Goal: Contribute content: Contribute content

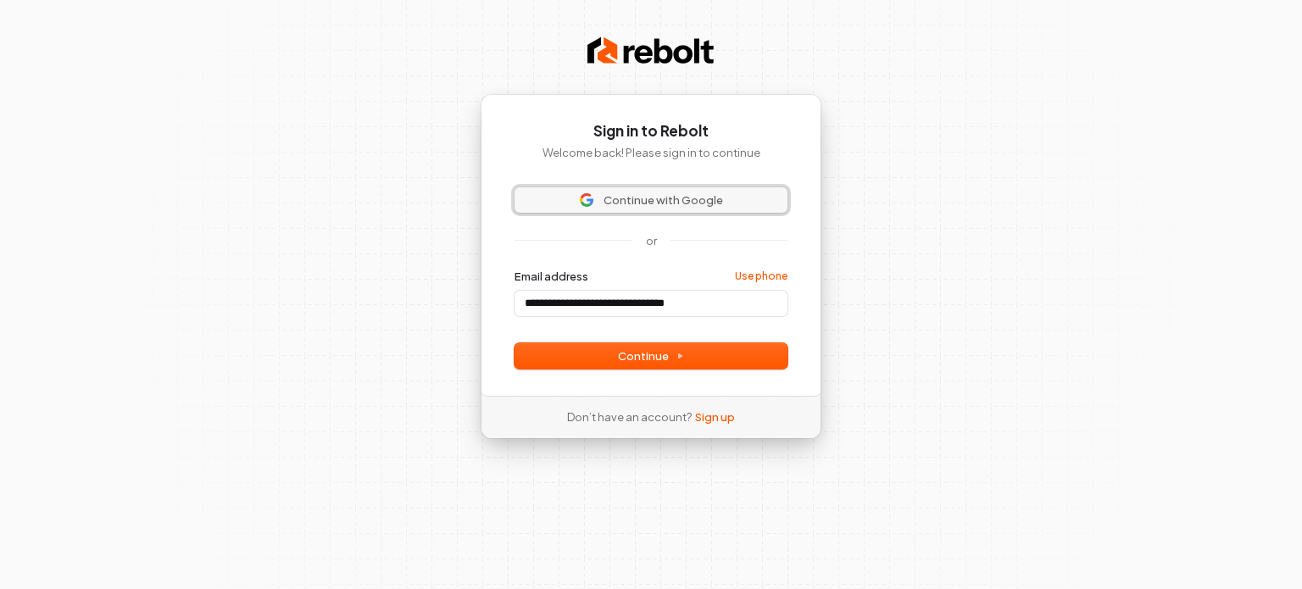
click at [669, 204] on span "Continue with Google" at bounding box center [663, 199] width 120 height 15
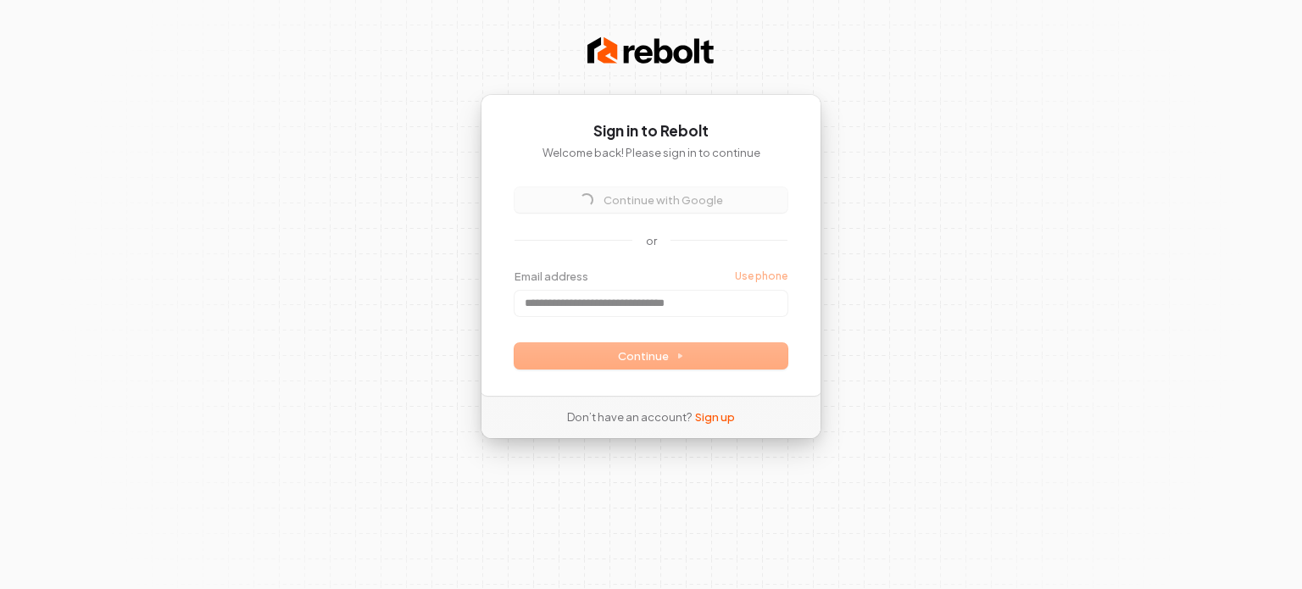
type input "**********"
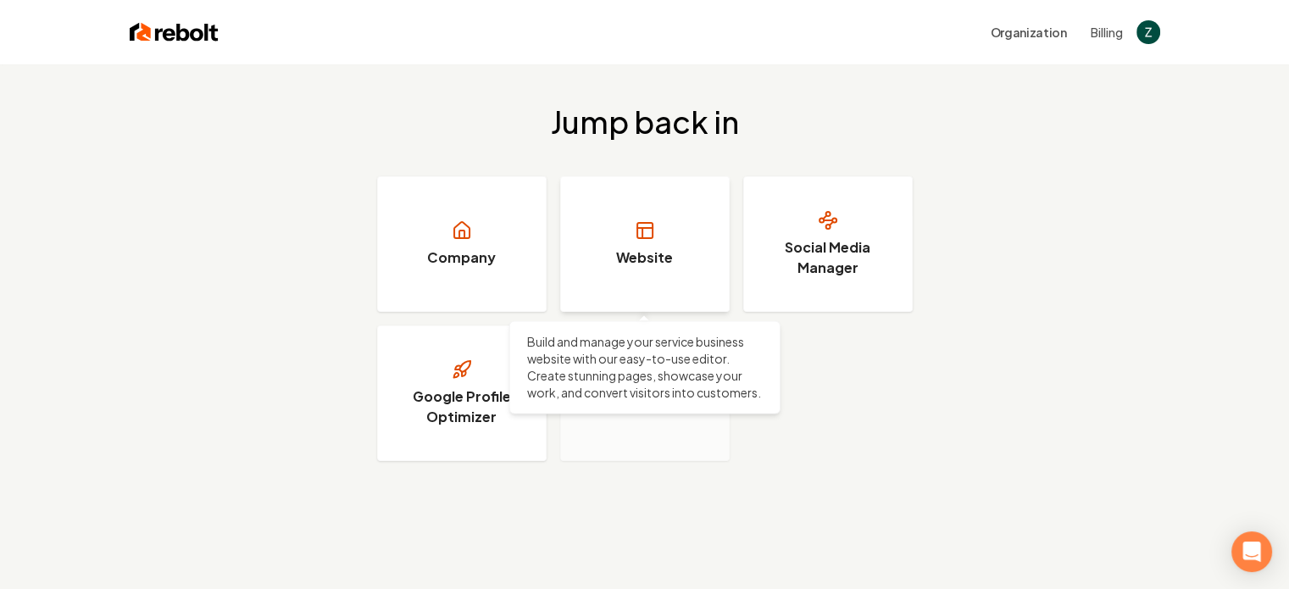
click at [660, 257] on h3 "Website" at bounding box center [644, 257] width 57 height 20
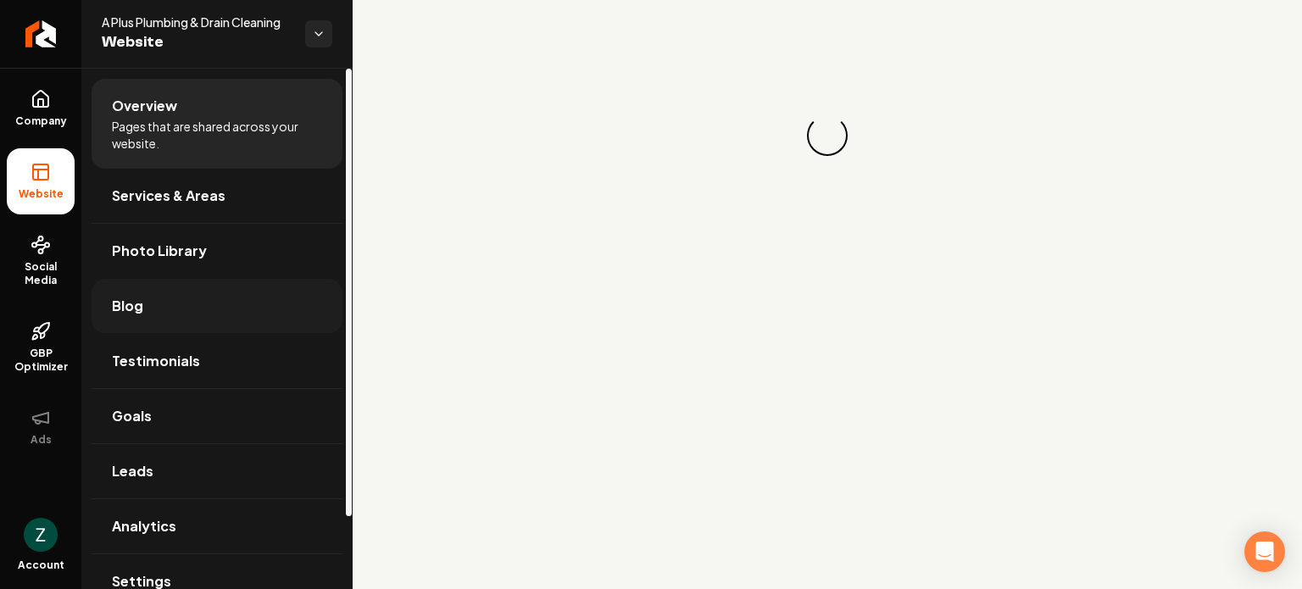
click at [170, 297] on link "Blog" at bounding box center [217, 306] width 251 height 54
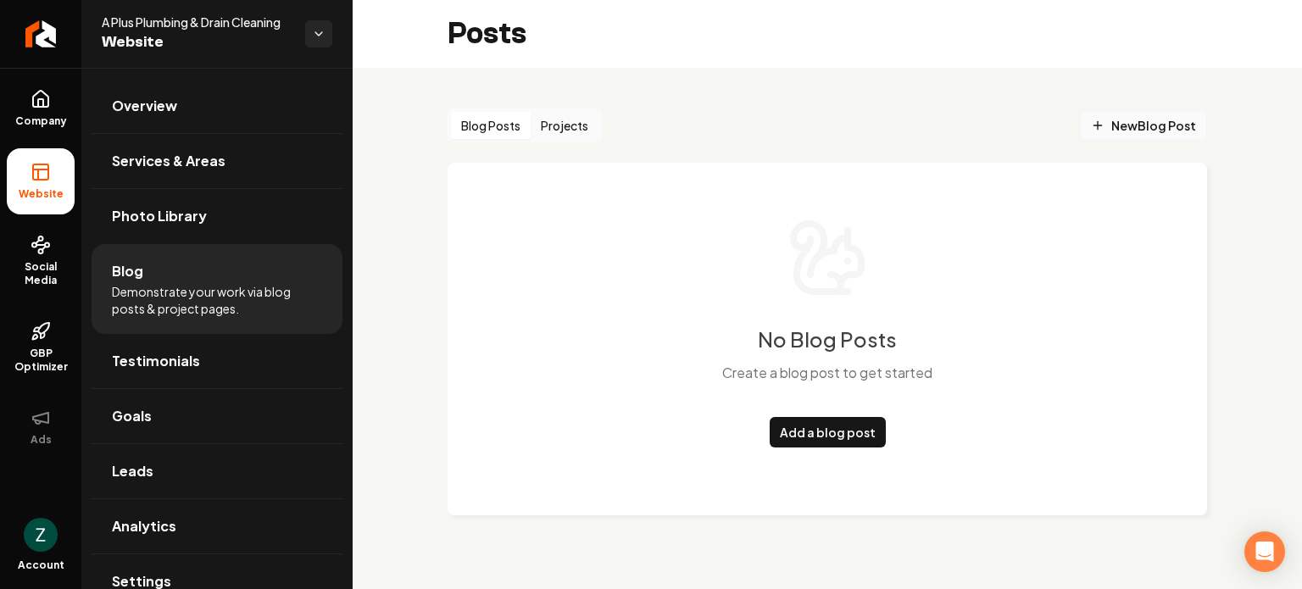
click at [1151, 127] on span "New Blog Post" at bounding box center [1143, 126] width 105 height 18
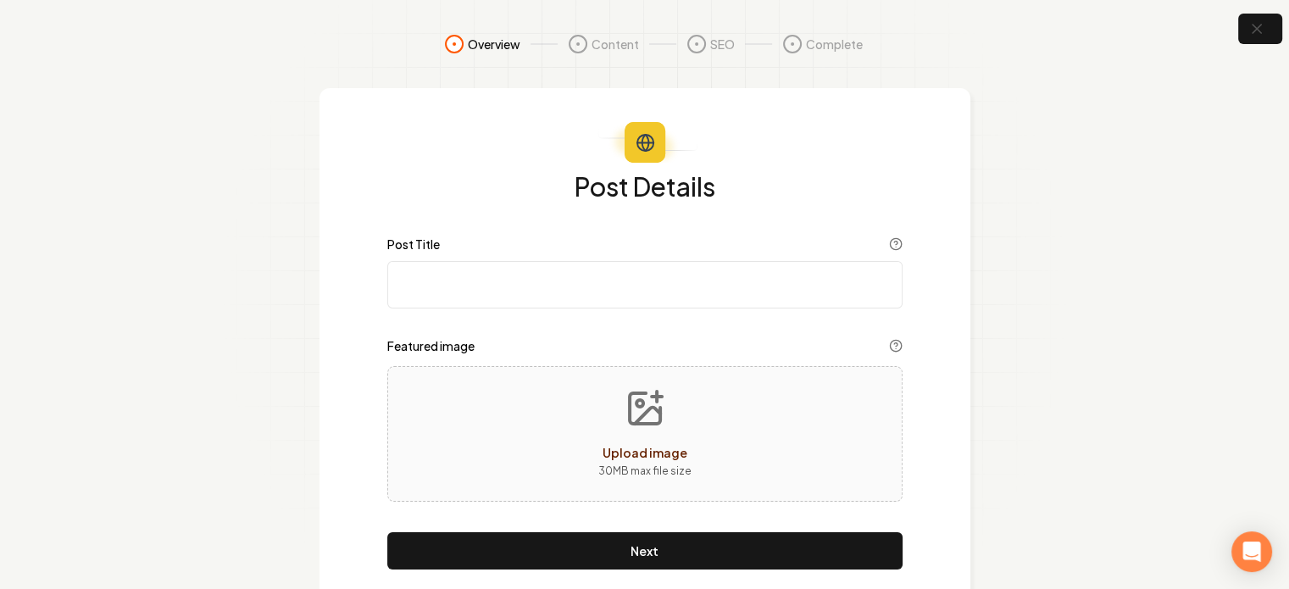
click at [580, 277] on input "Post Title" at bounding box center [644, 284] width 515 height 47
click at [495, 274] on input "Post Title" at bounding box center [644, 284] width 515 height 47
paste input "How to Use a Plumbing Snake: Tips for Beginners"
type input "How to Use a Plumbing Snake: Tips for Beginners"
click at [625, 411] on icon "Upload image" at bounding box center [645, 408] width 41 height 41
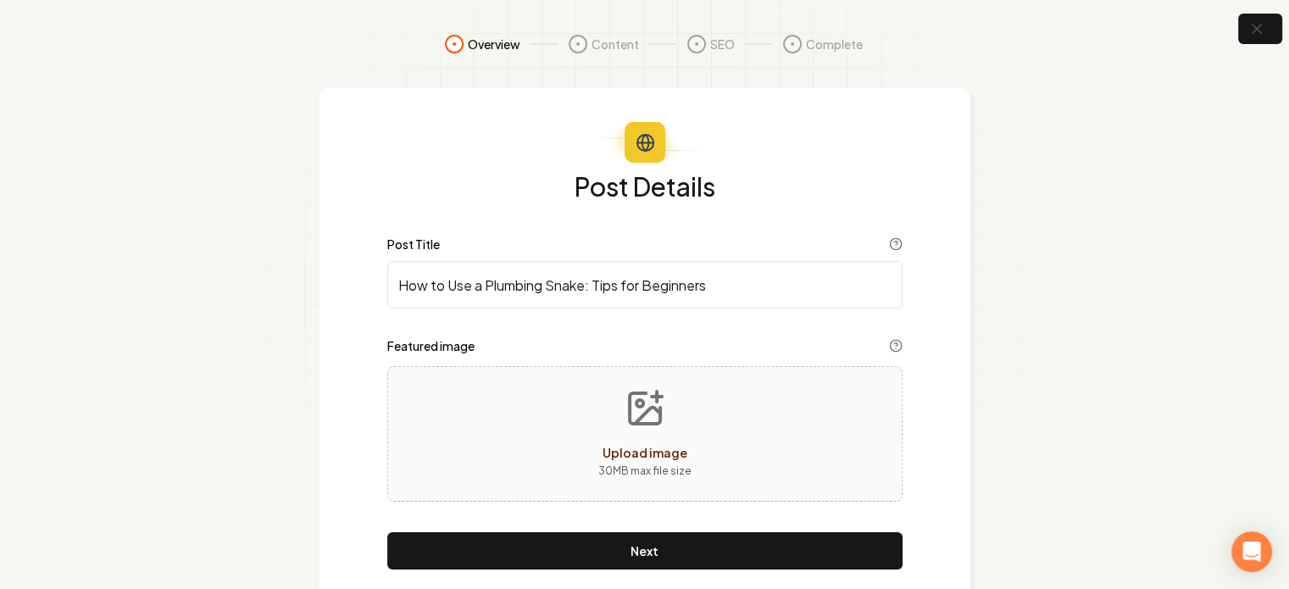
type input "**********"
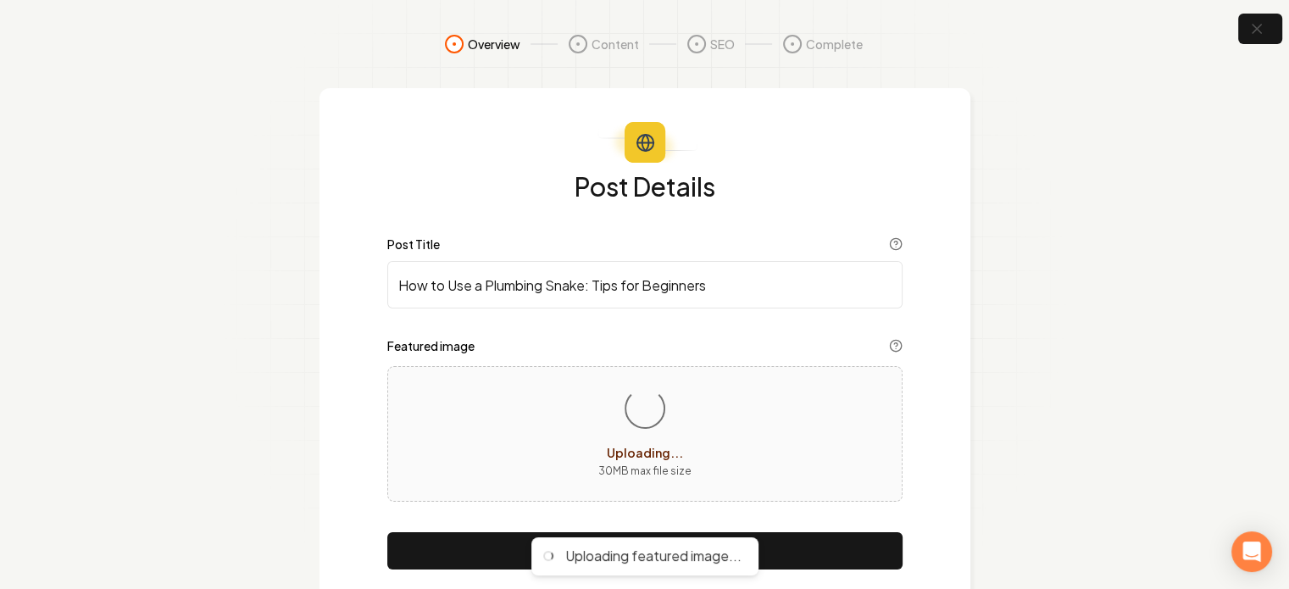
scroll to position [47, 0]
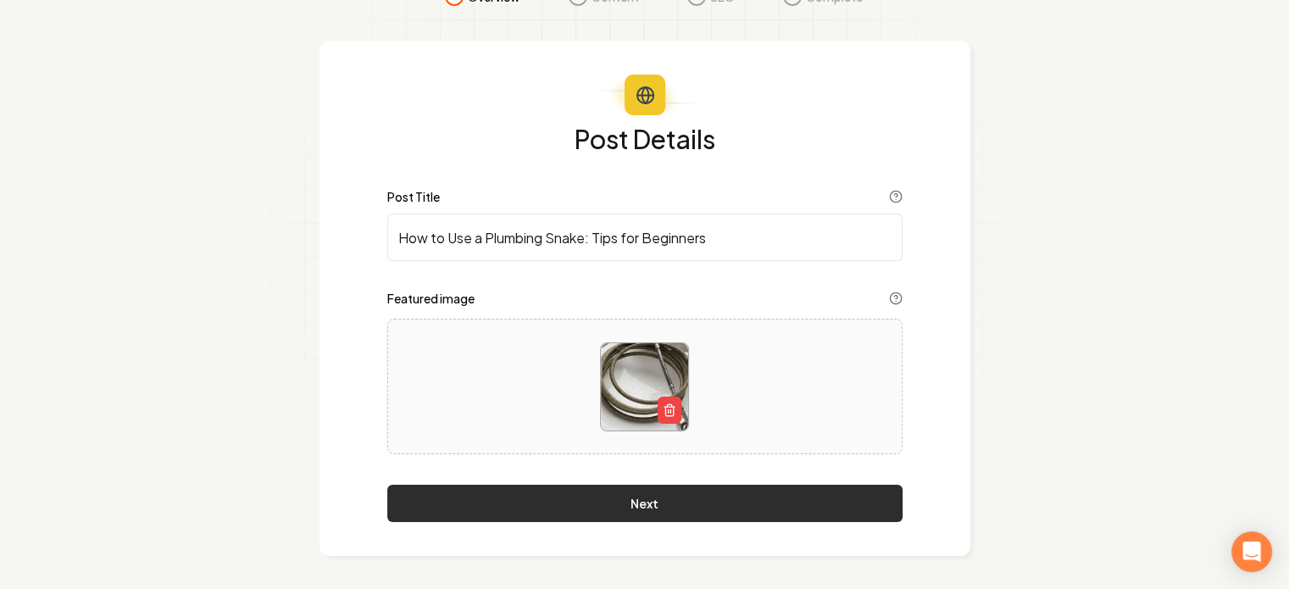
click at [710, 508] on button "Next" at bounding box center [644, 503] width 515 height 37
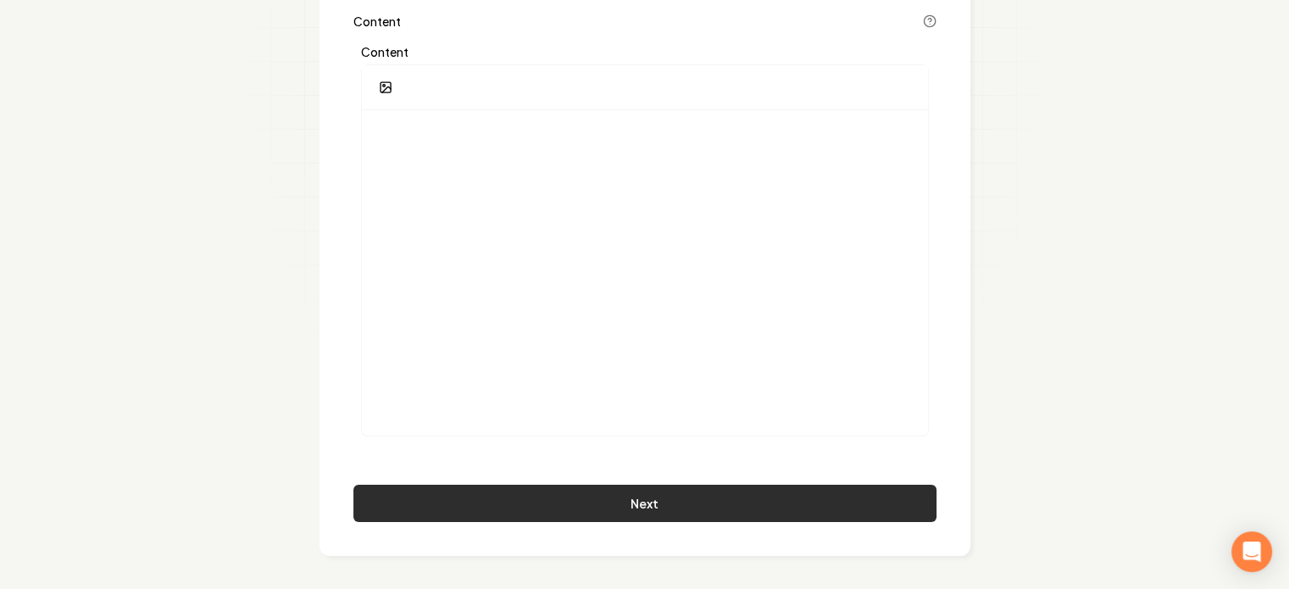
scroll to position [0, 0]
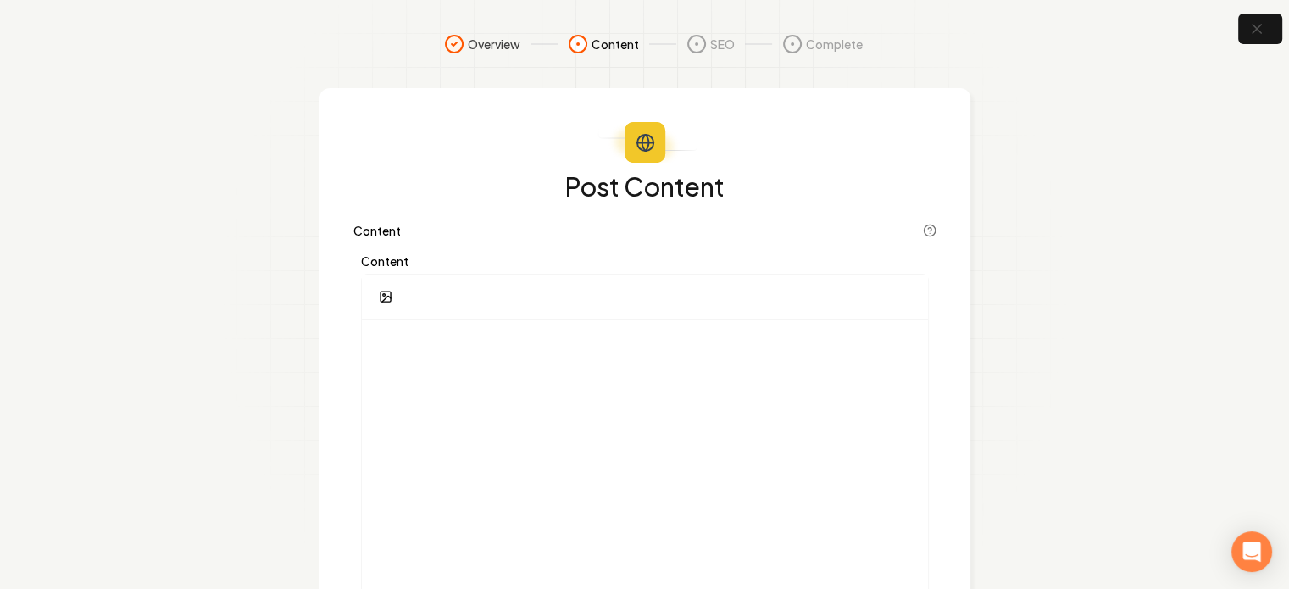
click at [496, 309] on div at bounding box center [645, 297] width 566 height 45
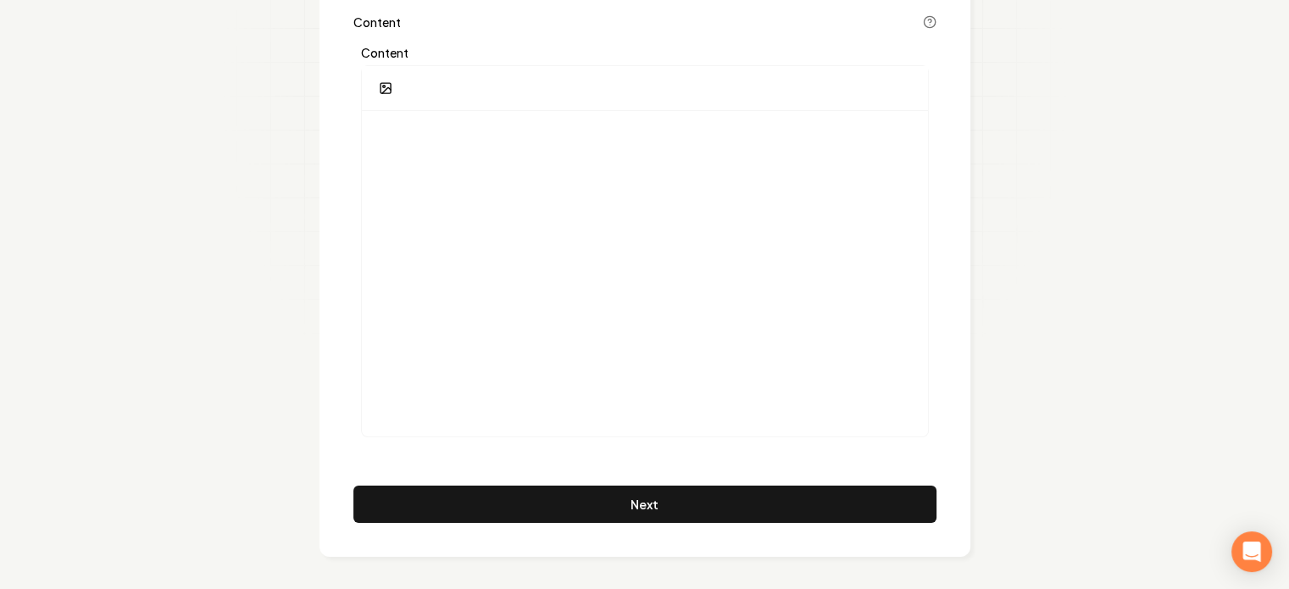
scroll to position [209, 0]
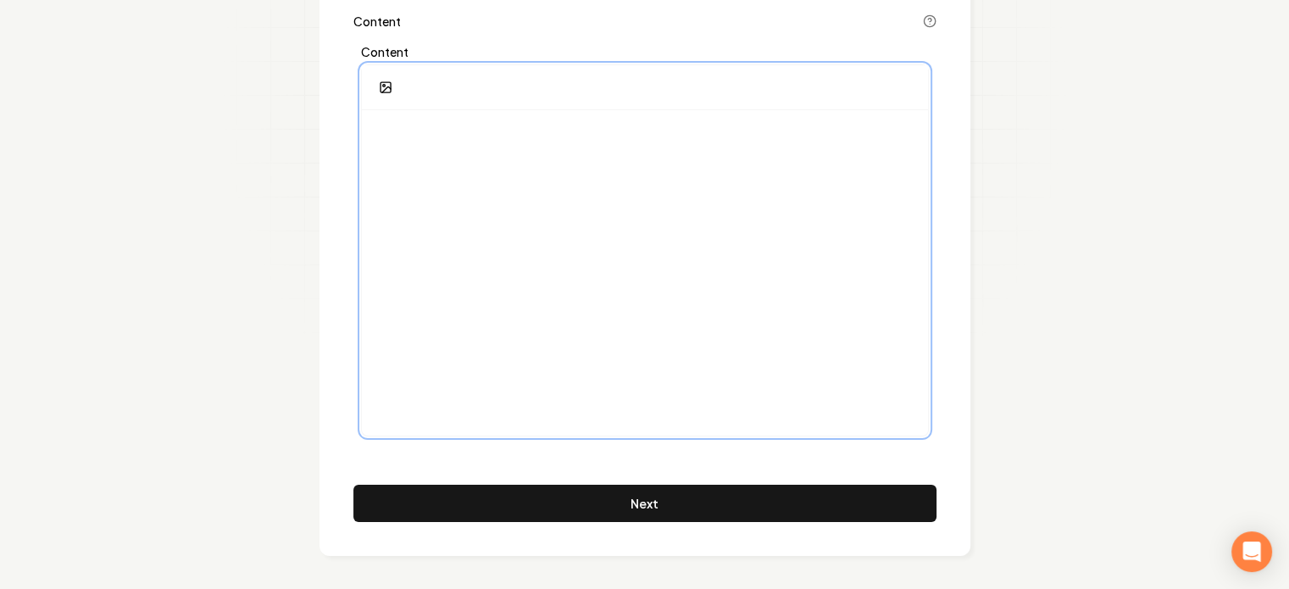
click at [442, 320] on div at bounding box center [645, 272] width 566 height 325
click at [515, 257] on div at bounding box center [645, 272] width 566 height 325
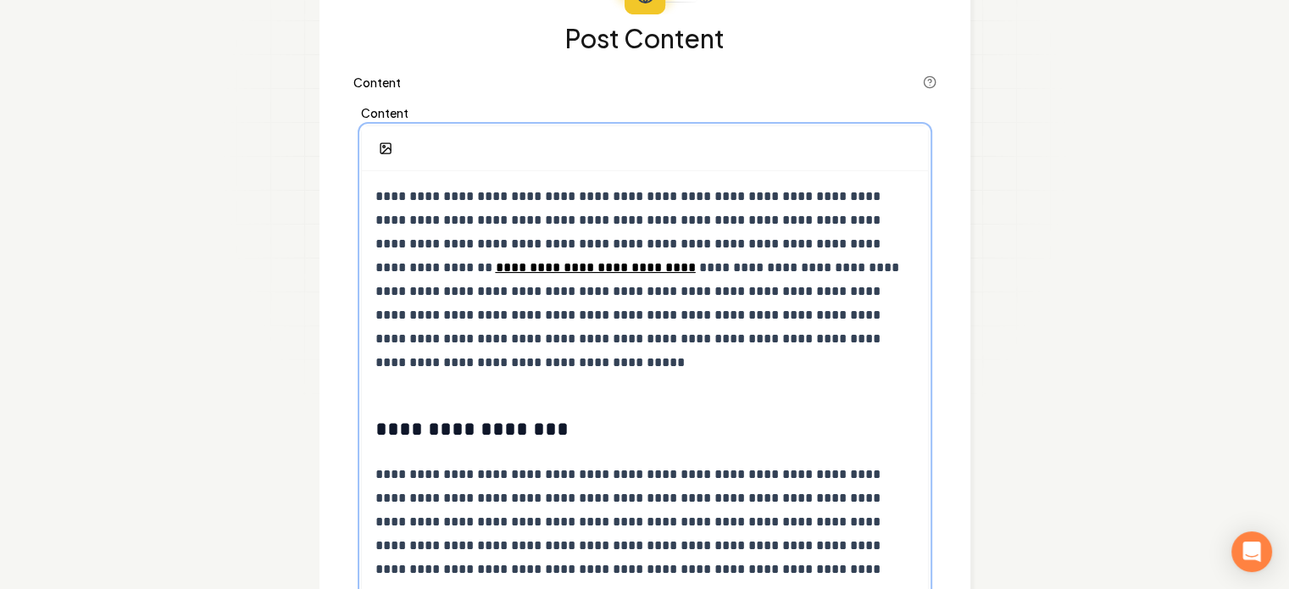
scroll to position [0, 0]
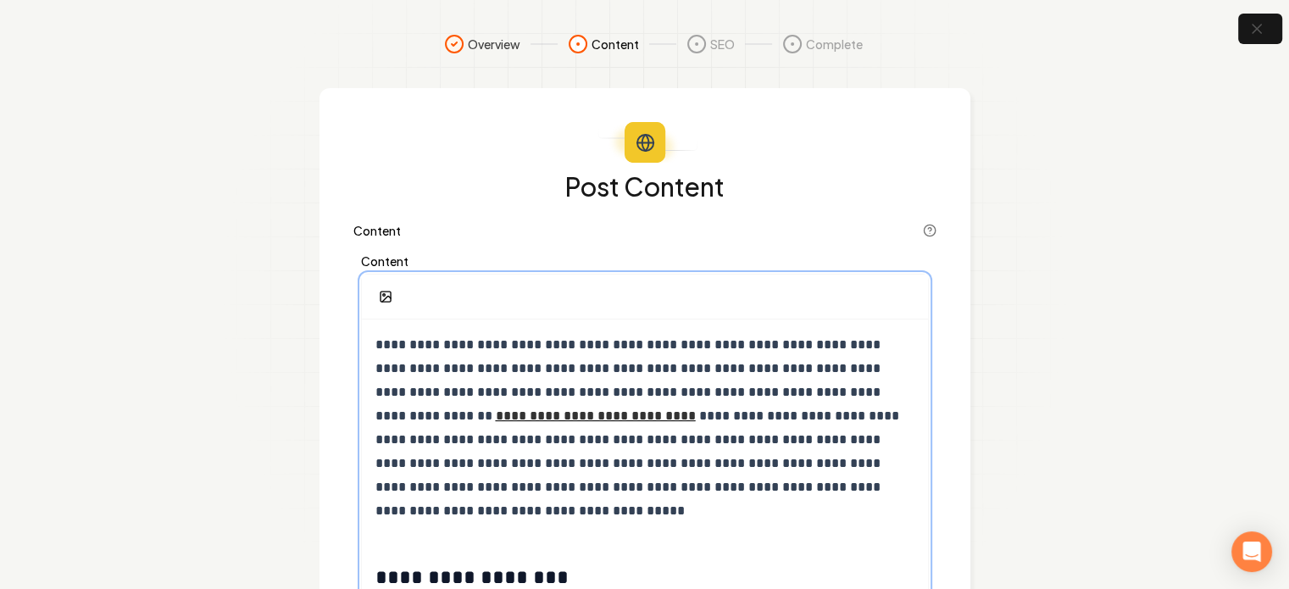
click at [496, 413] on u "**********" at bounding box center [596, 415] width 200 height 13
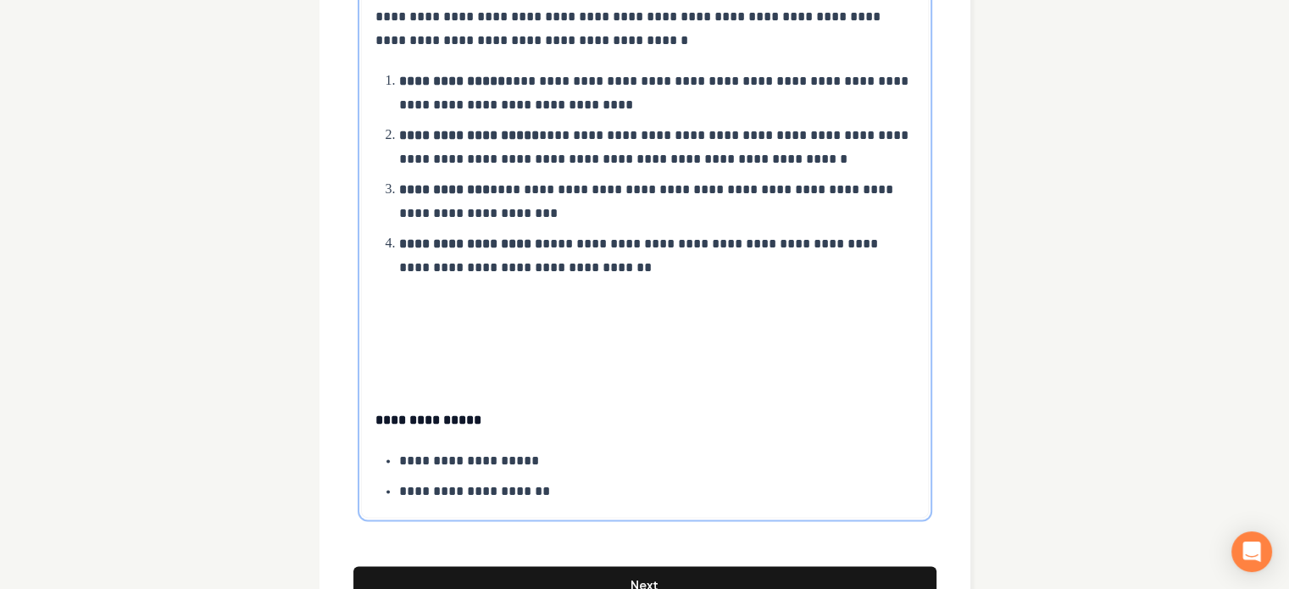
scroll to position [2098, 0]
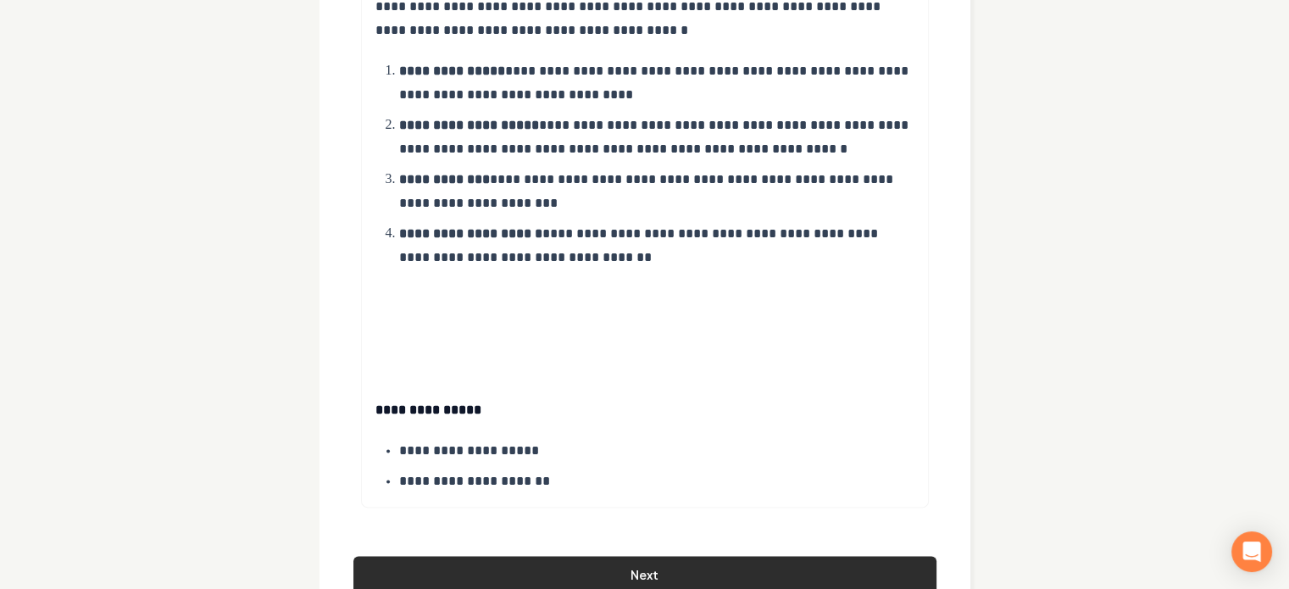
click at [713, 556] on button "Next" at bounding box center [644, 574] width 583 height 37
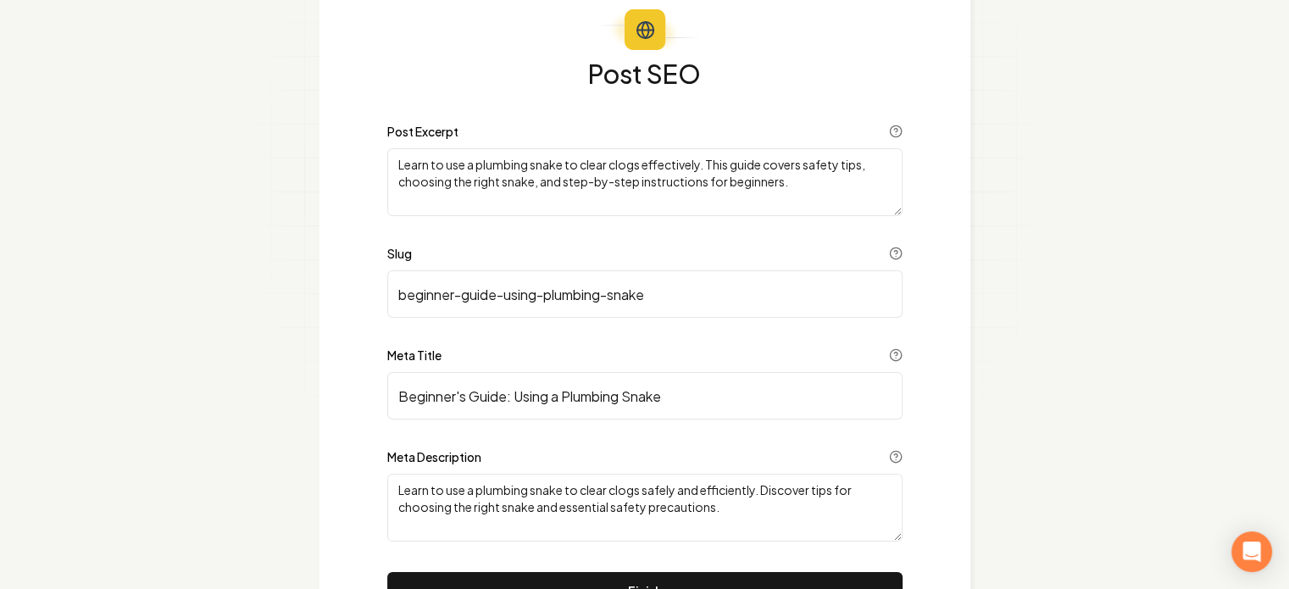
scroll to position [31, 0]
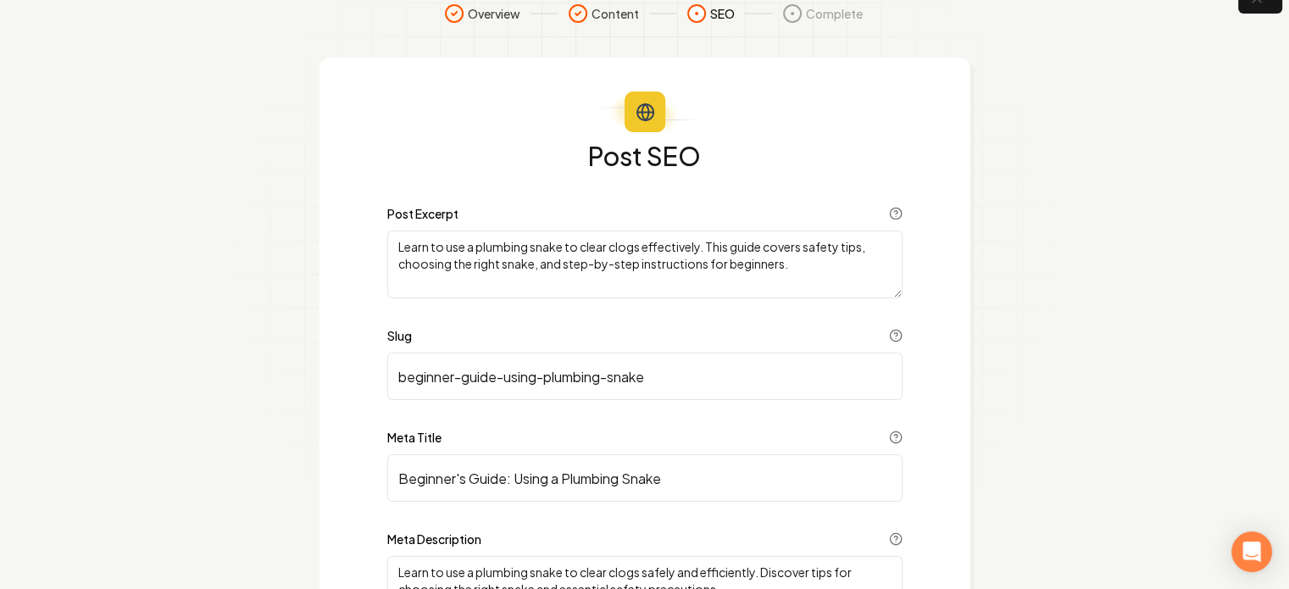
click at [594, 259] on textarea "Learn to use a plumbing snake to clear clogs effectively. This guide covers saf…" at bounding box center [644, 265] width 515 height 68
paste textarea "how to use a plumbing snake effectively to clear clogs. This guide offers essen…"
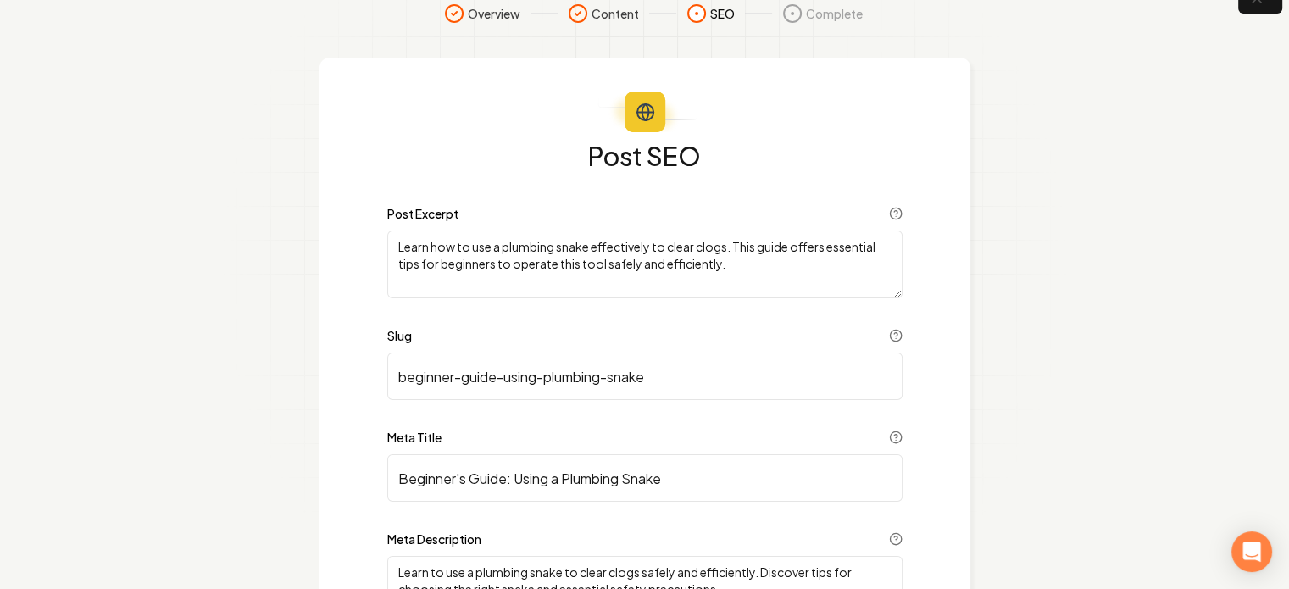
type textarea "Learn how to use a plumbing snake effectively to clear clogs. This guide offers…"
click at [519, 375] on input "beginner-guide-using-plumbing-snake" at bounding box center [644, 376] width 515 height 47
click at [688, 379] on input "beginner-guide-using-plumbing-snake" at bounding box center [644, 376] width 515 height 47
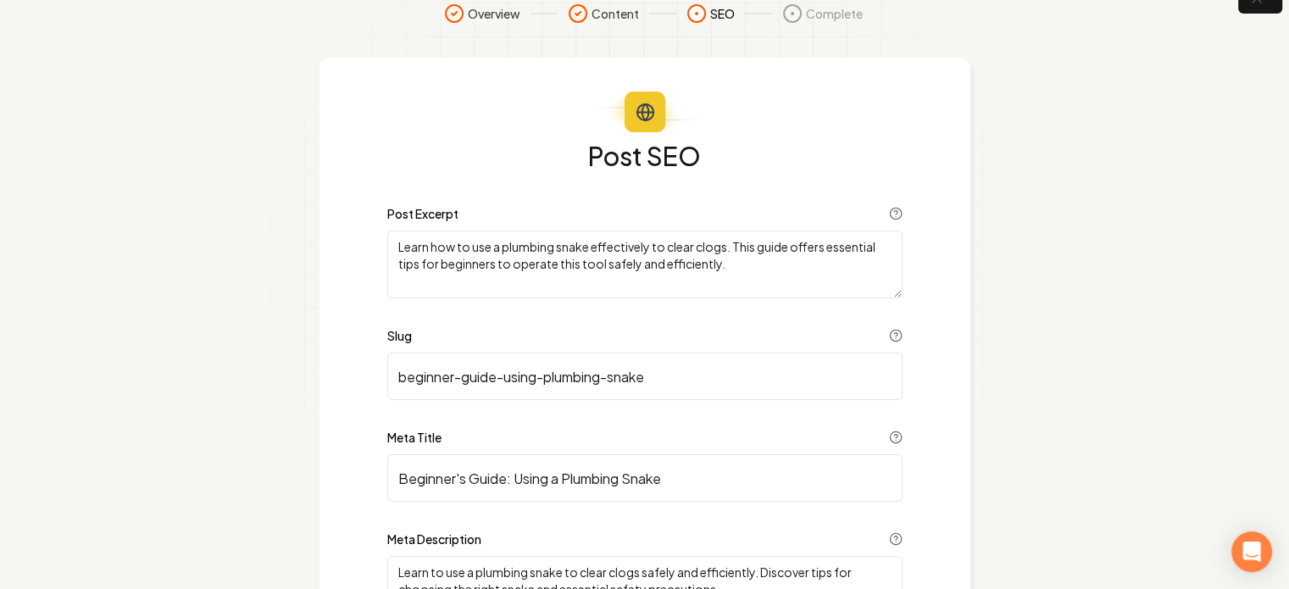
click at [672, 234] on textarea "Learn how to use a plumbing snake effectively to clear clogs. This guide offers…" at bounding box center [644, 265] width 515 height 68
click at [669, 253] on textarea "Learn how to use a plumbing snake effectively to clear clogs. This guide offers…" at bounding box center [644, 265] width 515 height 68
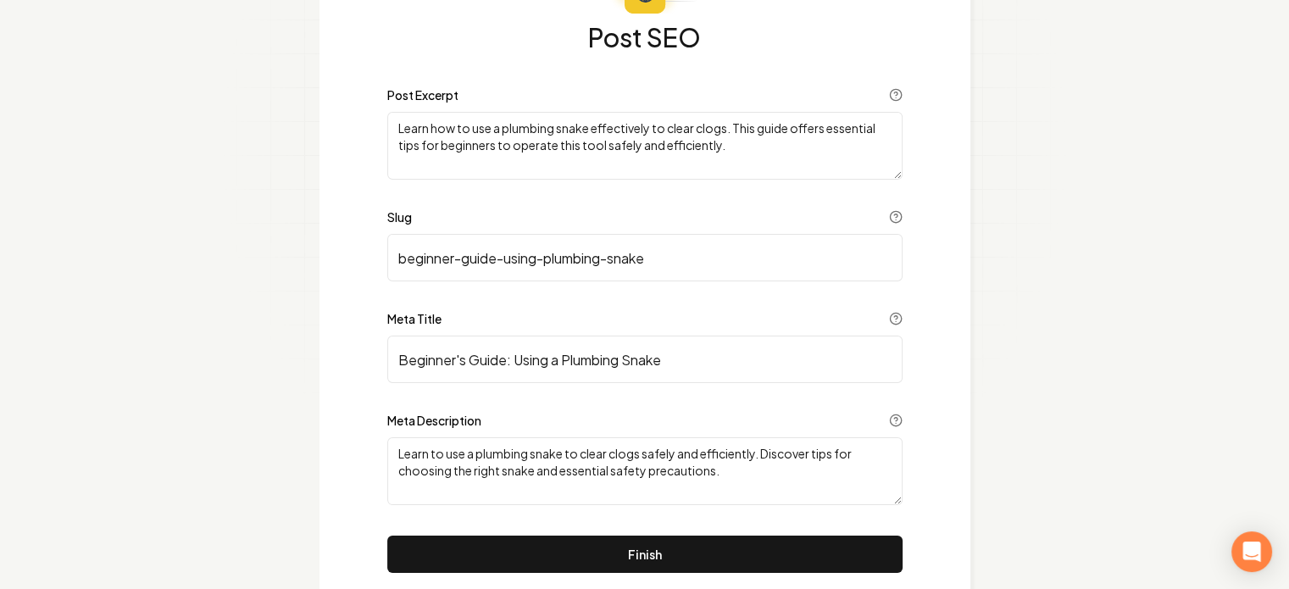
scroll to position [200, 0]
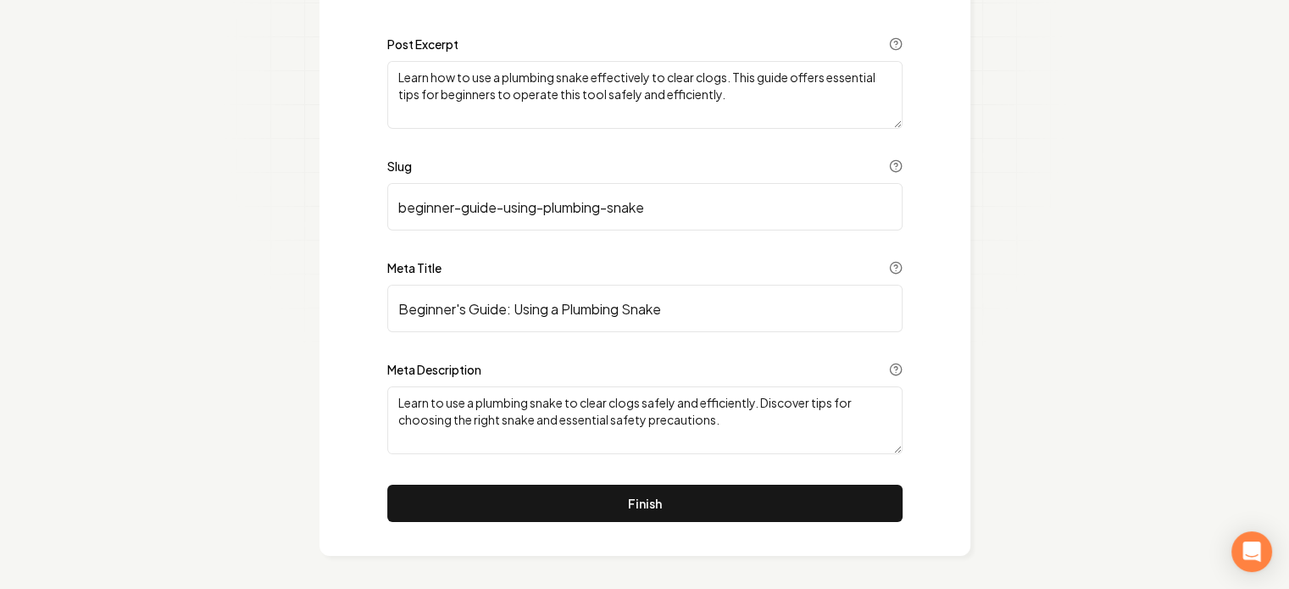
click at [560, 396] on textarea "Learn to use a plumbing snake to clear clogs safely and efficiently. Discover t…" at bounding box center [644, 420] width 515 height 68
paste textarea "how to use a plumbing snake effectively to clear clogs. This guide offers essen…"
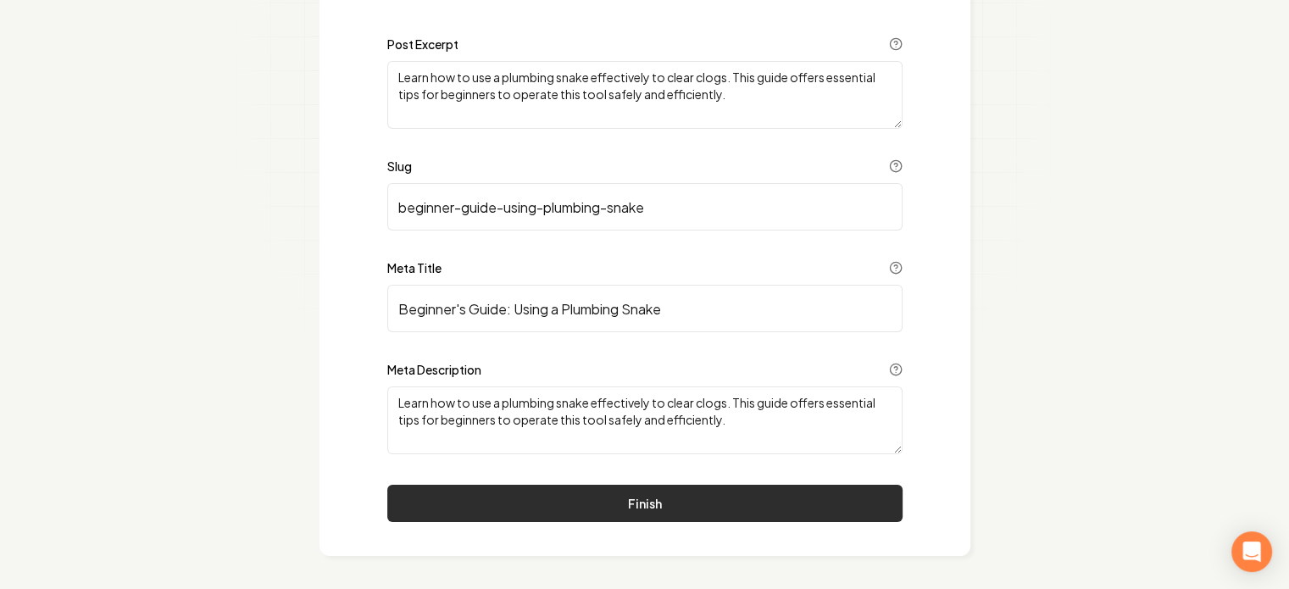
type textarea "Learn how to use a plumbing snake effectively to clear clogs. This guide offers…"
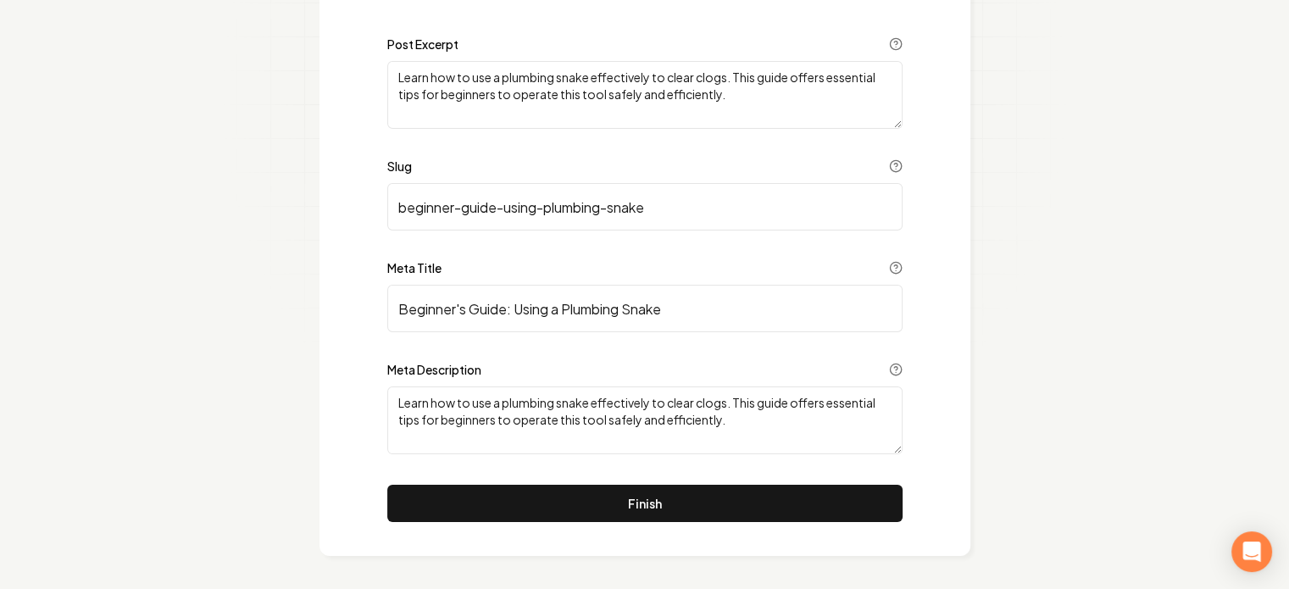
click at [693, 504] on button "Finish" at bounding box center [644, 503] width 515 height 37
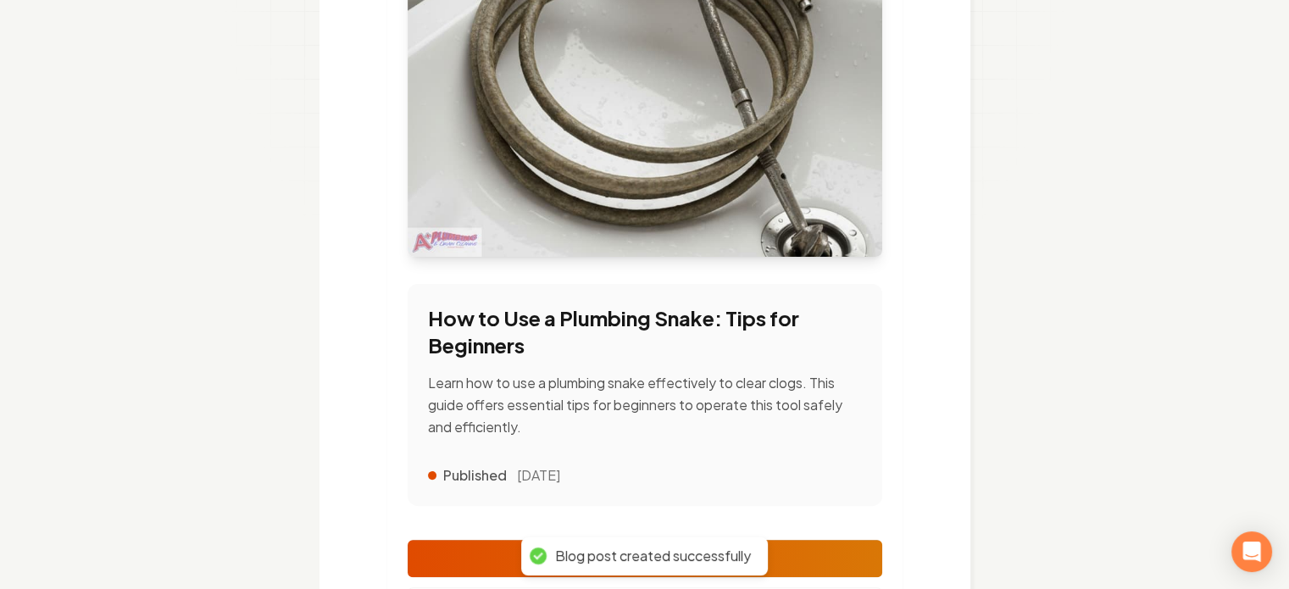
scroll to position [339, 0]
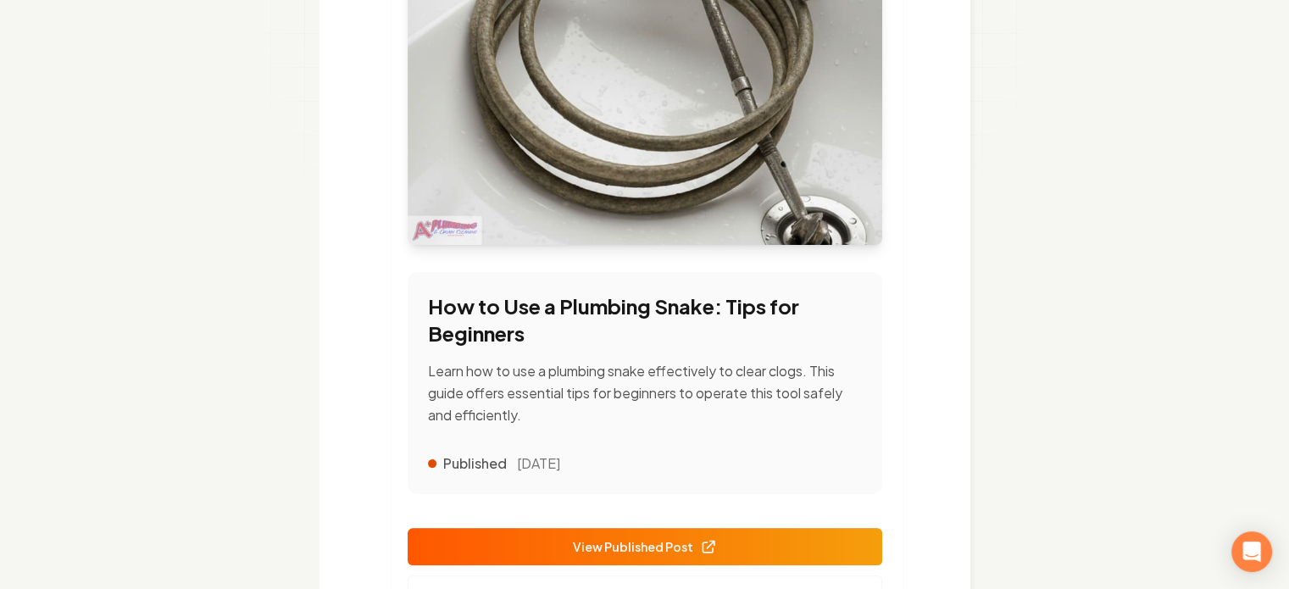
click at [627, 548] on span "View Published Post" at bounding box center [645, 547] width 144 height 18
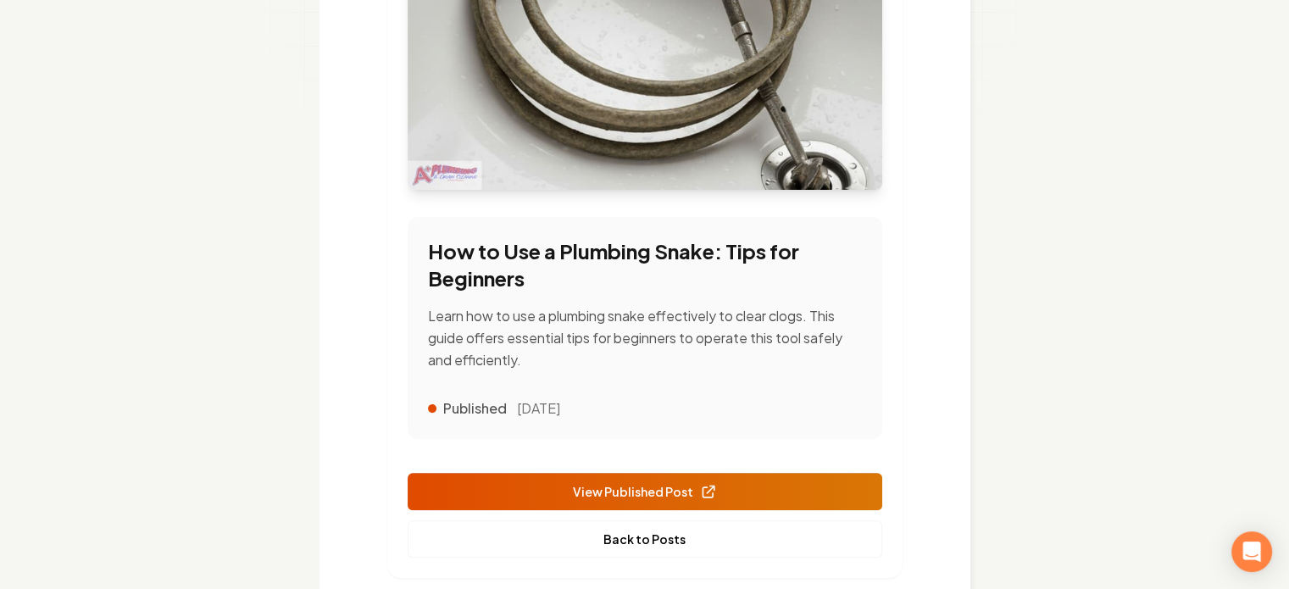
scroll to position [451, 0]
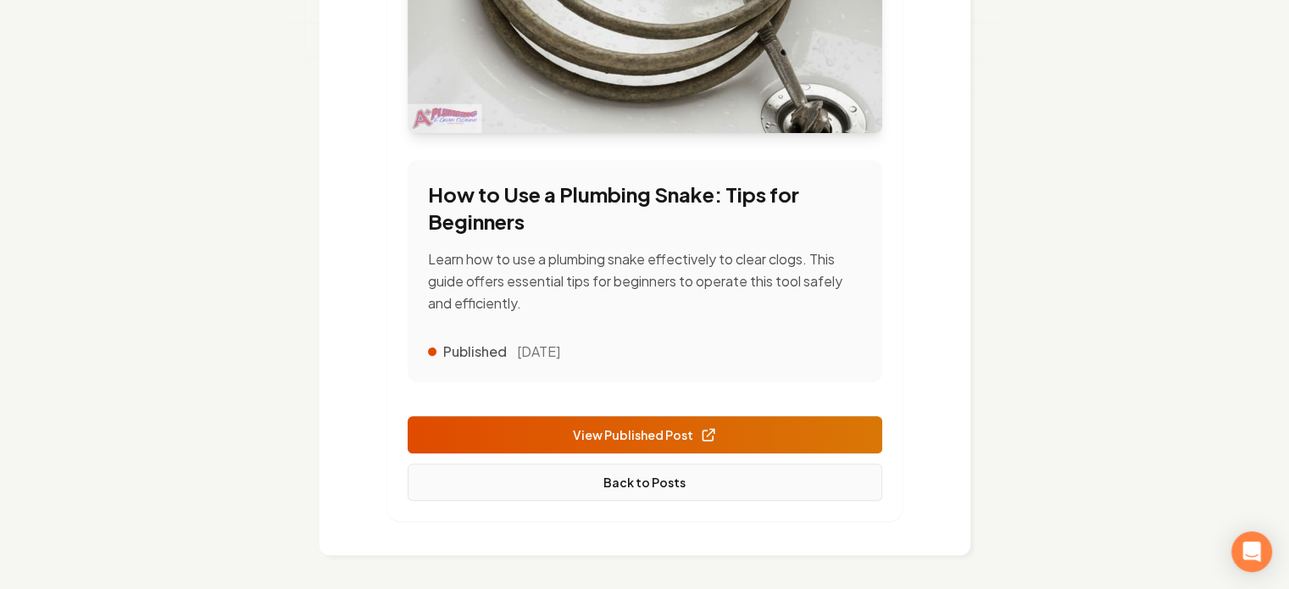
click at [640, 487] on link "Back to Posts" at bounding box center [645, 482] width 475 height 37
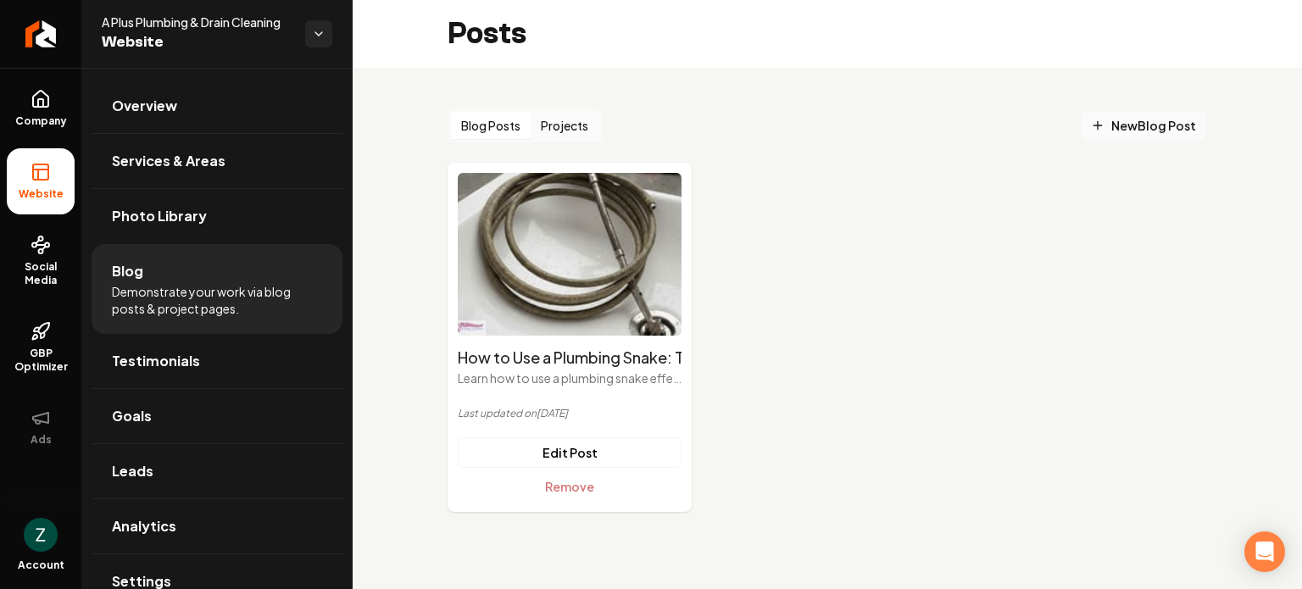
click at [1156, 125] on span "New Blog Post" at bounding box center [1143, 126] width 105 height 18
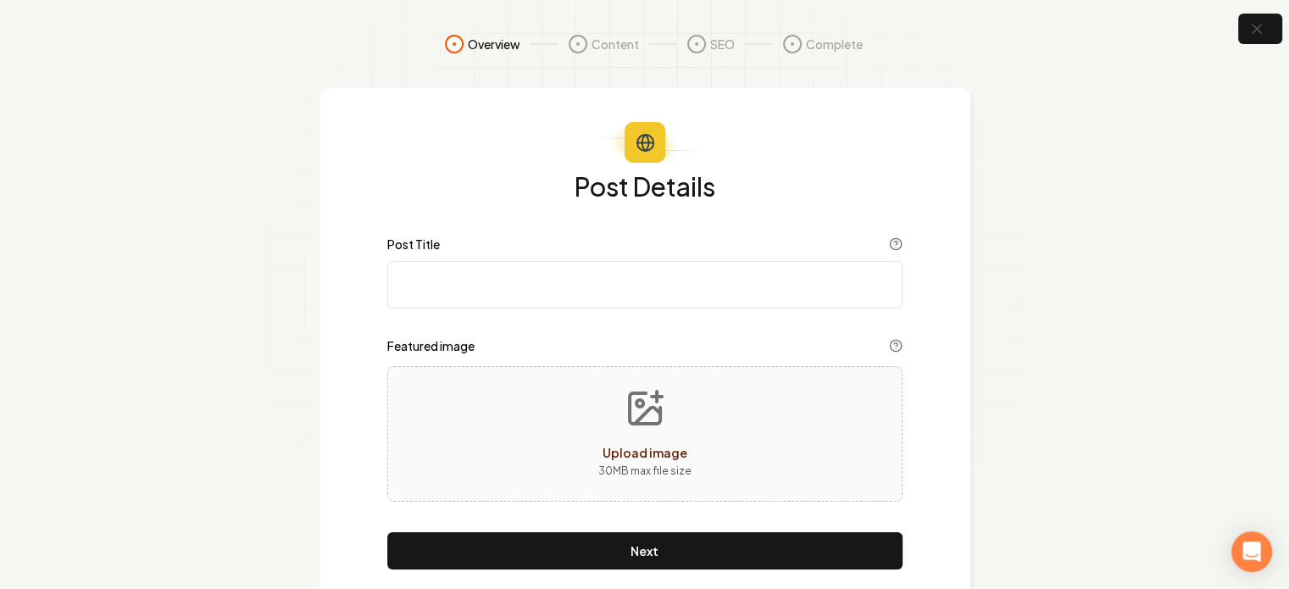
click at [559, 290] on input "Post Title" at bounding box center [644, 284] width 515 height 47
paste input "What Is PEX Plumbing: a Comprehensive Guide for Beginners"
type input "What Is PEX Plumbing: a Comprehensive Guide for Beginners"
click at [631, 431] on button "Upload image 30 MB max file size" at bounding box center [645, 434] width 120 height 119
type input "**********"
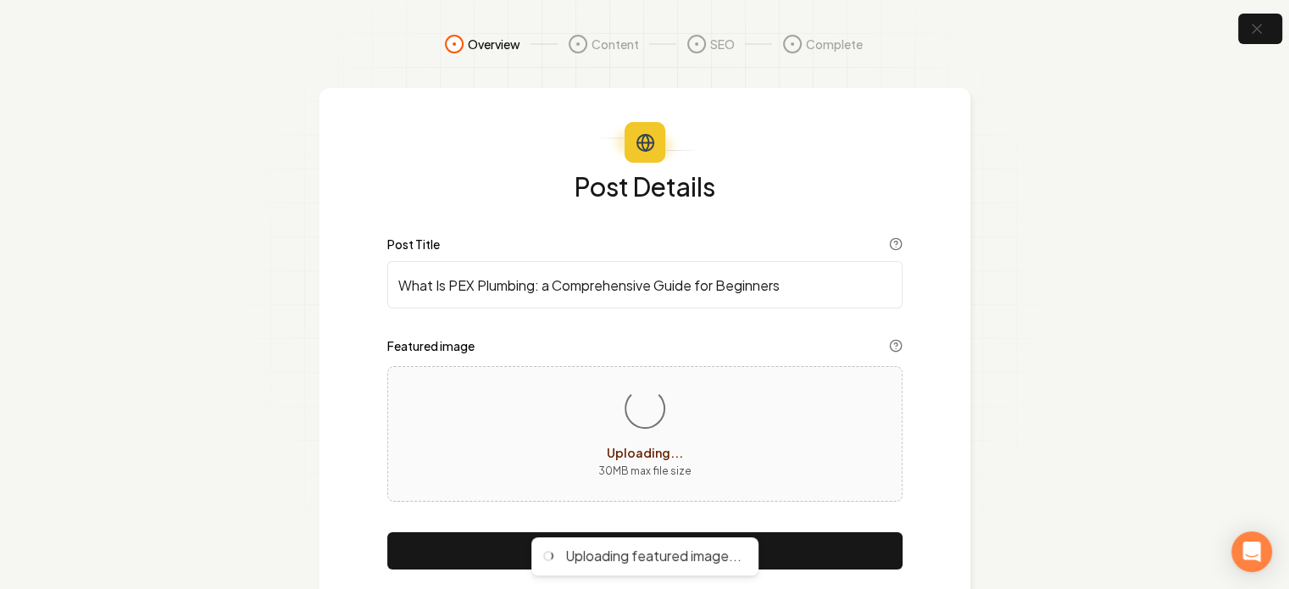
scroll to position [47, 0]
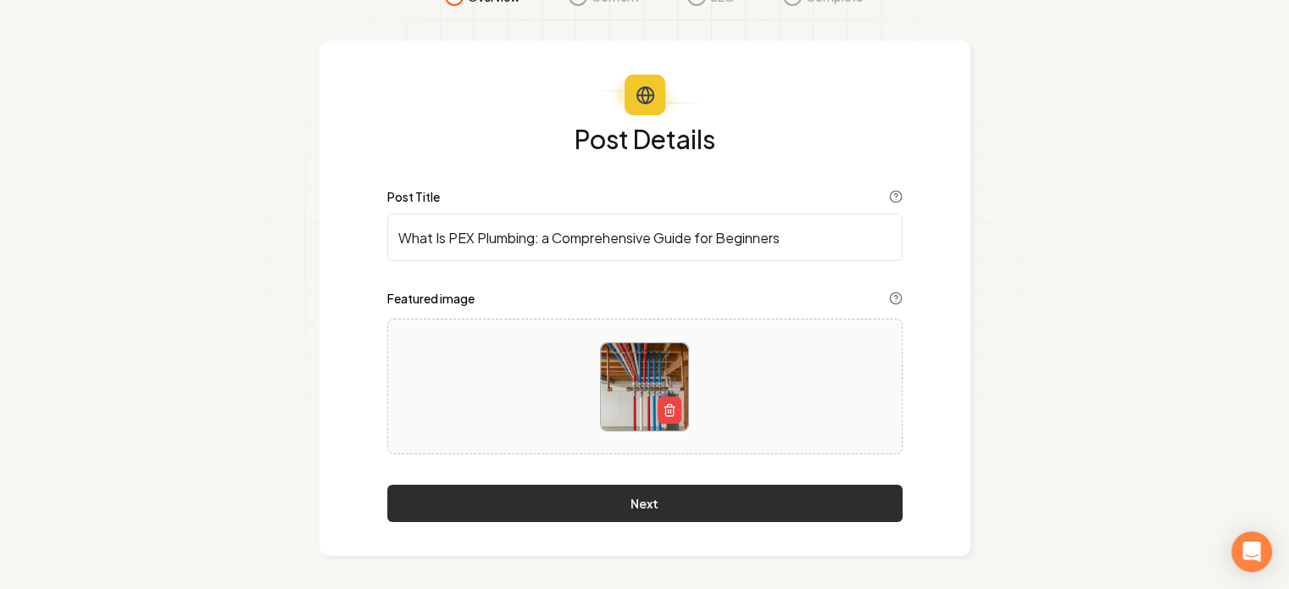
click at [709, 506] on button "Next" at bounding box center [644, 503] width 515 height 37
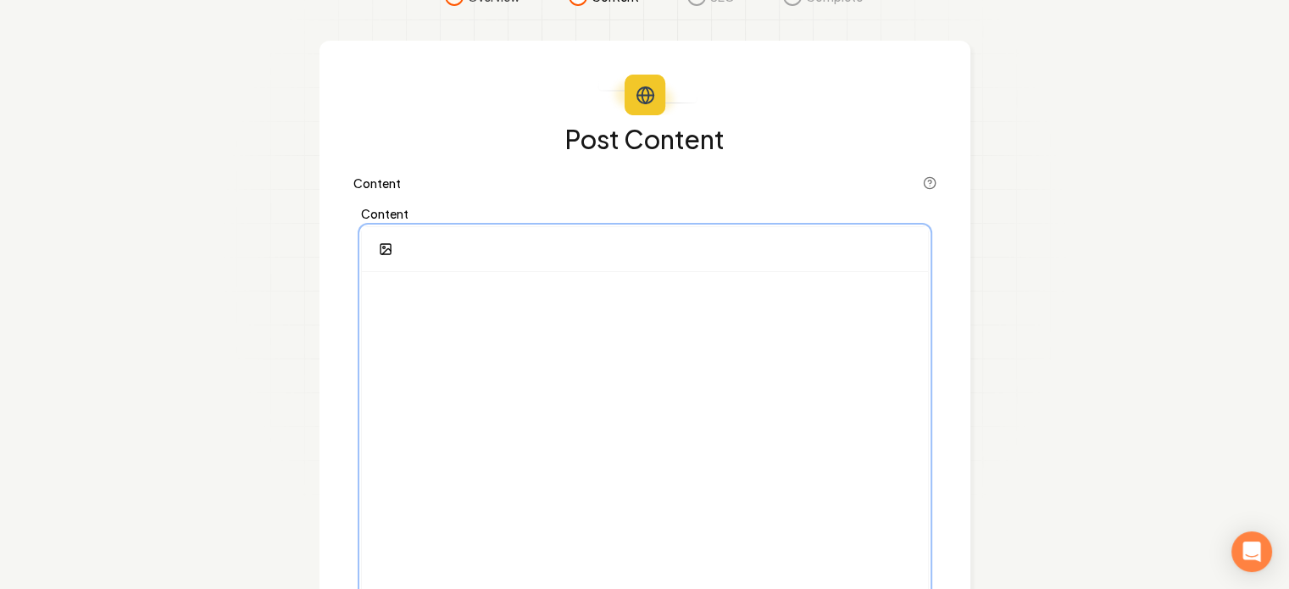
click at [453, 350] on div at bounding box center [645, 434] width 566 height 325
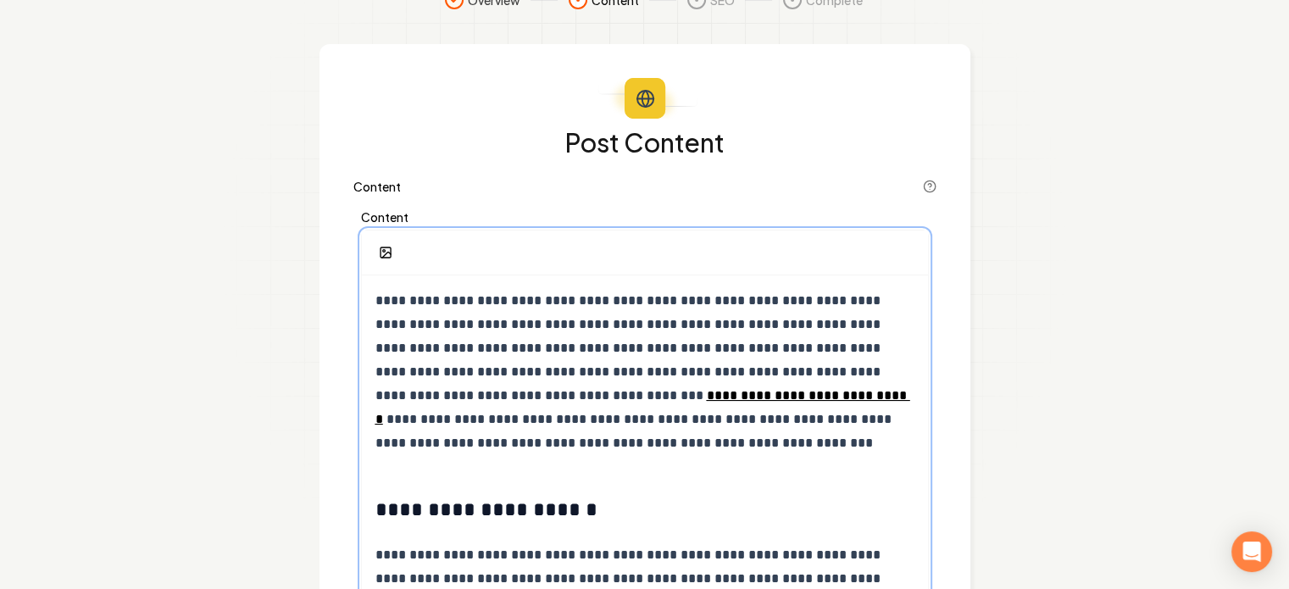
scroll to position [85, 0]
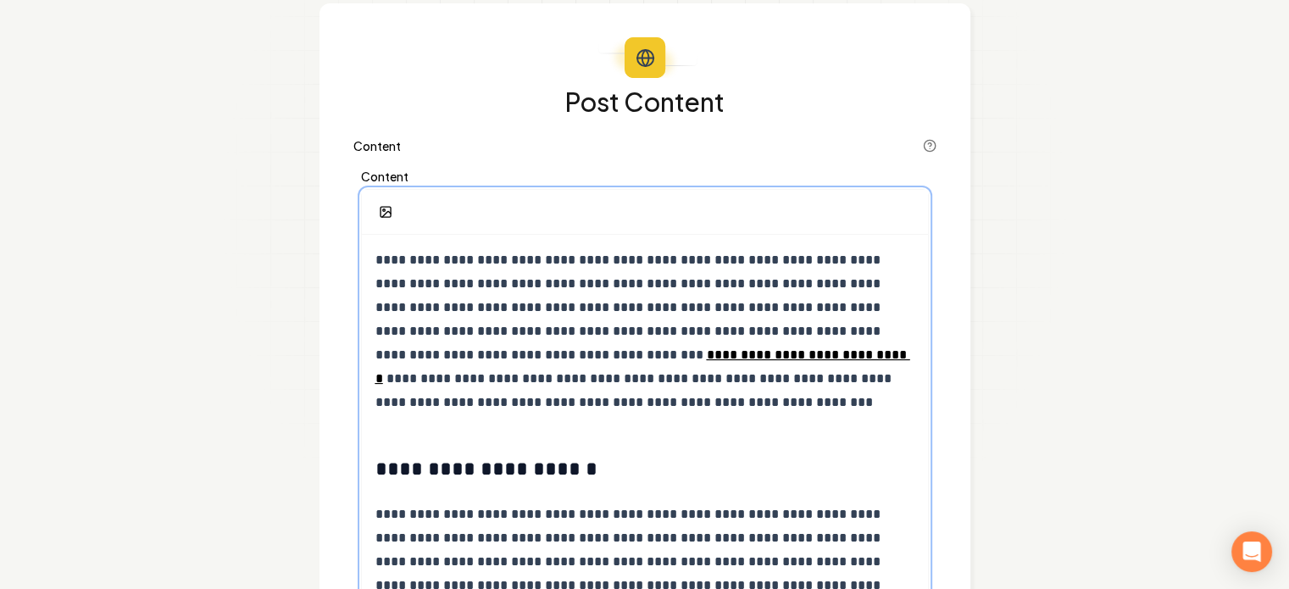
click at [437, 413] on p "**********" at bounding box center [644, 331] width 539 height 166
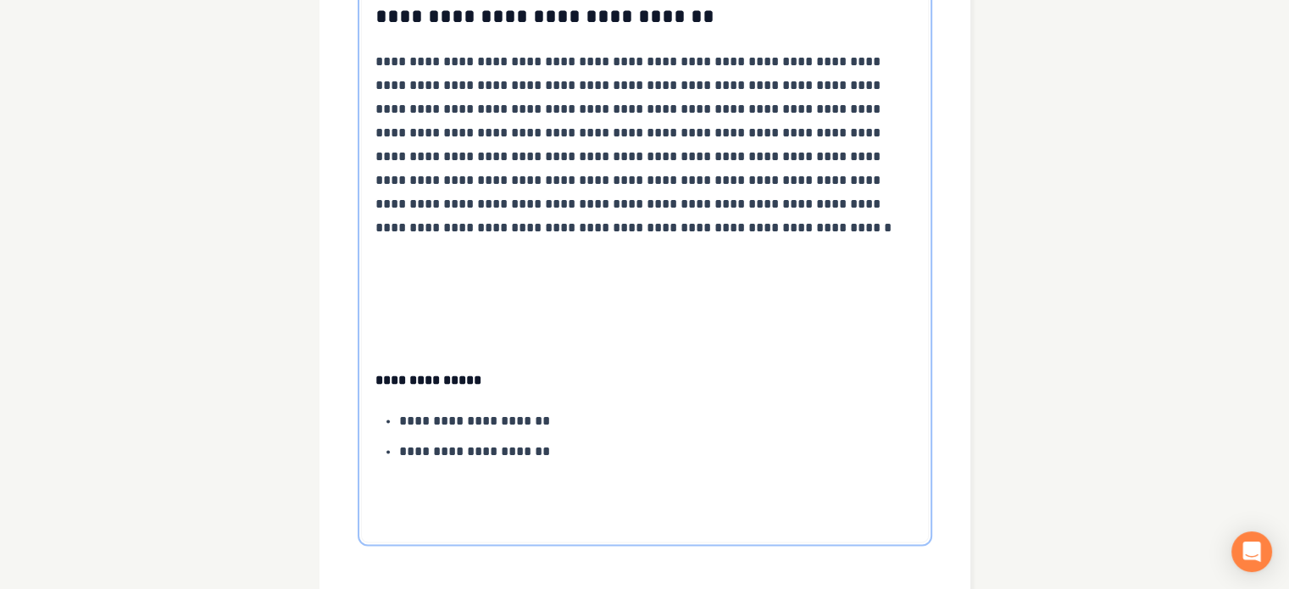
scroll to position [2247, 0]
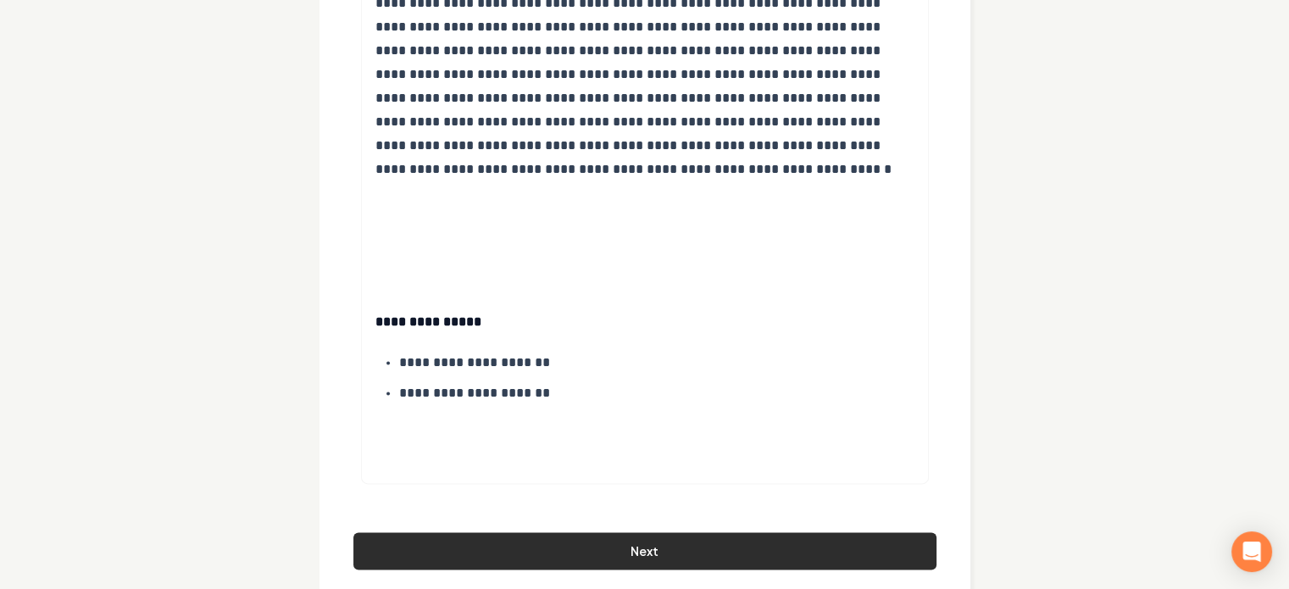
click at [681, 532] on button "Next" at bounding box center [644, 550] width 583 height 37
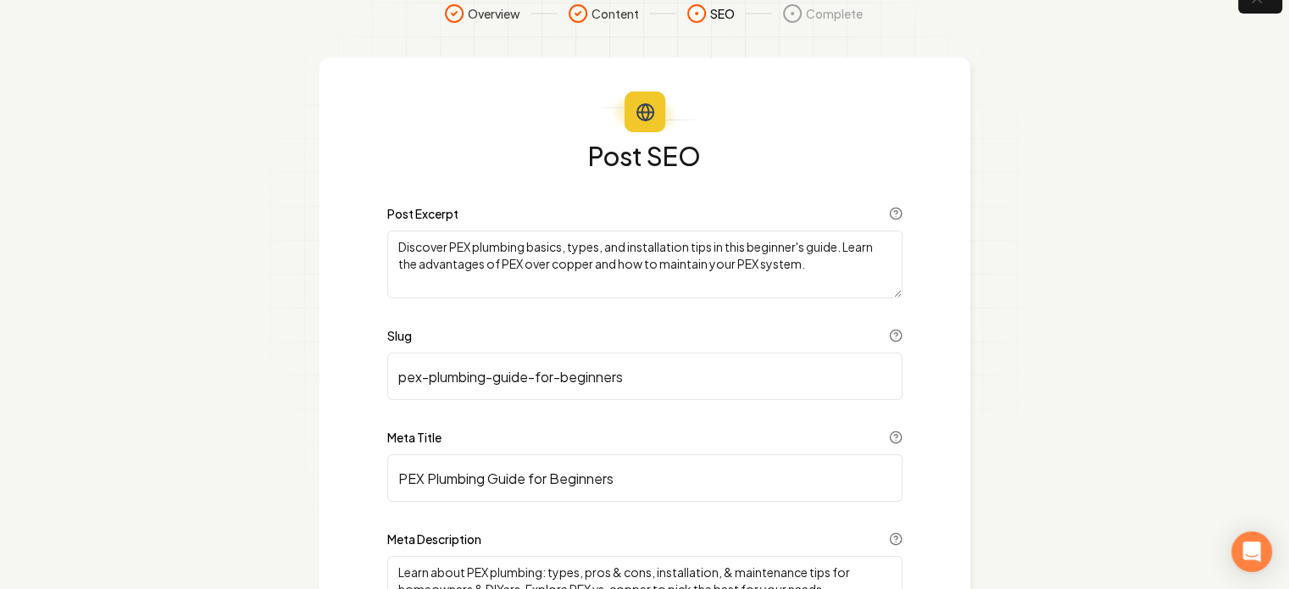
scroll to position [200, 0]
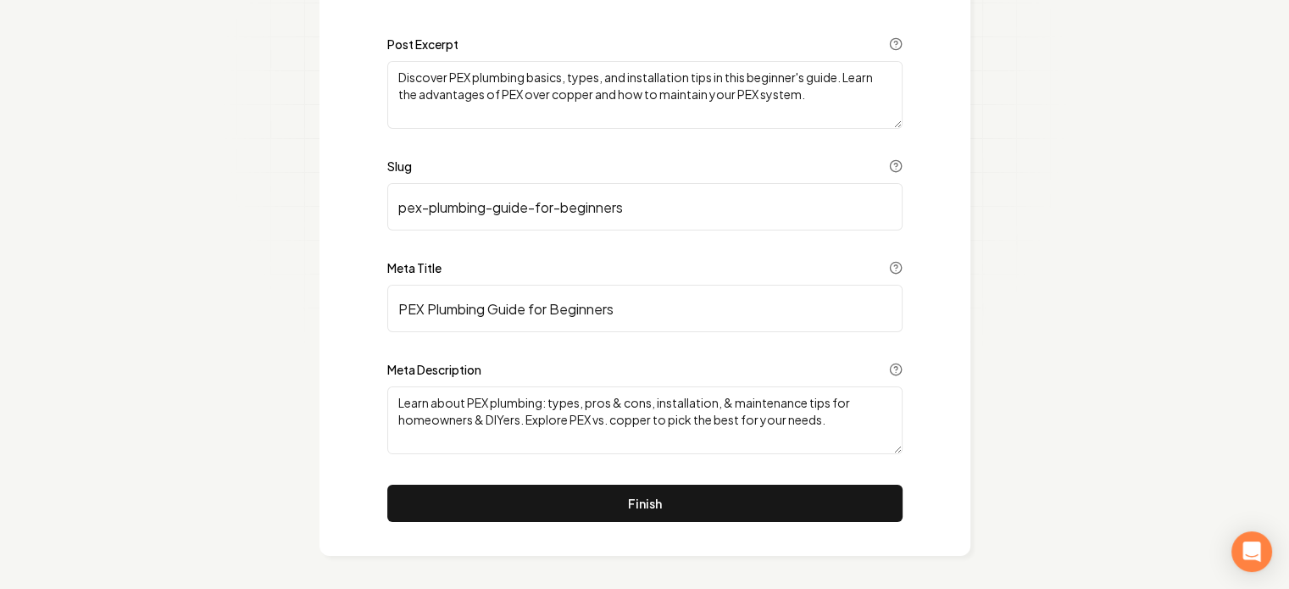
click at [618, 62] on textarea "Discover PEX plumbing basics, types, and installation tips in this beginner's g…" at bounding box center [644, 95] width 515 height 68
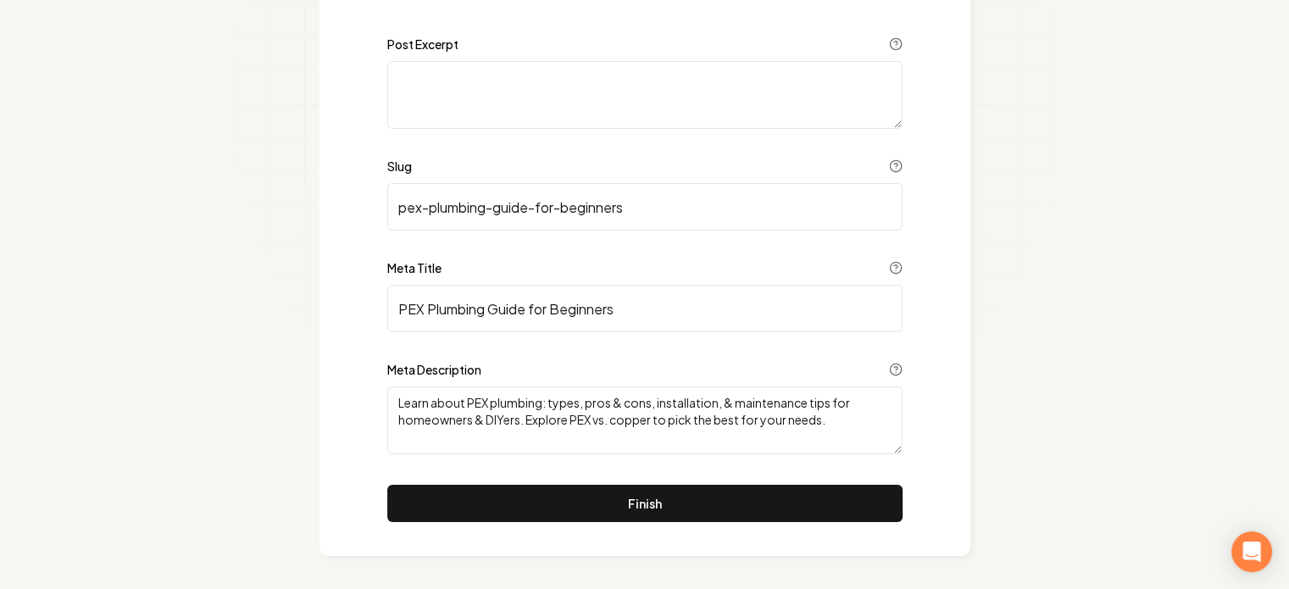
click at [1048, 164] on section "Overview Content SEO Complete Post SEO Post Excerpt Slug pex-plumbing-guide-for…" at bounding box center [644, 195] width 1289 height 790
click at [614, 403] on textarea "Learn about PEX plumbing: types, pros & cons, installation, & maintenance tips …" at bounding box center [644, 420] width 515 height 68
paste textarea "Discover what is pex plumbing, its benefits, and installation techniques. This …"
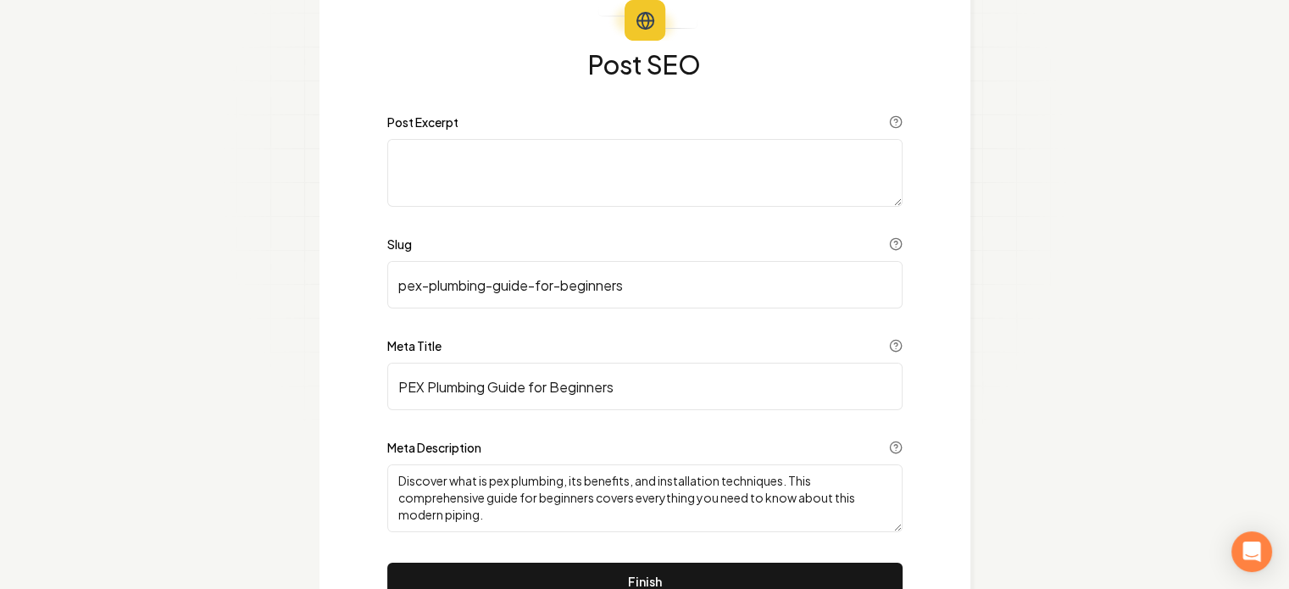
scroll to position [31, 0]
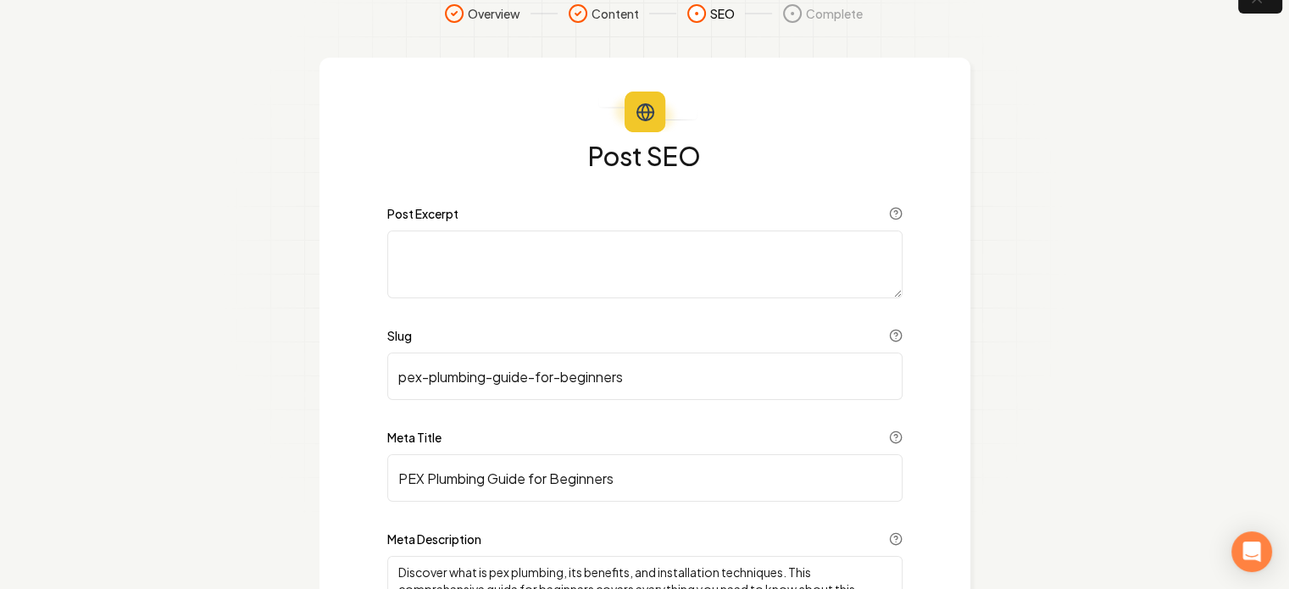
type textarea "Discover what is pex plumbing, its benefits, and installation techniques. This …"
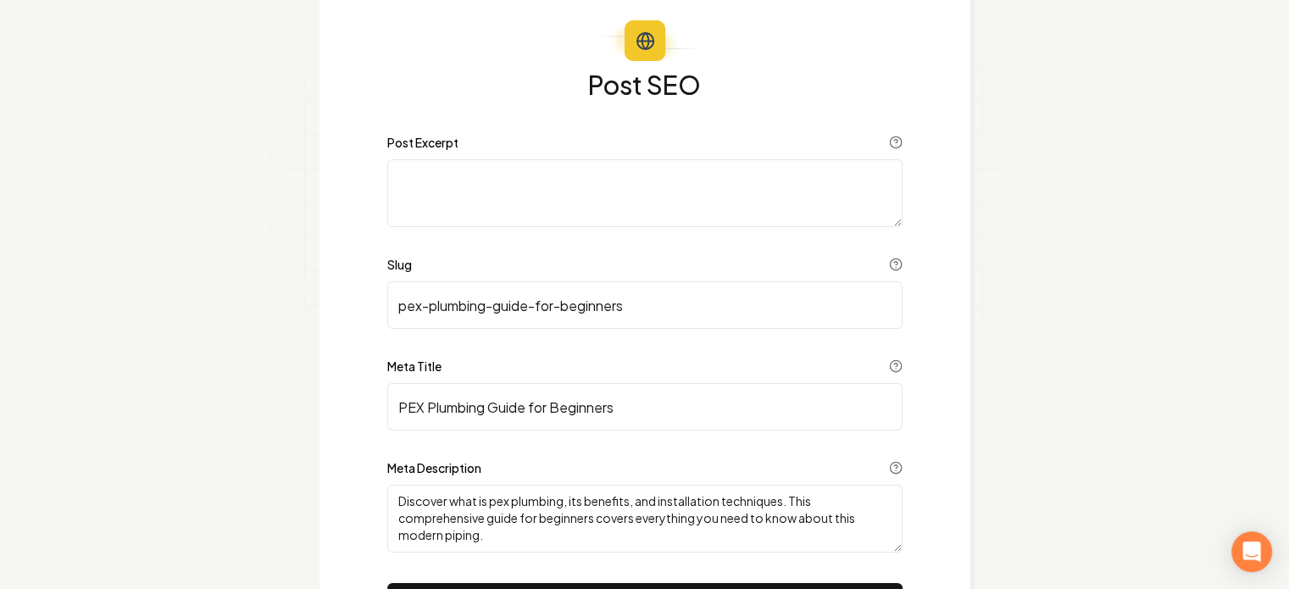
scroll to position [200, 0]
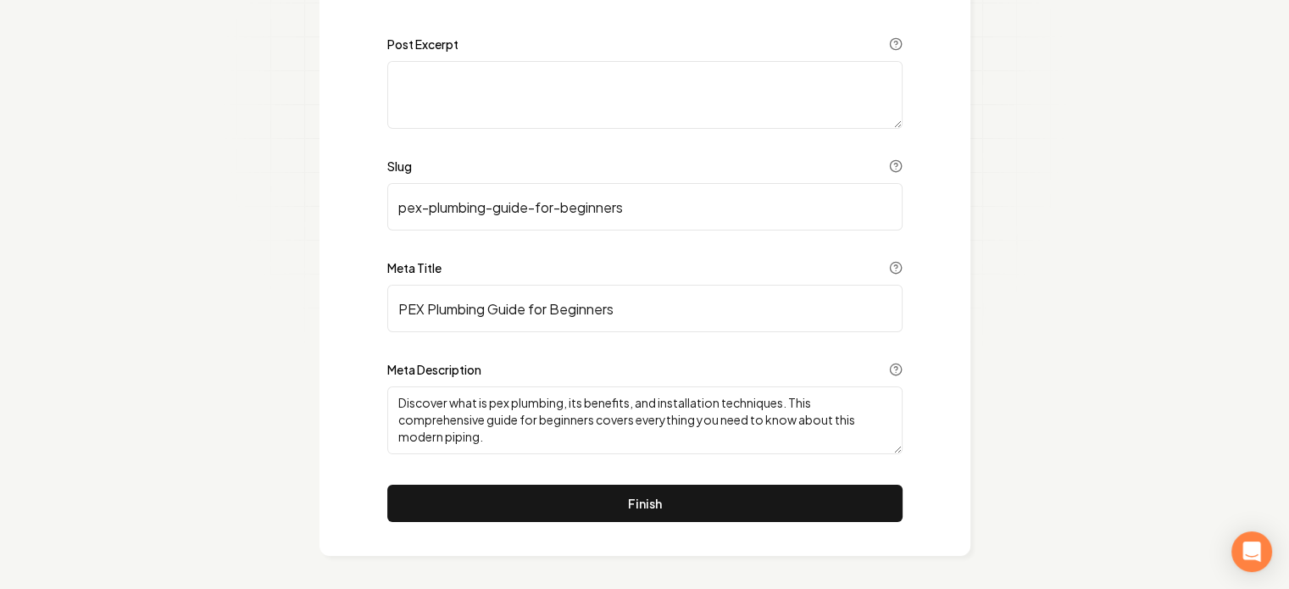
click at [487, 297] on input "PEX Plumbing Guide for Beginners" at bounding box center [644, 308] width 515 height 47
paste input "What Is PEX Plumbing"
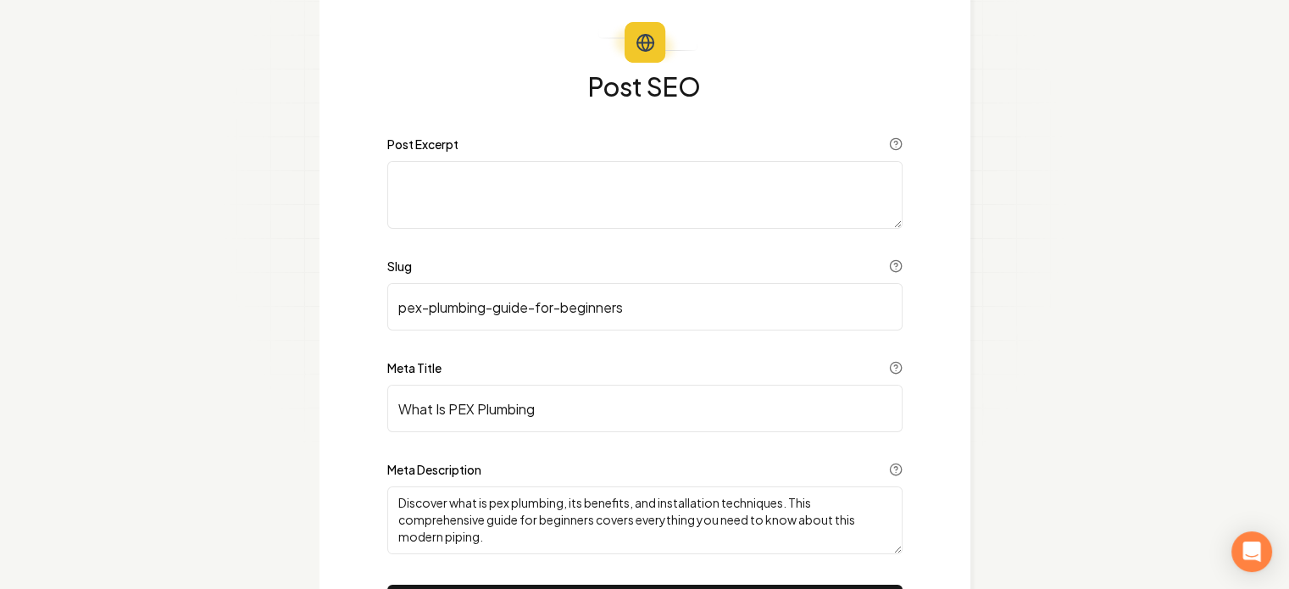
scroll to position [0, 0]
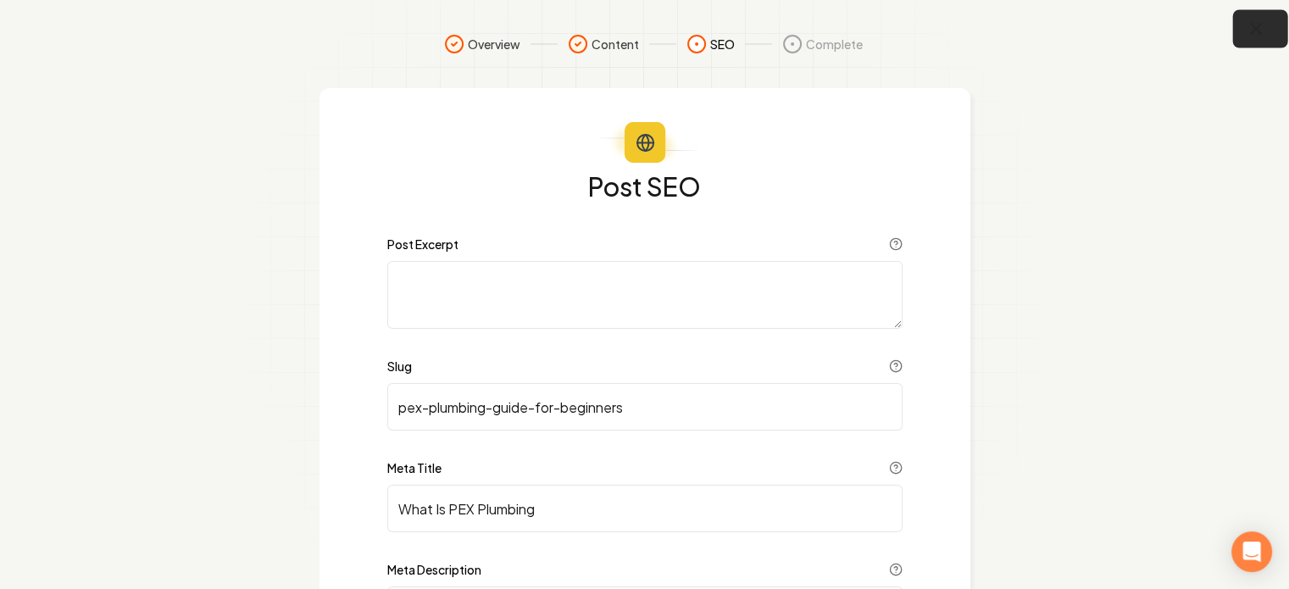
type input "What Is PEX Plumbing"
click at [1248, 28] on icon "button" at bounding box center [1256, 29] width 21 height 21
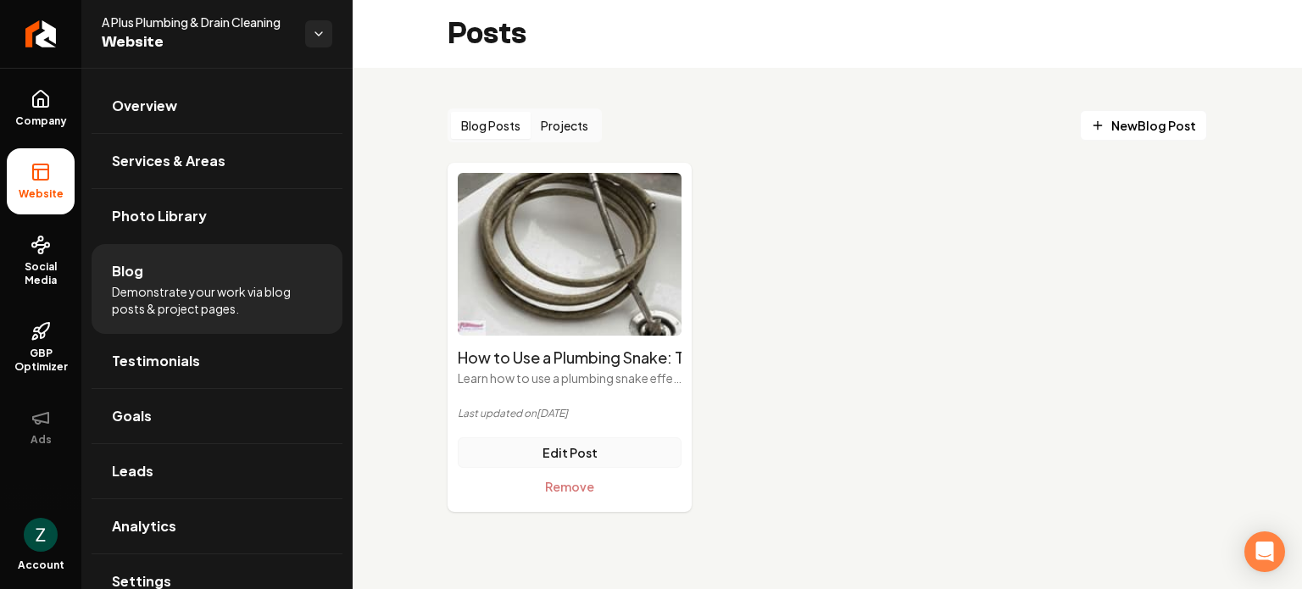
click at [578, 447] on link "Edit Post" at bounding box center [570, 452] width 224 height 31
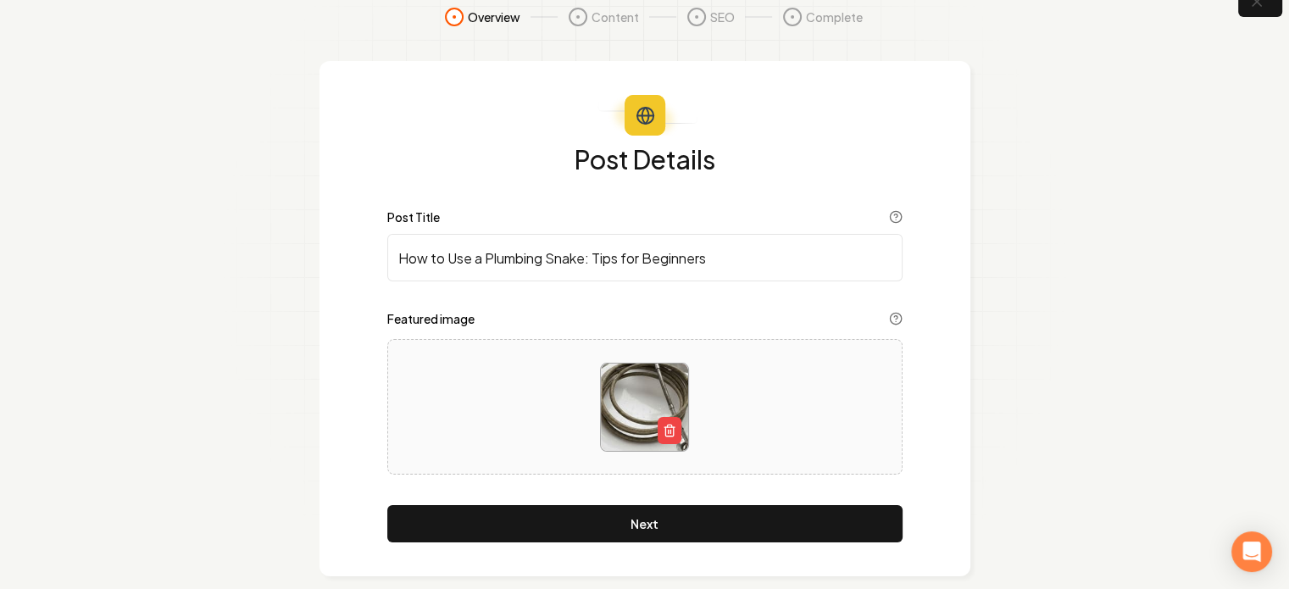
scroll to position [47, 0]
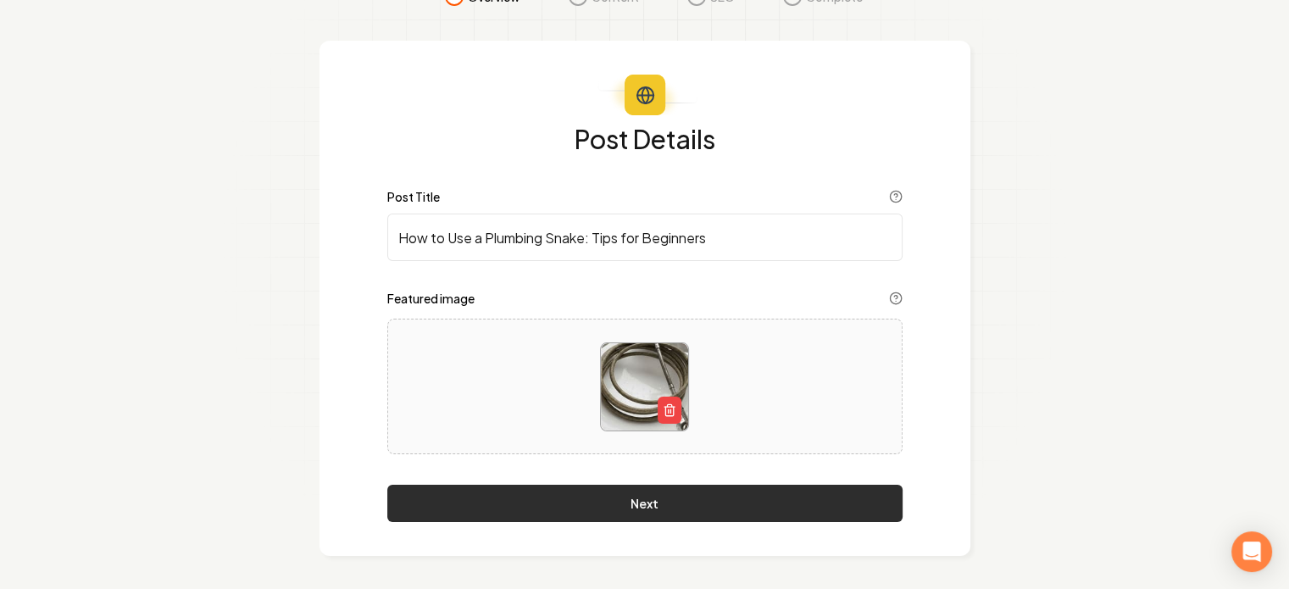
click at [641, 502] on button "Next" at bounding box center [644, 503] width 515 height 37
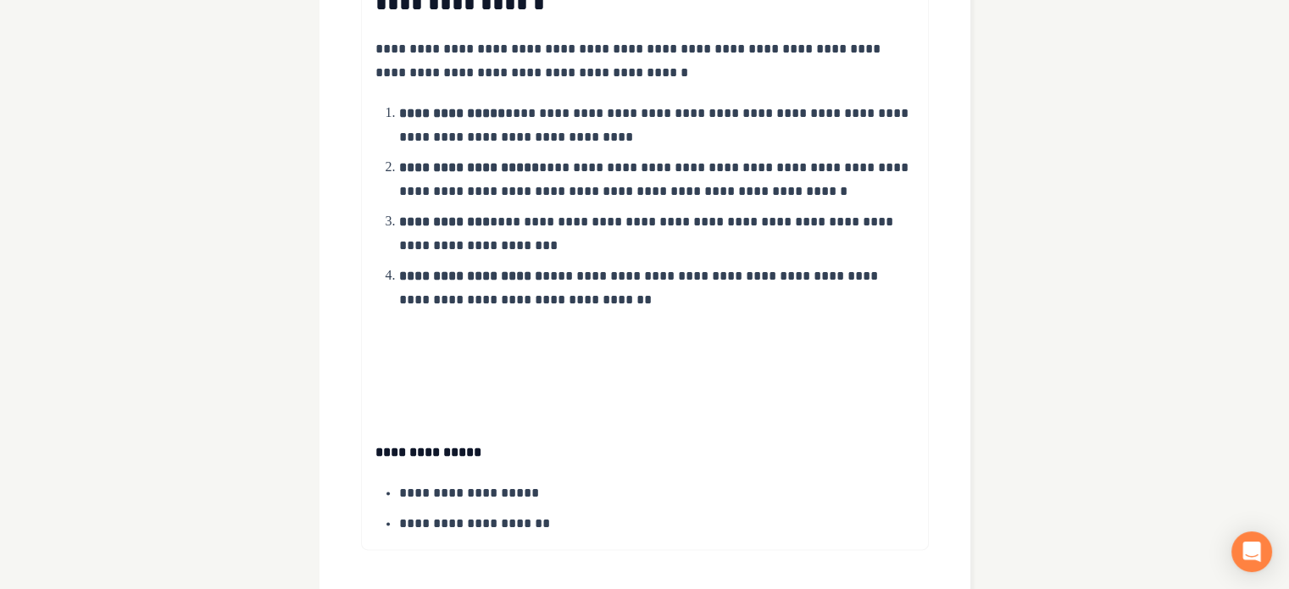
scroll to position [2098, 0]
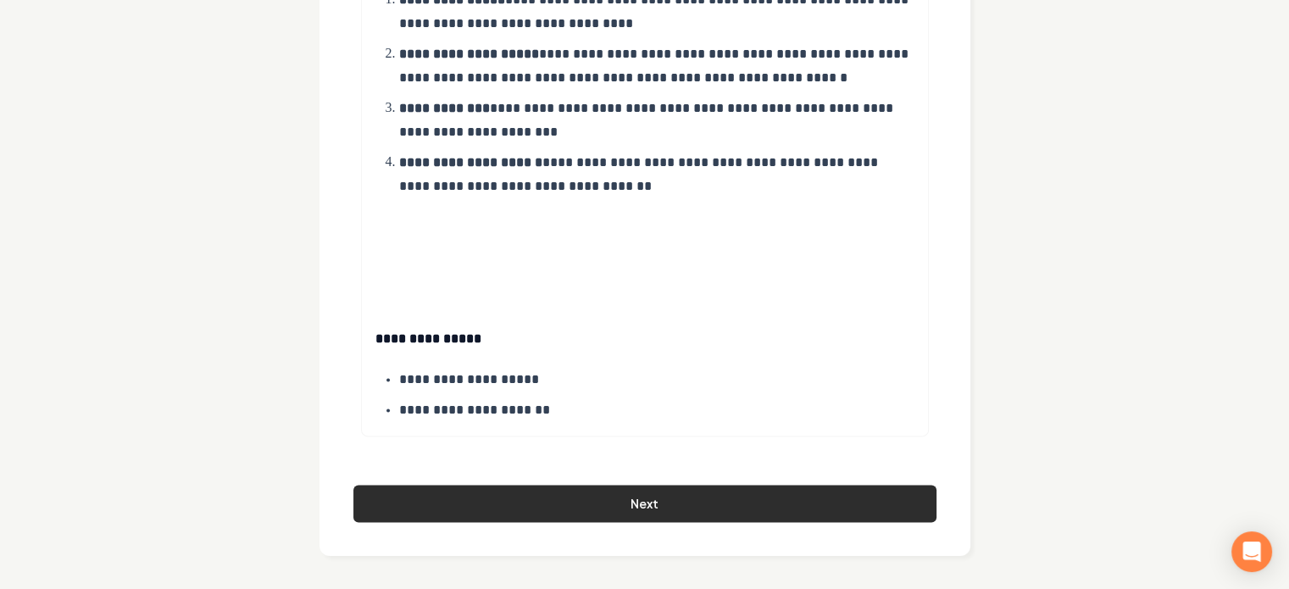
click at [602, 513] on button "Next" at bounding box center [644, 503] width 583 height 37
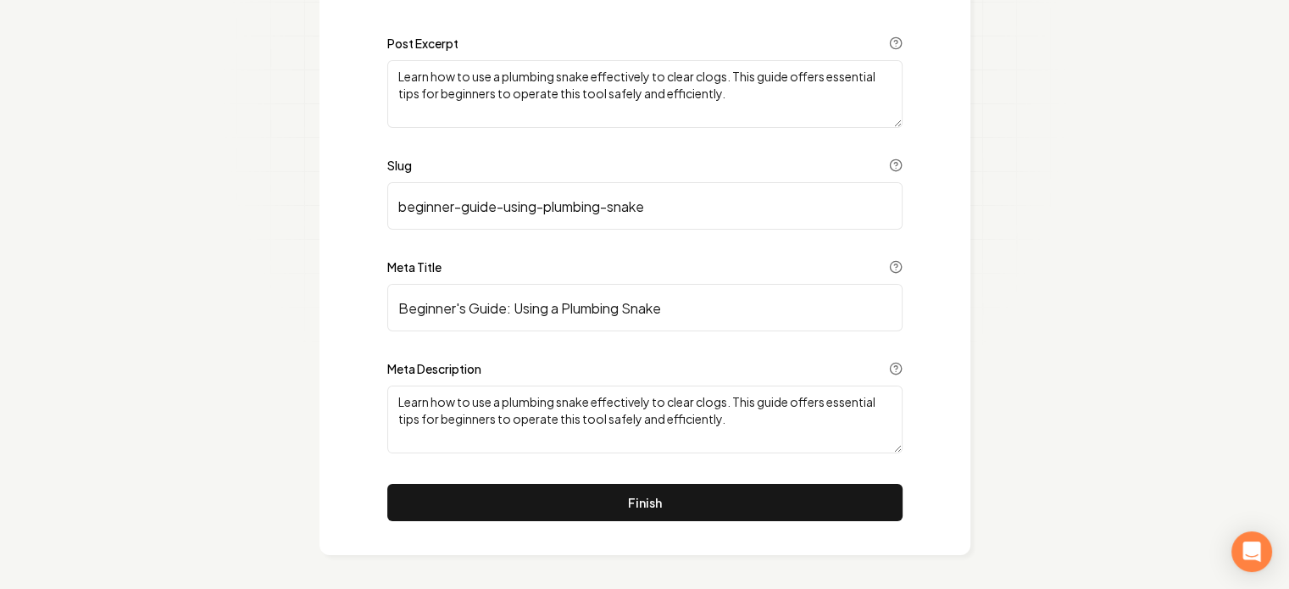
scroll to position [200, 0]
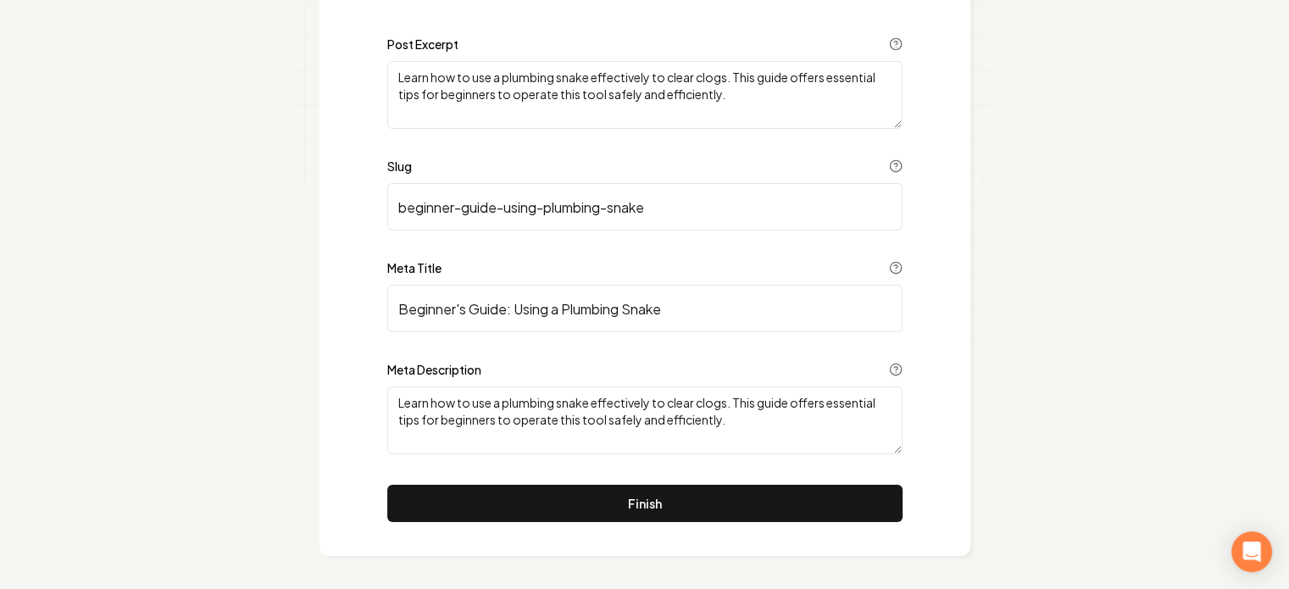
click at [451, 319] on input "Beginner's Guide: Using a Plumbing Snake" at bounding box center [644, 308] width 515 height 47
paste input "How to Use"
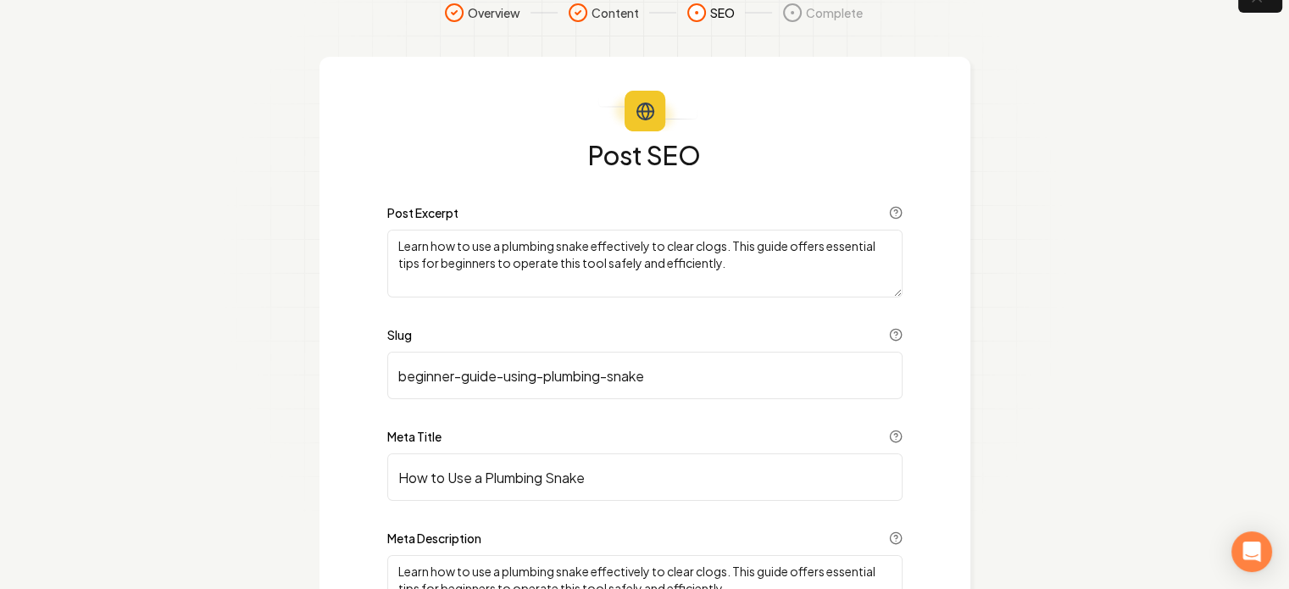
scroll to position [31, 0]
type input "How to Use a Plumbing Snake"
click at [681, 270] on textarea "Learn how to use a plumbing snake effectively to clear clogs. This guide offers…" at bounding box center [644, 265] width 515 height 68
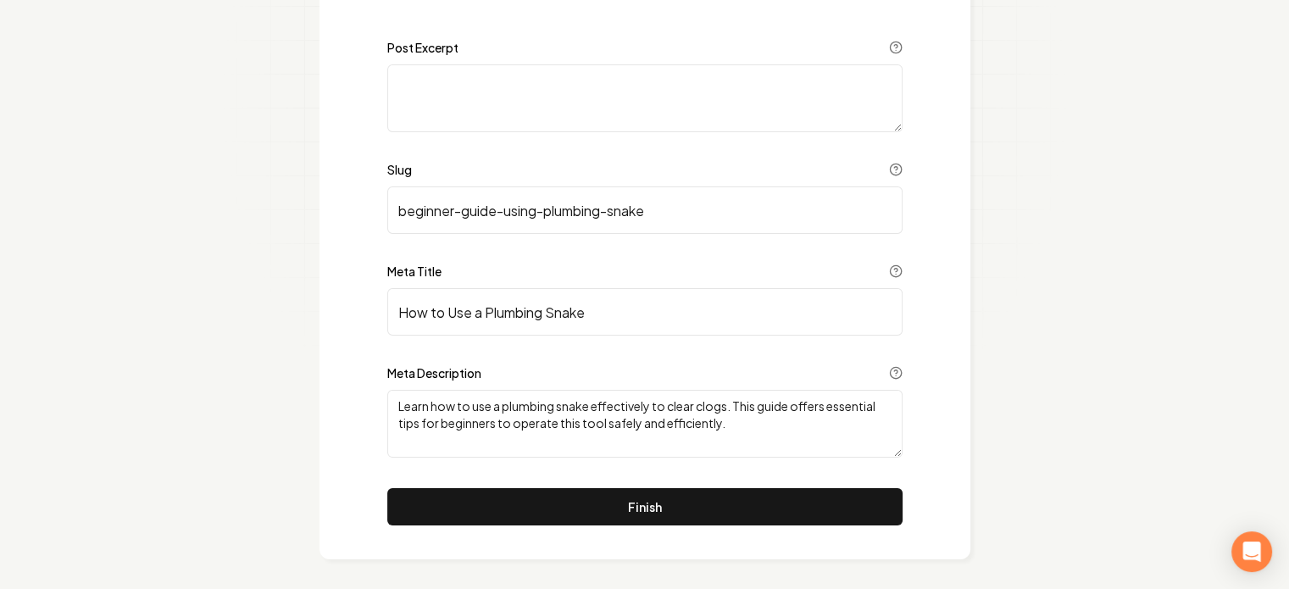
scroll to position [200, 0]
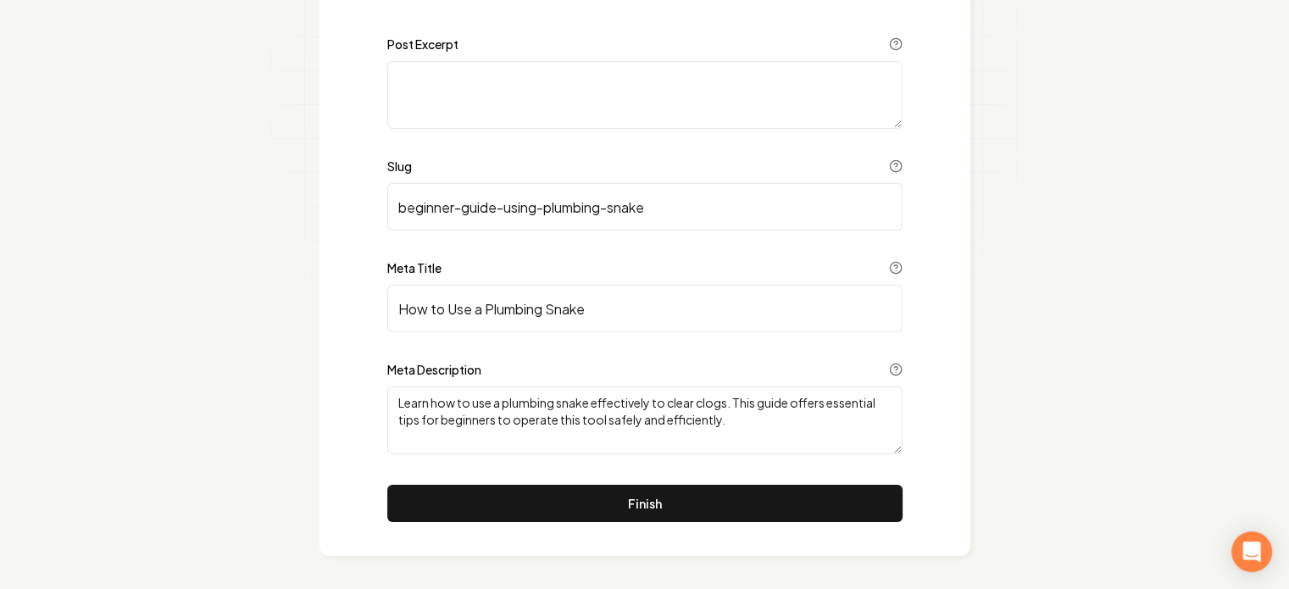
click at [460, 209] on input "beginner-guide-using-plumbing-snake" at bounding box center [644, 206] width 515 height 47
paste input "How-to-Use-a-Plumbing-S"
click at [403, 209] on input "How-to-Use-a-Plumbing-Snake" at bounding box center [644, 206] width 515 height 47
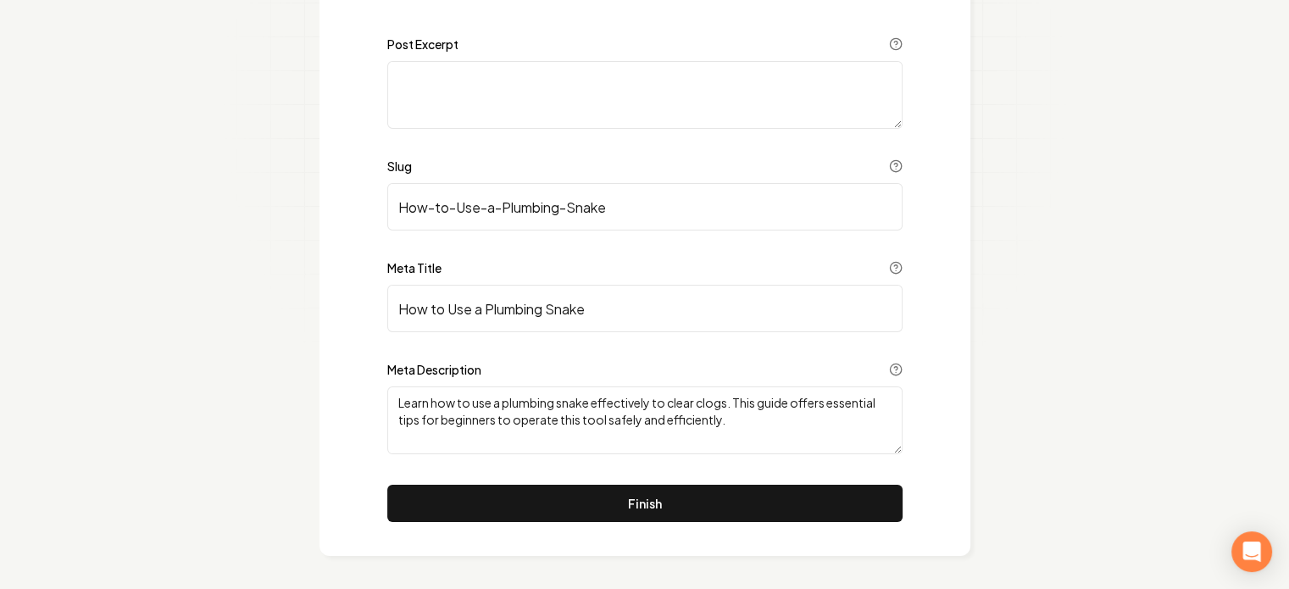
click at [508, 199] on input "How-to-Use-a-Plumbing-Snake" at bounding box center [644, 206] width 515 height 47
paste input "how-to-use-a-plumbing-s"
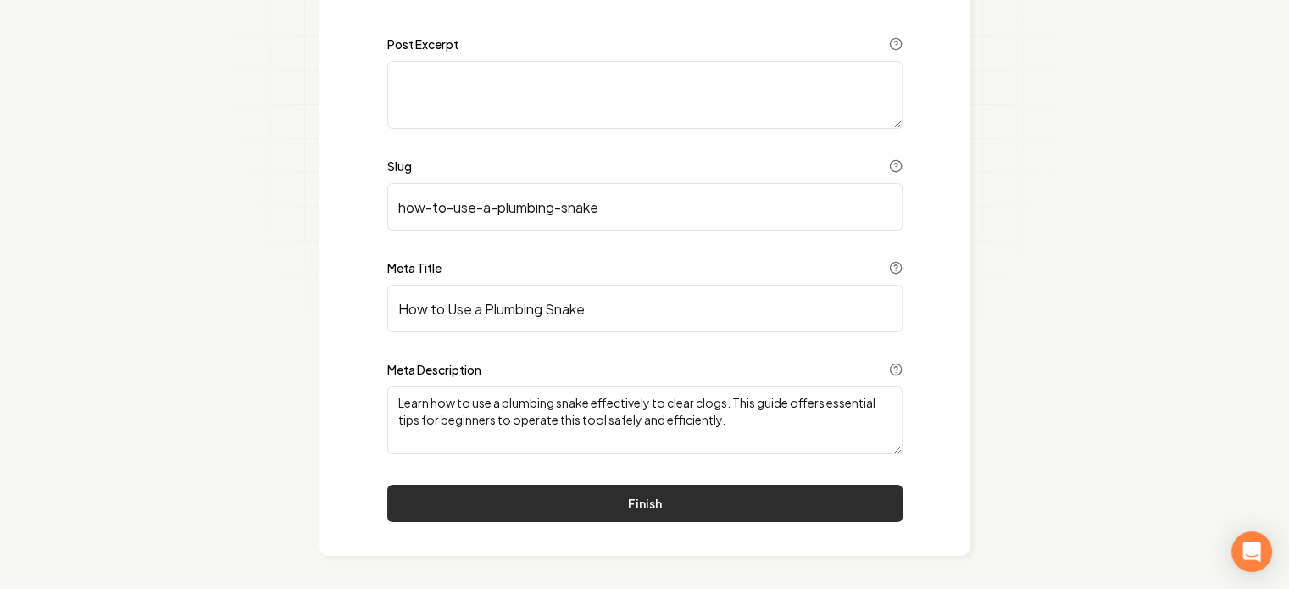
type input "how-to-use-a-plumbing-snake"
click at [654, 510] on button "Finish" at bounding box center [644, 503] width 515 height 37
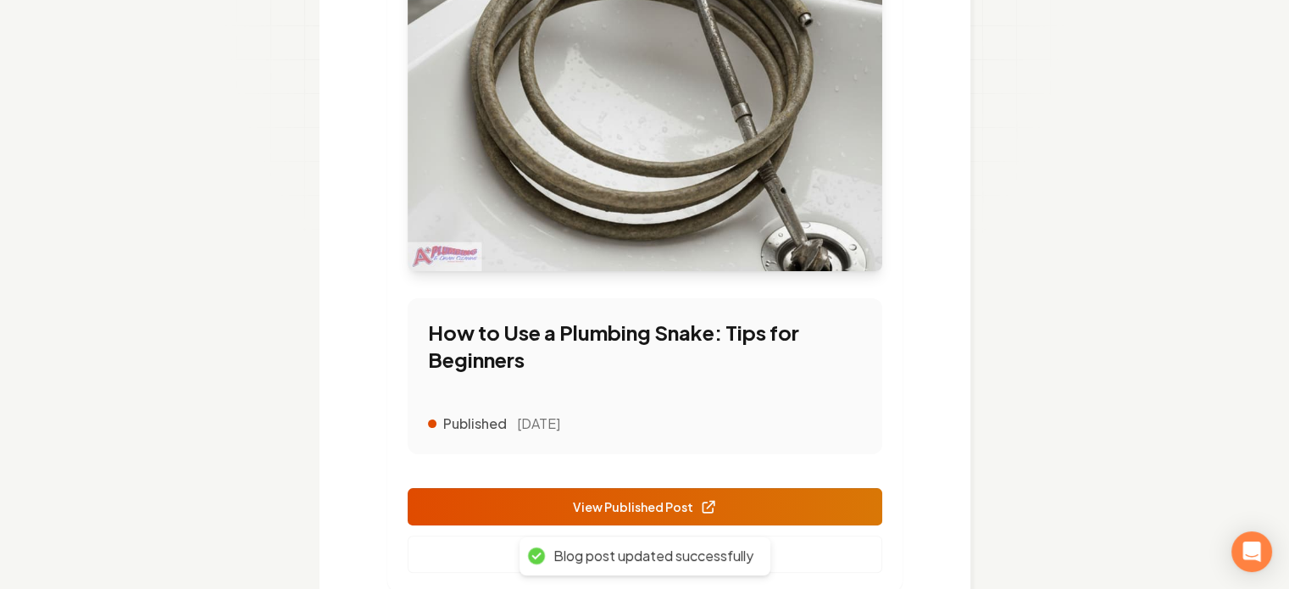
scroll to position [385, 0]
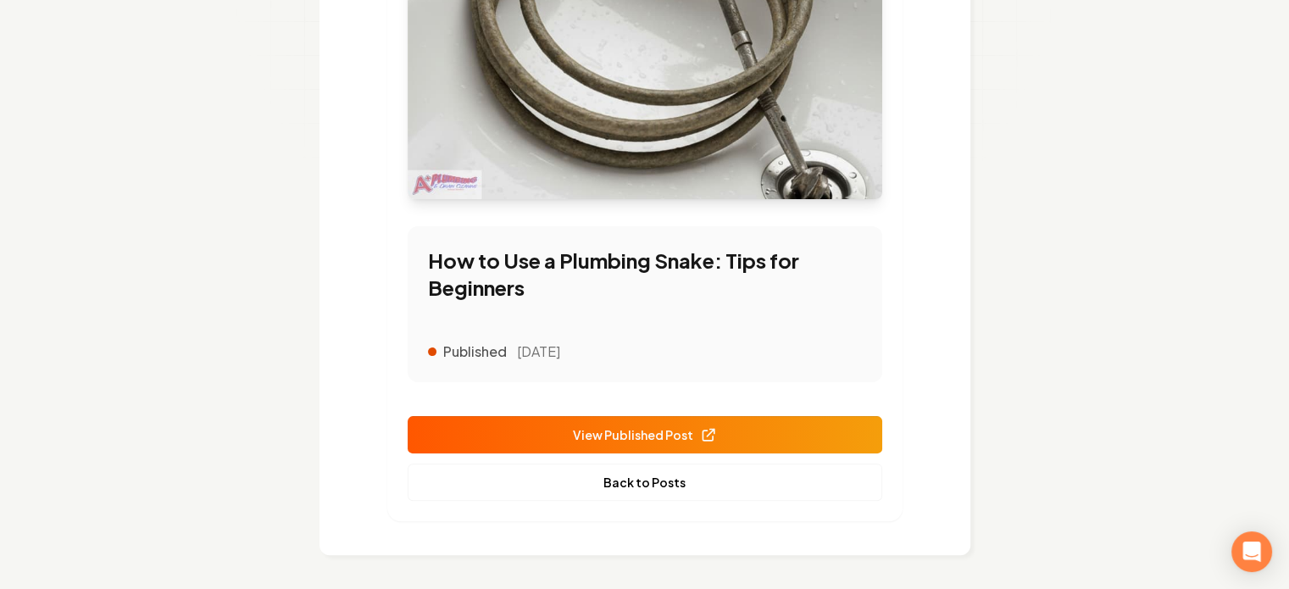
click at [609, 426] on span "View Published Post" at bounding box center [645, 435] width 144 height 18
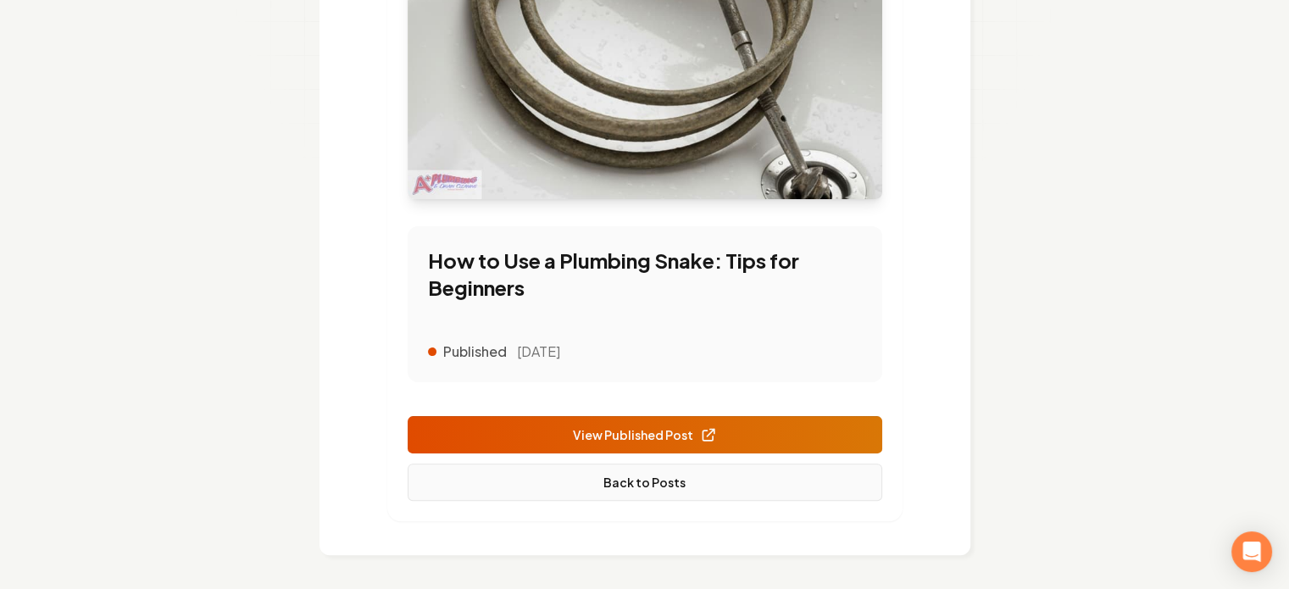
click at [626, 487] on link "Back to Posts" at bounding box center [645, 482] width 475 height 37
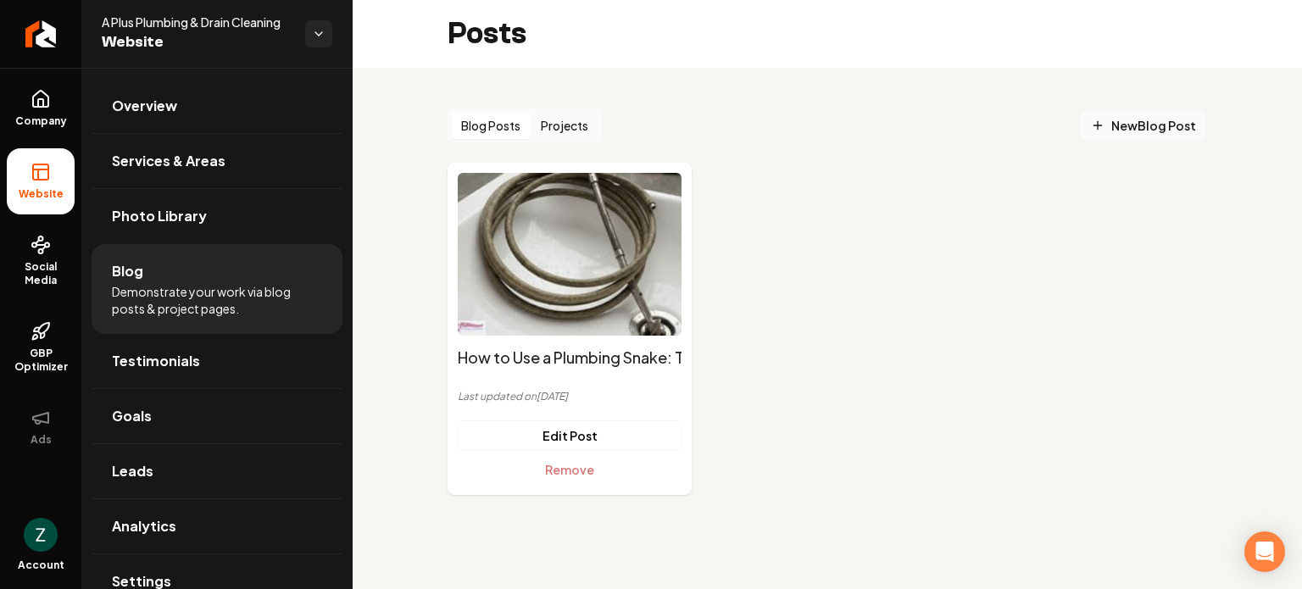
click at [1149, 125] on span "New Blog Post" at bounding box center [1143, 126] width 105 height 18
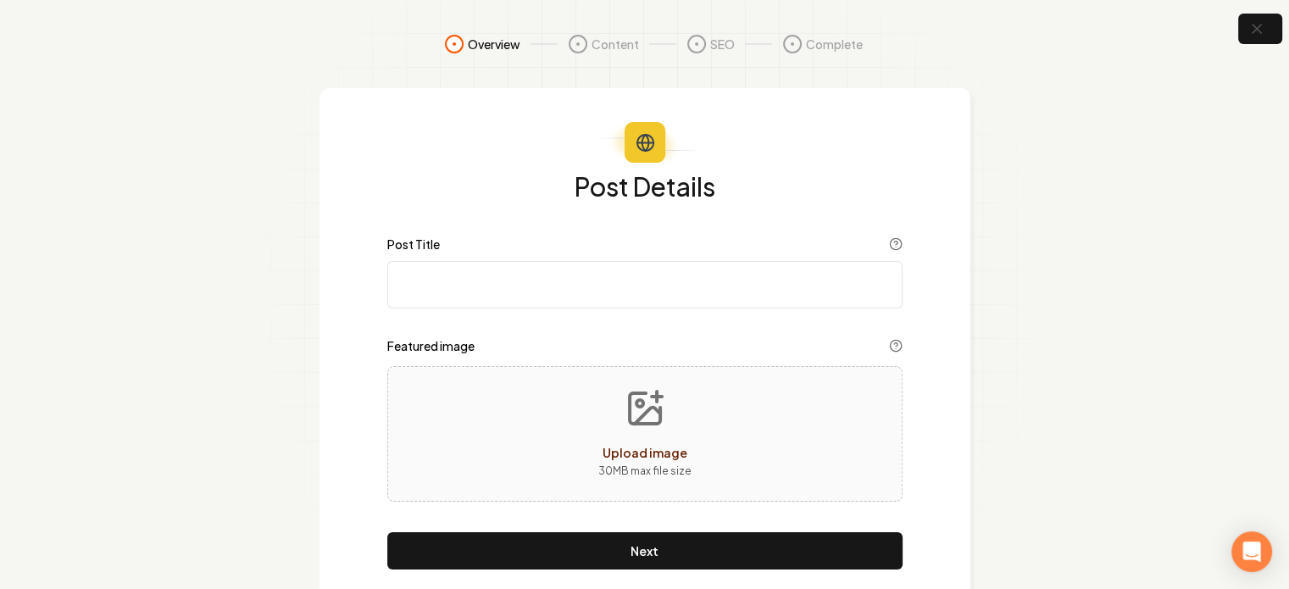
click at [542, 284] on input "Post Title" at bounding box center [644, 284] width 515 height 47
paste input "What Is PEX Plumbing: a Comprehensive Guide for Beginners"
type input "What Is PEX Plumbing: a Comprehensive Guide for Beginners"
click at [644, 399] on icon "Upload image" at bounding box center [645, 408] width 41 height 41
type input "**********"
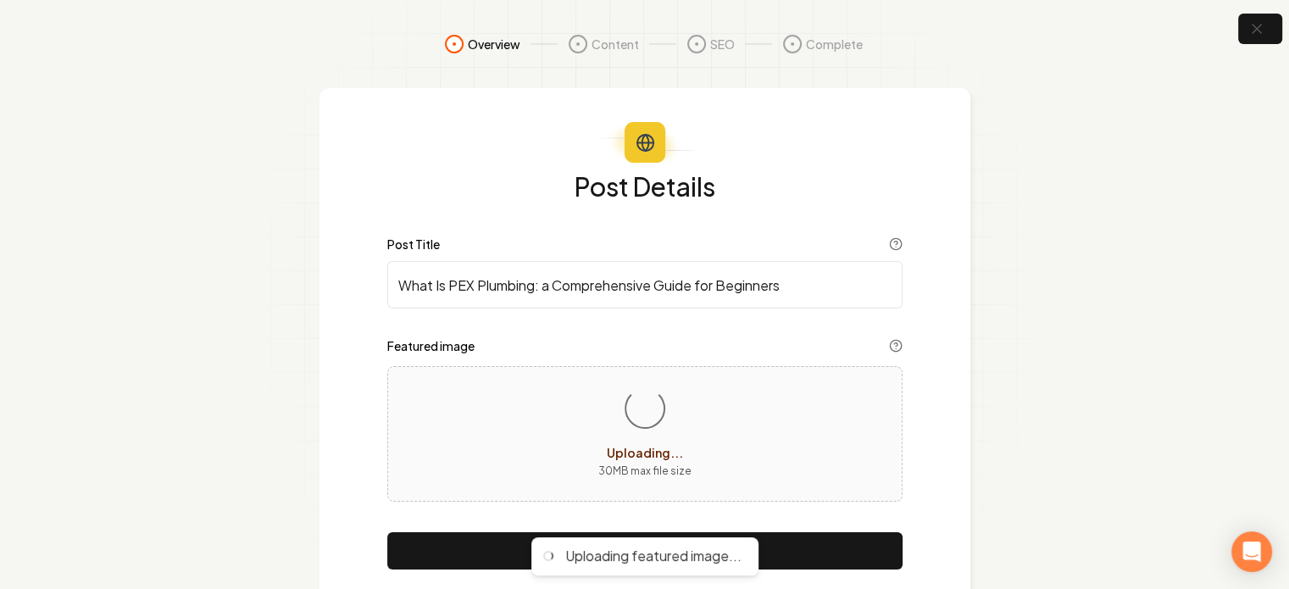
scroll to position [47, 0]
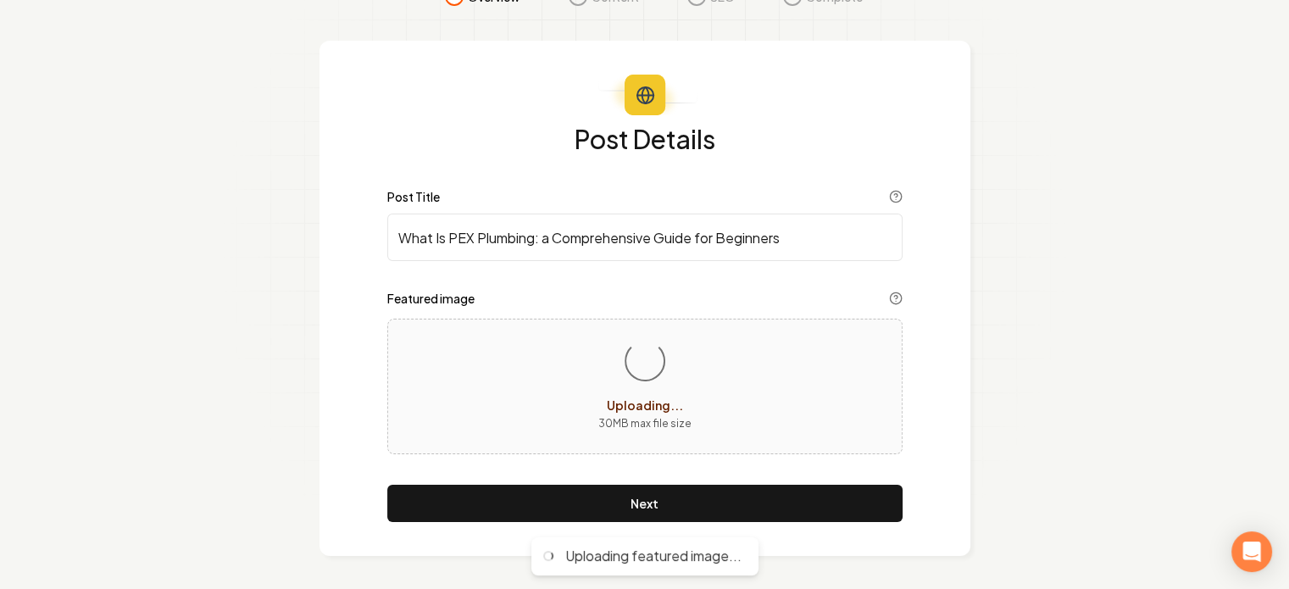
click at [1060, 316] on section "Overview Content SEO Complete Post Details Post Title What Is PEX Plumbing: a C…" at bounding box center [644, 271] width 1289 height 637
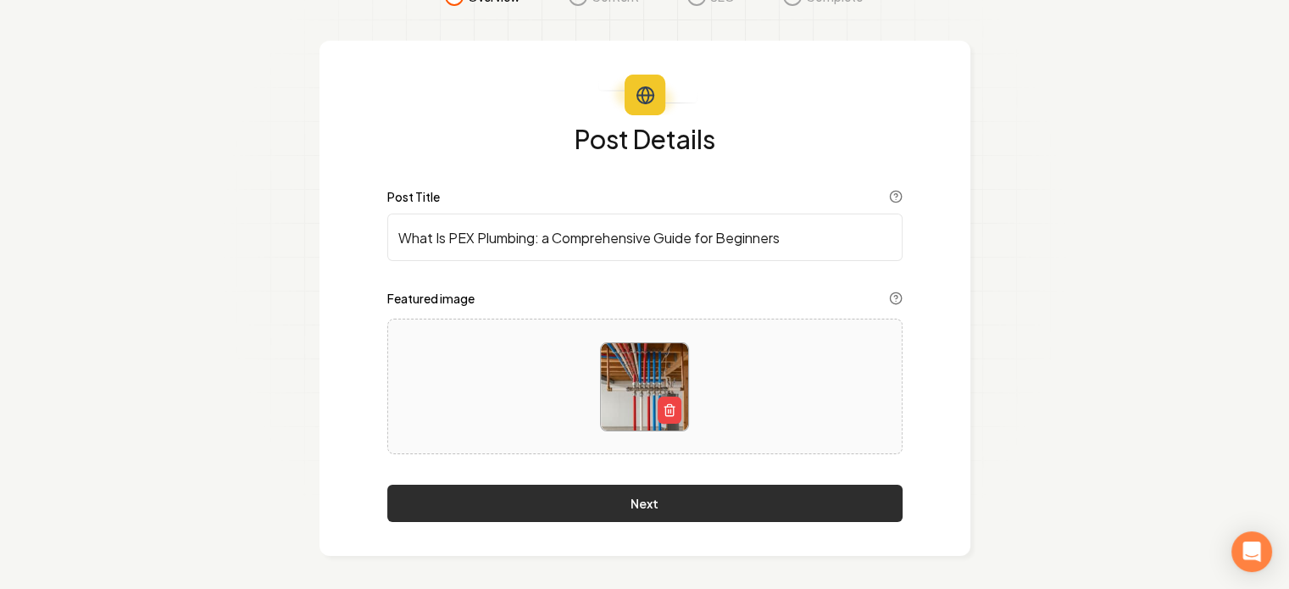
click at [664, 504] on button "Next" at bounding box center [644, 503] width 515 height 37
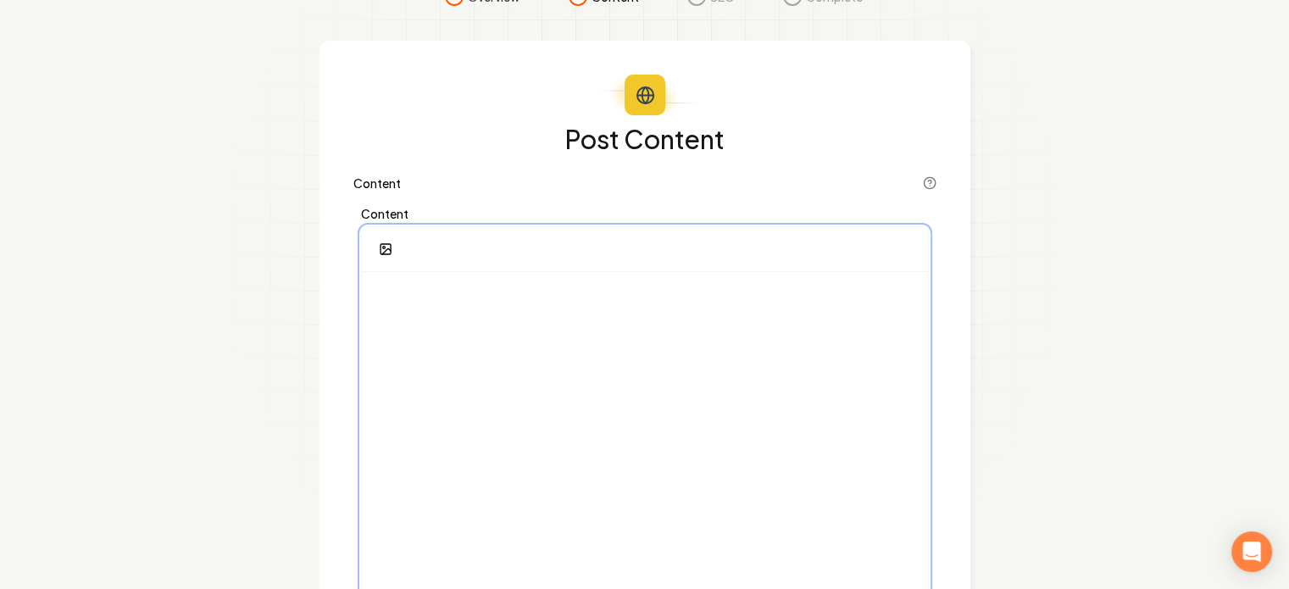
click at [431, 387] on div at bounding box center [645, 434] width 566 height 325
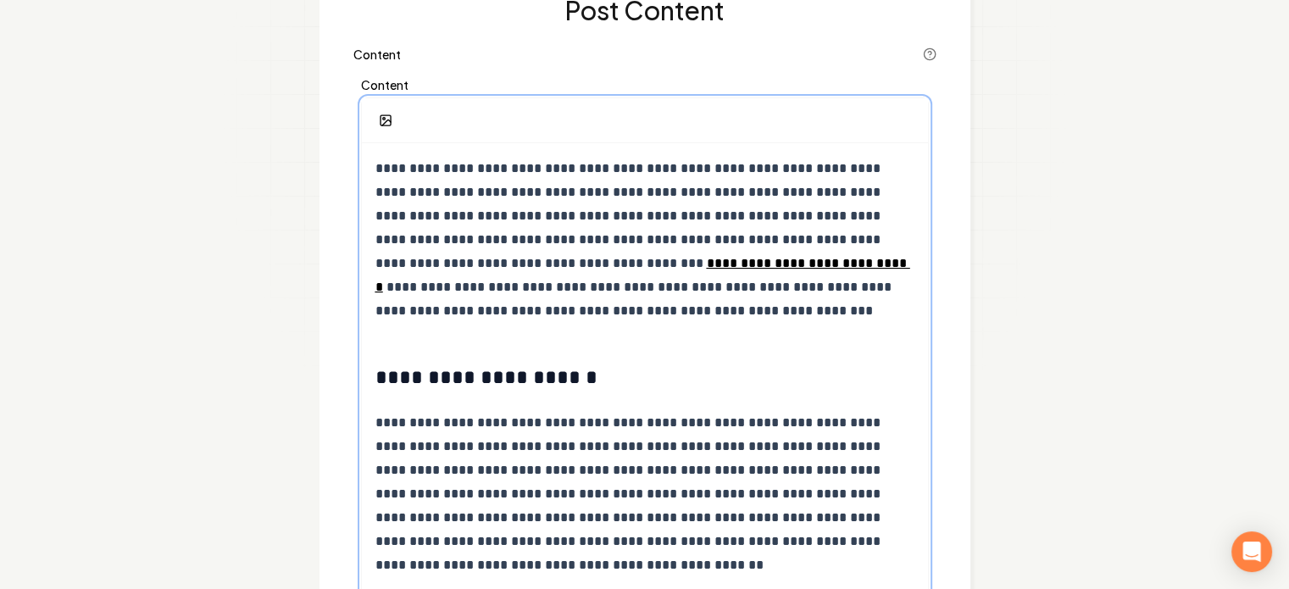
scroll to position [147, 0]
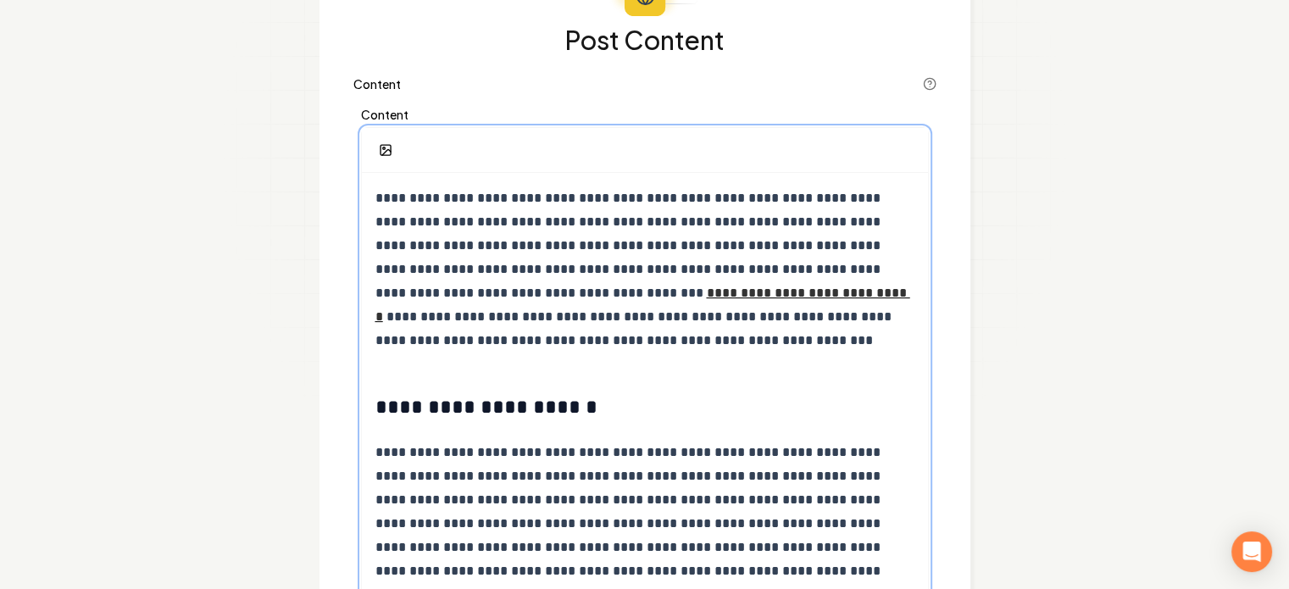
click at [659, 288] on u "**********" at bounding box center [642, 304] width 535 height 36
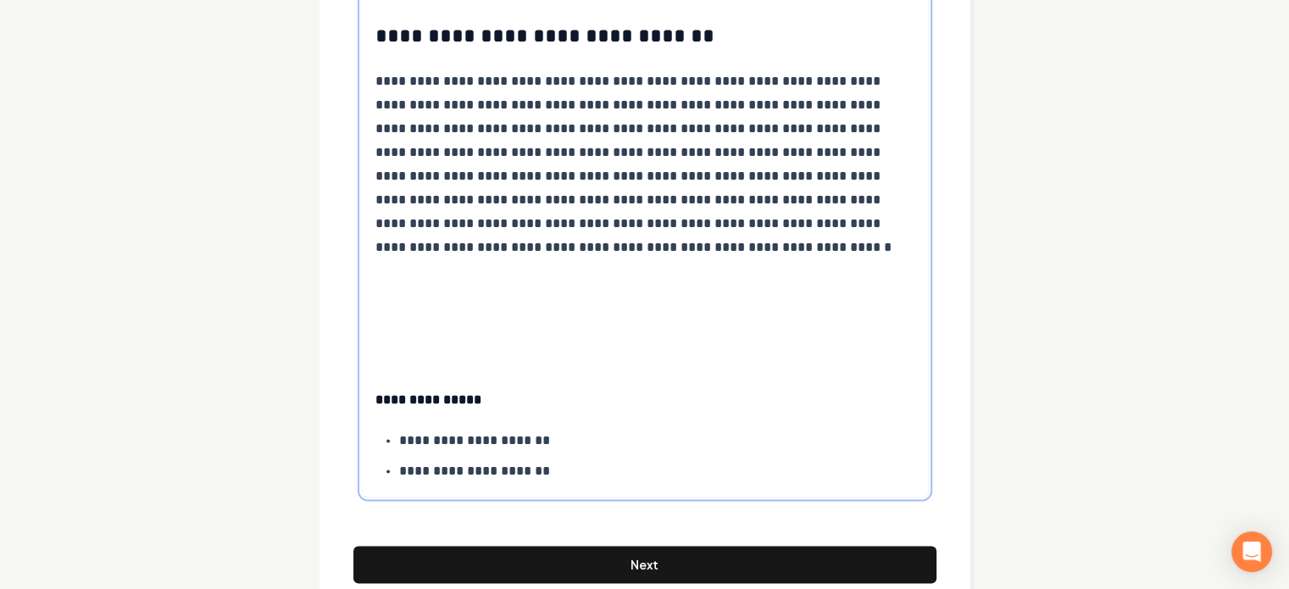
scroll to position [2182, 0]
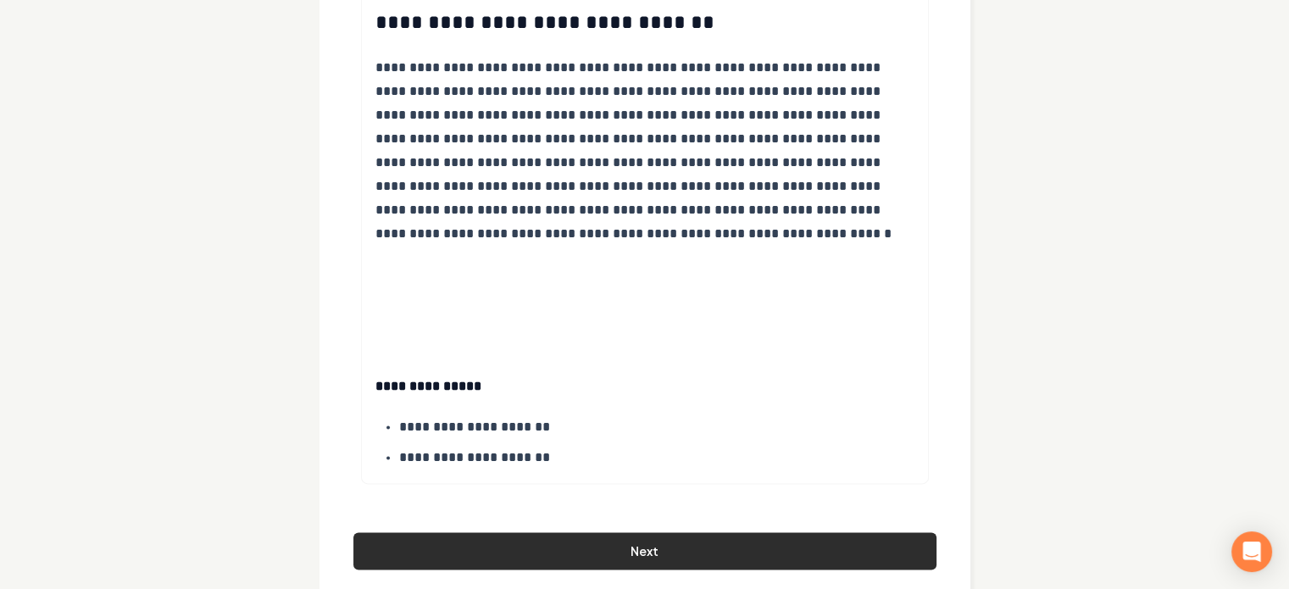
click at [710, 532] on button "Next" at bounding box center [644, 550] width 583 height 37
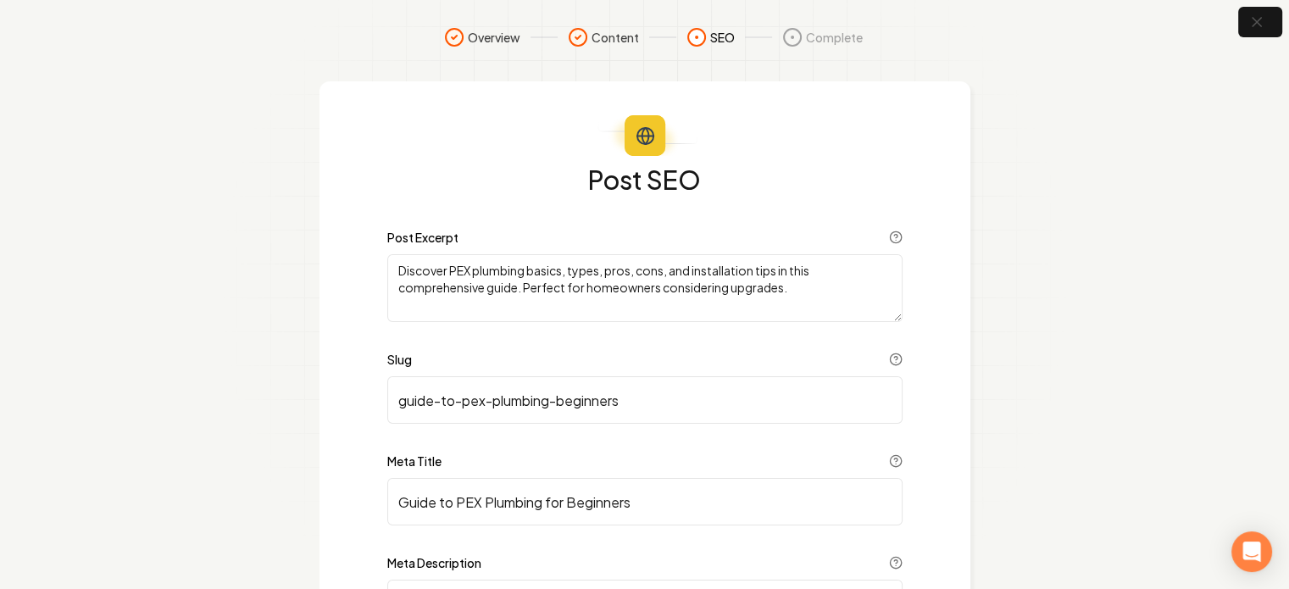
scroll to position [0, 0]
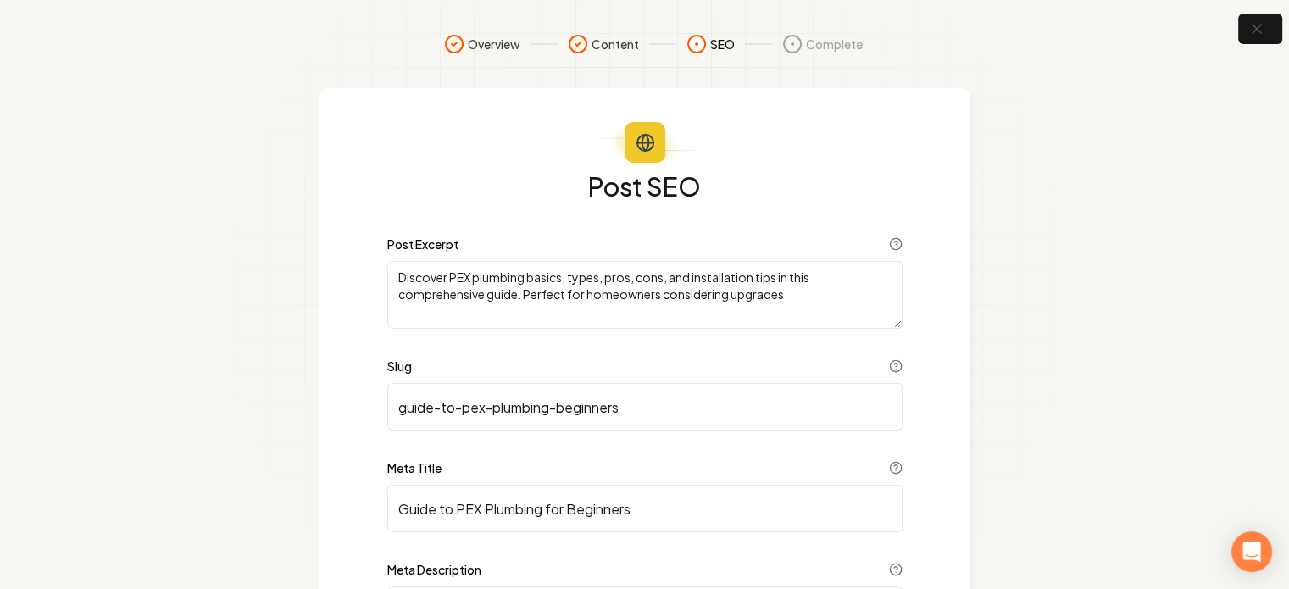
click at [568, 314] on textarea "Discover PEX plumbing basics, types, pros, cons, and installation tips in this …" at bounding box center [644, 295] width 515 height 68
click at [594, 275] on textarea "Discover PEX plumbing basics, types, pros, cons, and installation tips in this …" at bounding box center [644, 295] width 515 height 68
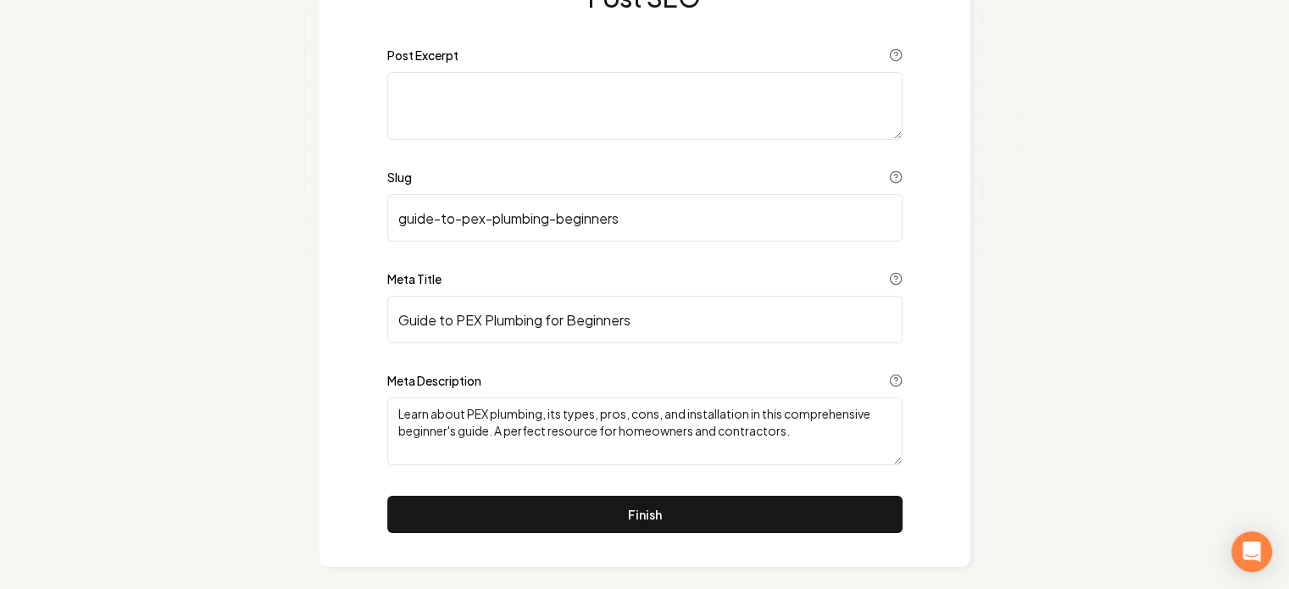
scroll to position [200, 0]
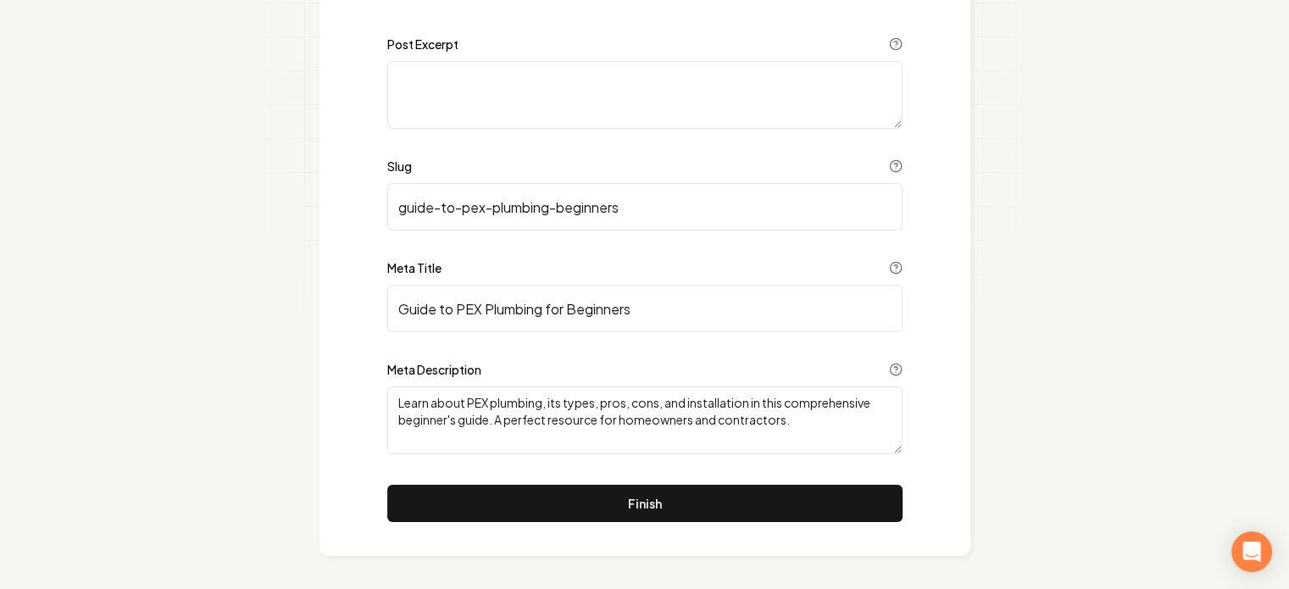
click at [526, 410] on textarea "Learn about PEX plumbing, its types, pros, cons, and installation in this compr…" at bounding box center [644, 420] width 515 height 68
paste textarea "discover what pex plumbing is and how it’s revolutionizing the way we install w…"
click at [406, 404] on textarea "discover what pex plumbing is and how it’s revolutionizing the way we install w…" at bounding box center [644, 420] width 515 height 68
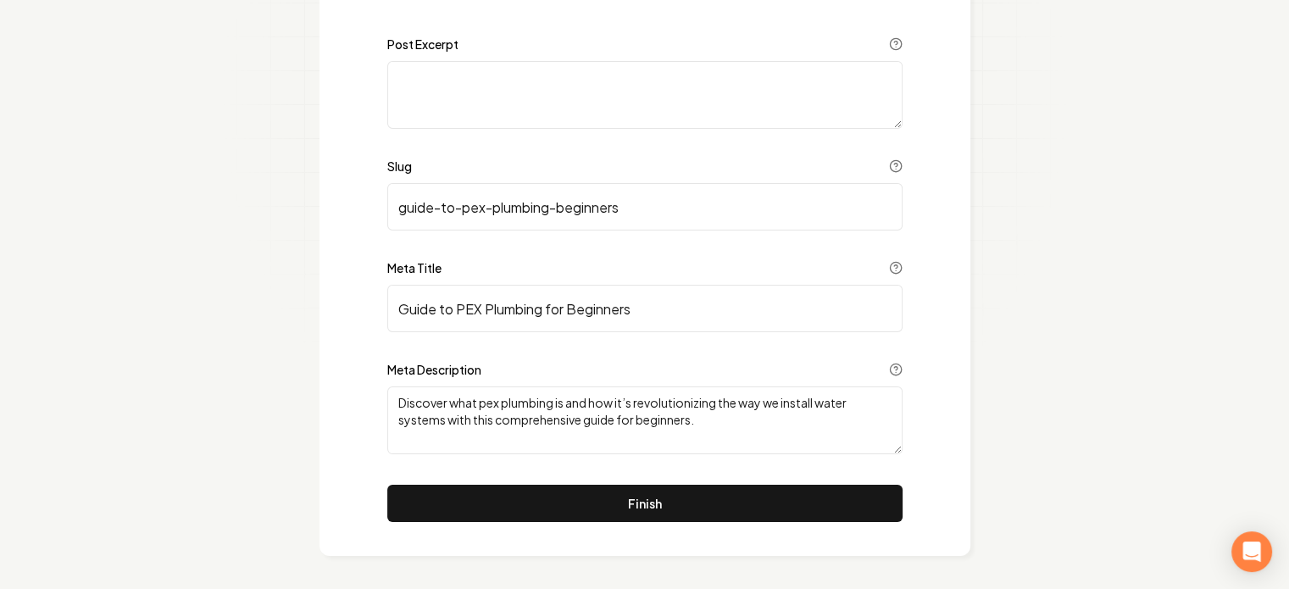
click at [491, 395] on textarea "Discover what pex plumbing is and how it’s revolutionizing the way we install w…" at bounding box center [644, 420] width 515 height 68
click at [489, 404] on textarea "Discover what pex plumbing is and how it’s revolutionizing the way we install w…" at bounding box center [644, 420] width 515 height 68
click at [488, 401] on textarea "Discover what pex plumbing is and how it’s revolutionizing the way we install w…" at bounding box center [644, 420] width 515 height 68
click at [498, 403] on textarea "Discover what pex plumbing is and how it’s revolutionizing the way we install w…" at bounding box center [644, 420] width 515 height 68
type textarea "Discover what PEX plumbing is and how it’s revolutionizing the way we install w…"
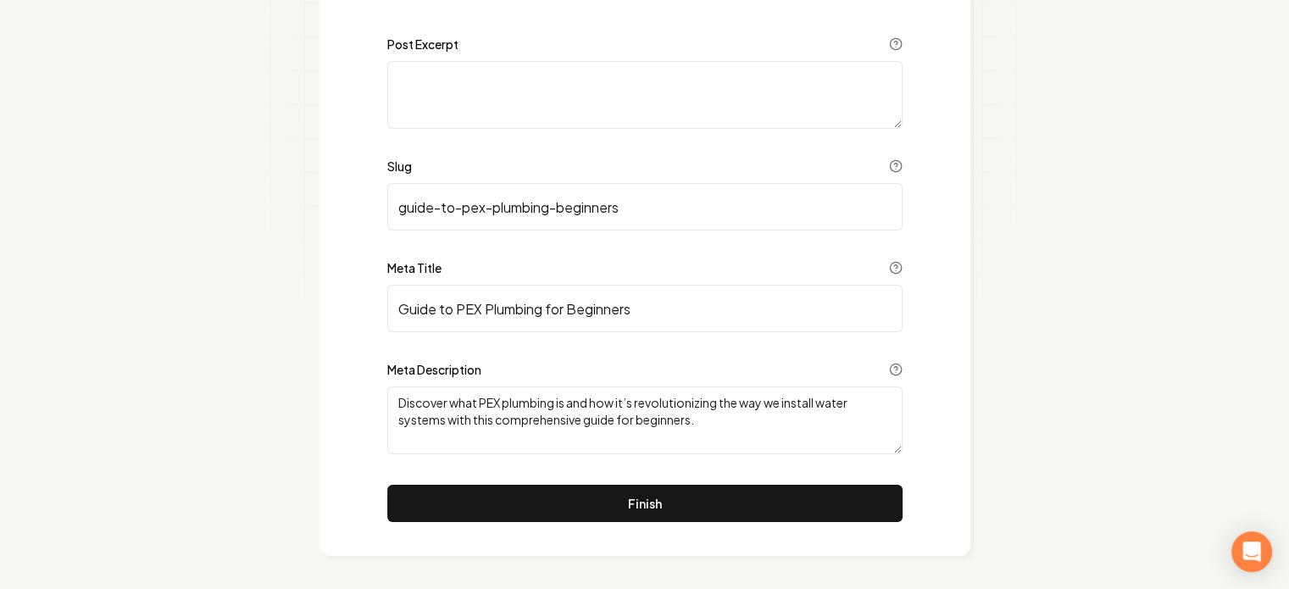
click at [484, 203] on input "guide-to-pex-plumbing-beginners" at bounding box center [644, 206] width 515 height 47
paste input "what-is-pex-plumbing"
type input "what-is-pex-plumbing"
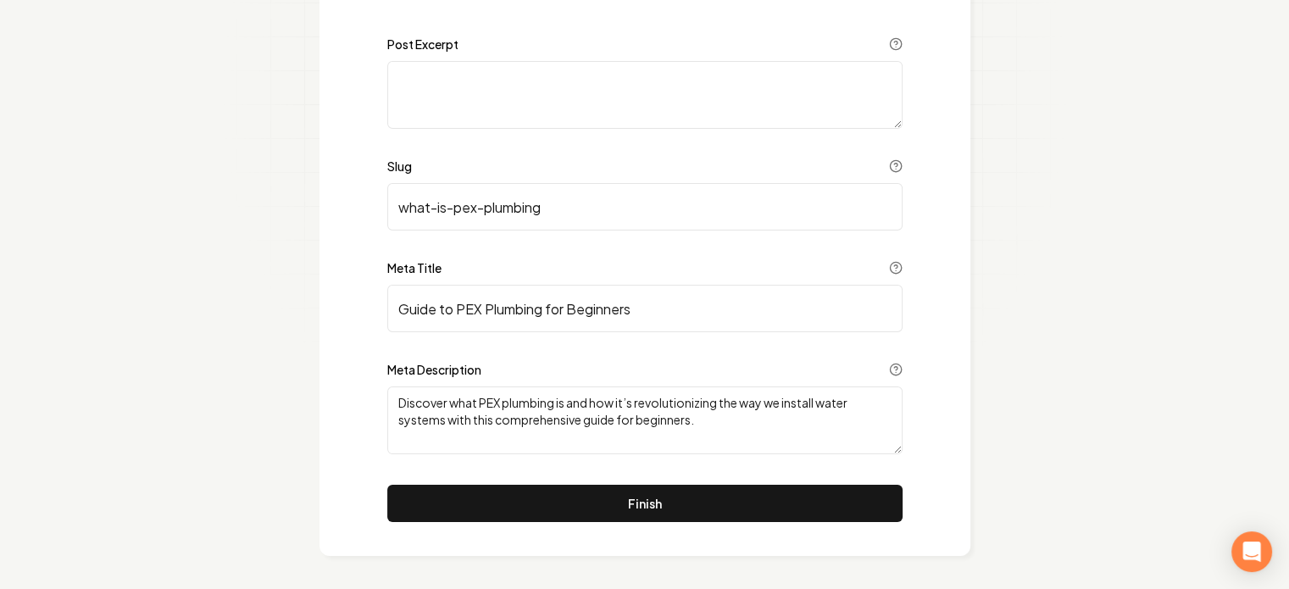
click at [478, 306] on input "Guide to PEX Plumbing for Beginners" at bounding box center [644, 308] width 515 height 47
paste input "What Is PEX Plumbing"
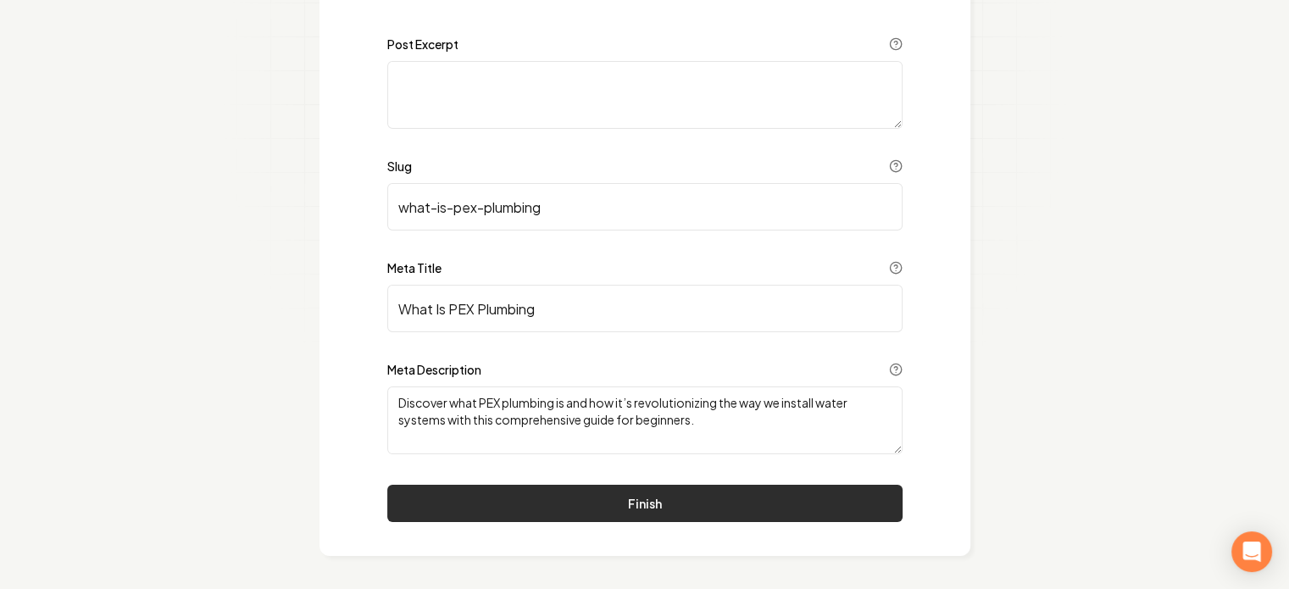
type input "What Is PEX Plumbing"
click at [643, 508] on button "Finish" at bounding box center [644, 503] width 515 height 37
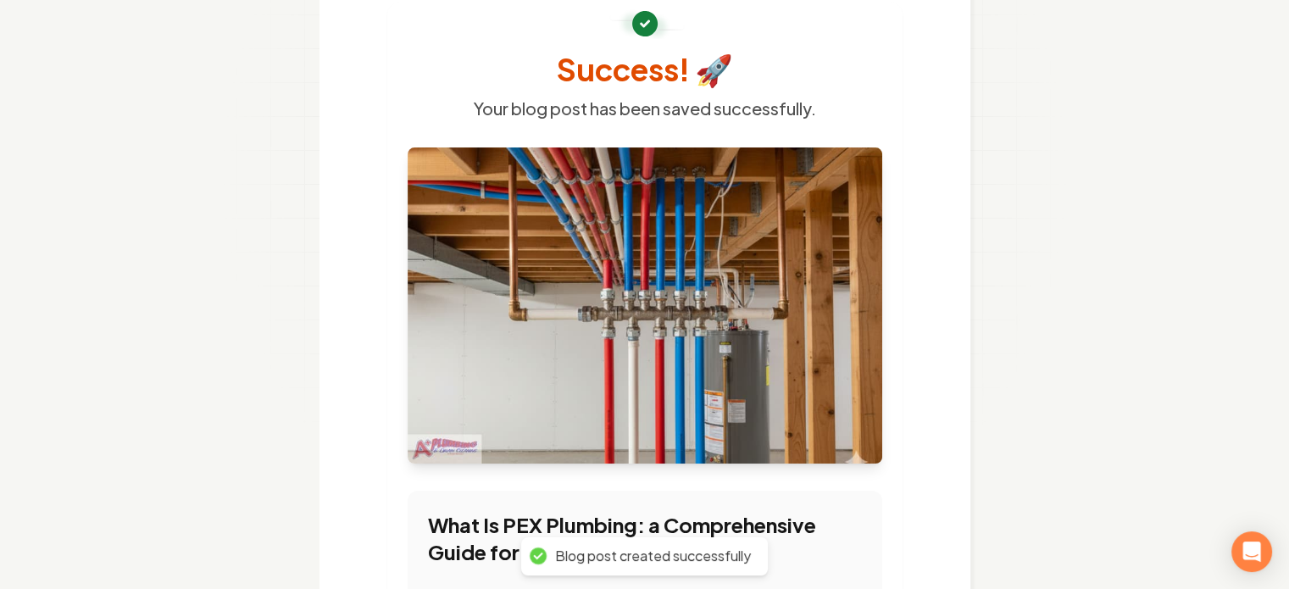
scroll to position [339, 0]
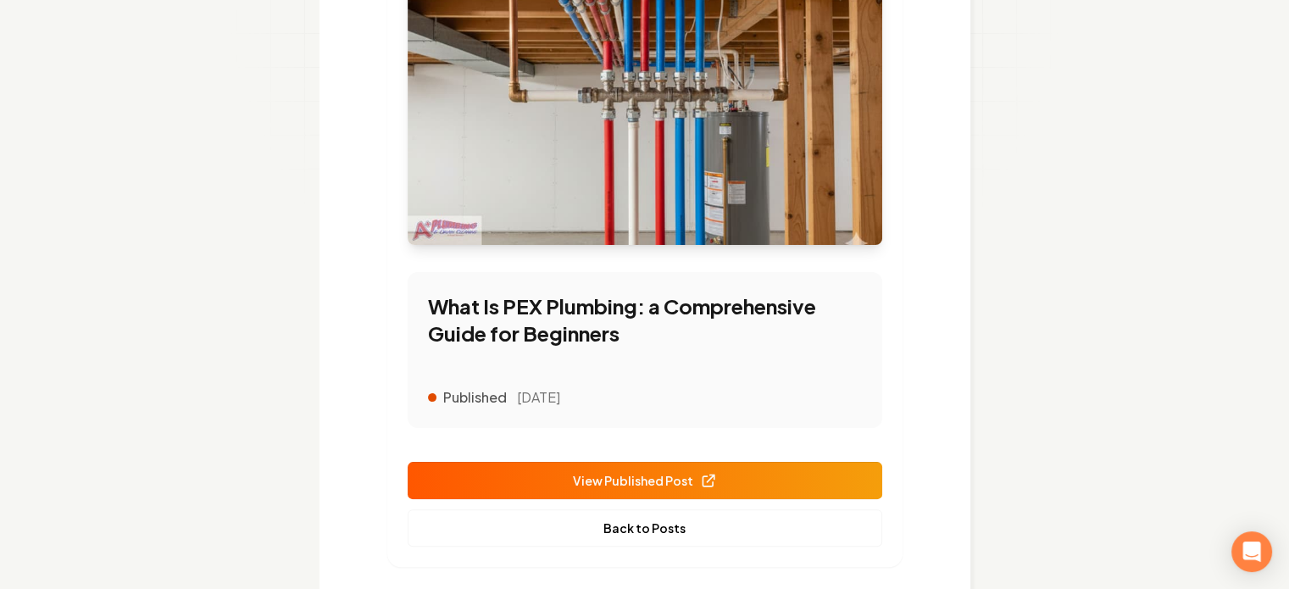
click at [695, 487] on span "View Published Post" at bounding box center [645, 481] width 144 height 18
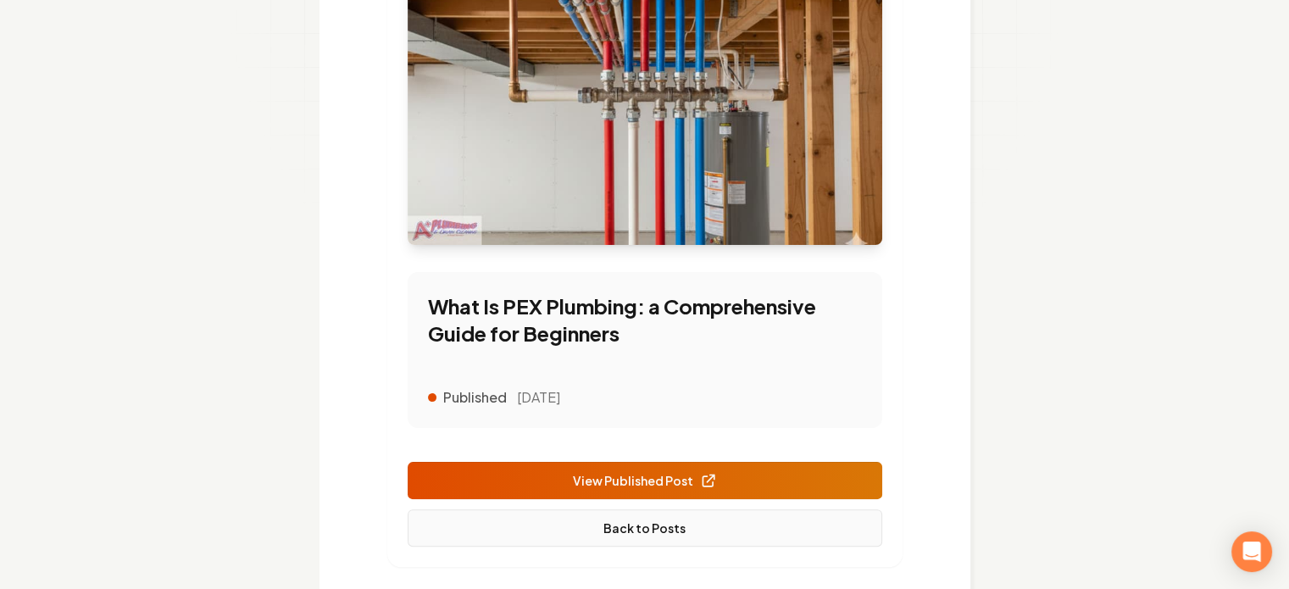
click at [661, 529] on link "Back to Posts" at bounding box center [645, 527] width 475 height 37
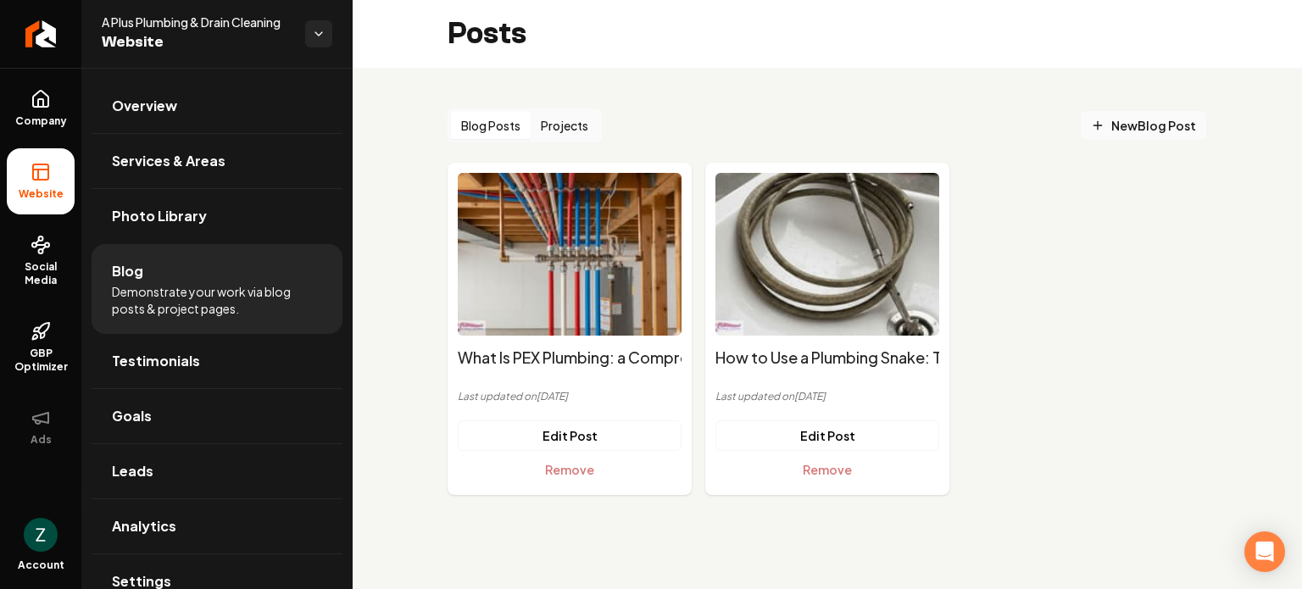
click at [1132, 120] on span "New Blog Post" at bounding box center [1143, 126] width 105 height 18
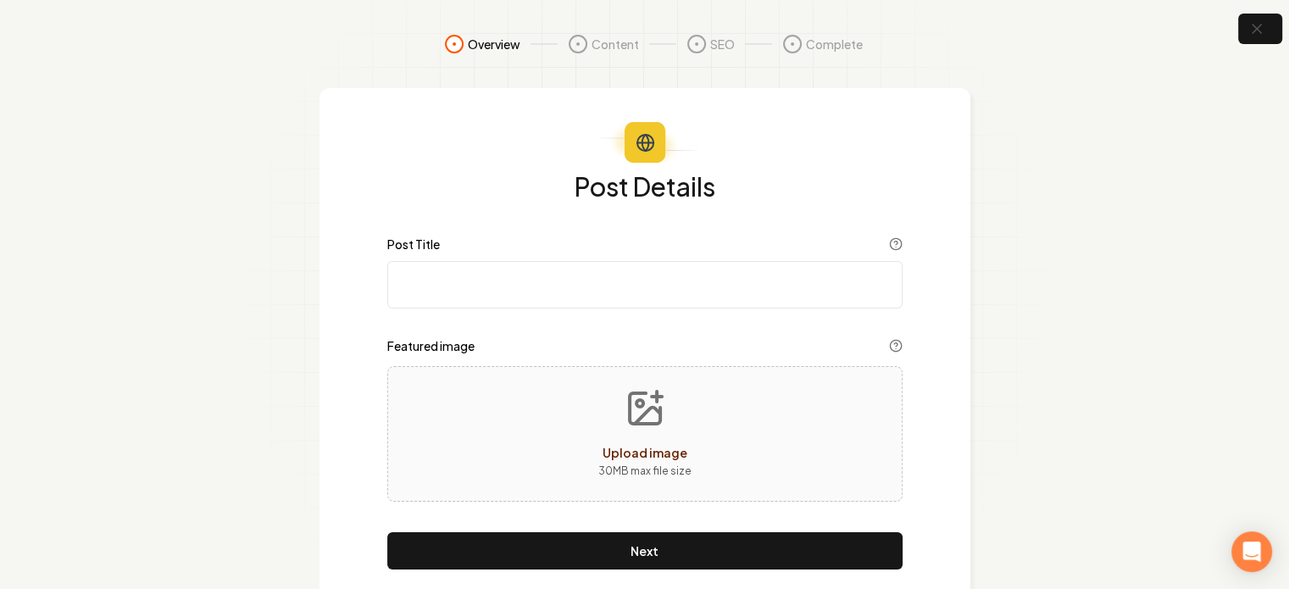
click at [587, 287] on input "Post Title" at bounding box center [644, 284] width 515 height 47
paste input "How Does Plumbing Work: The Essentials of Water Systems"
type input "How Does Plumbing Work: The Essentials of Water Systems"
click at [642, 427] on icon "Upload image" at bounding box center [645, 408] width 41 height 41
type input "**********"
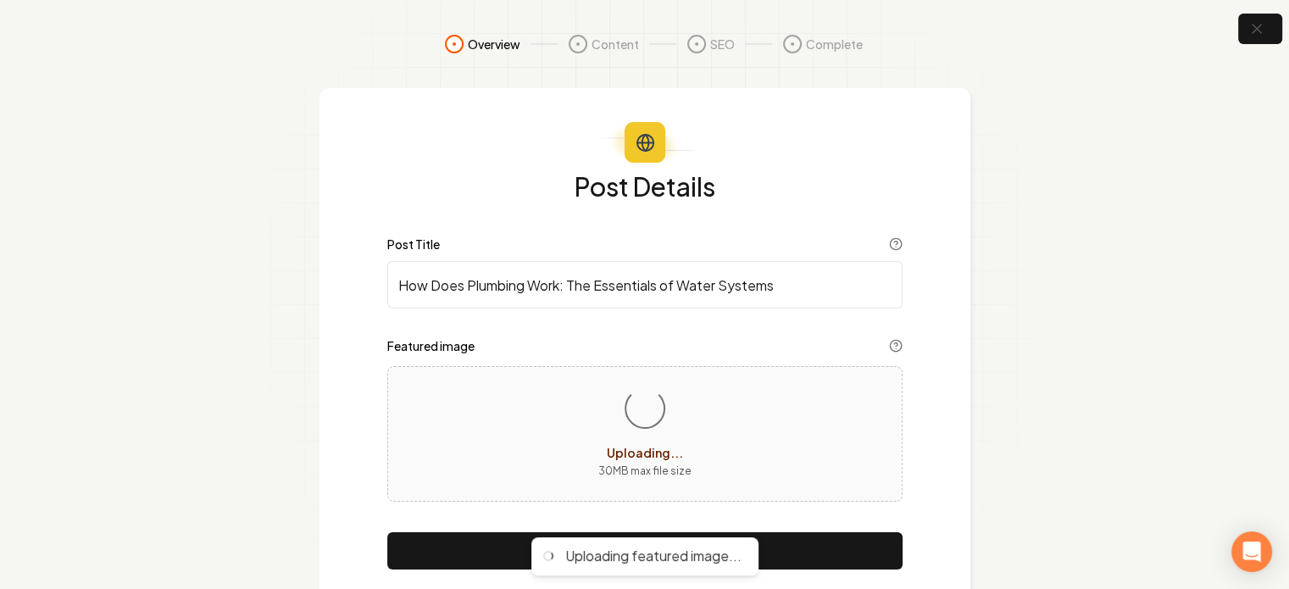
scroll to position [47, 0]
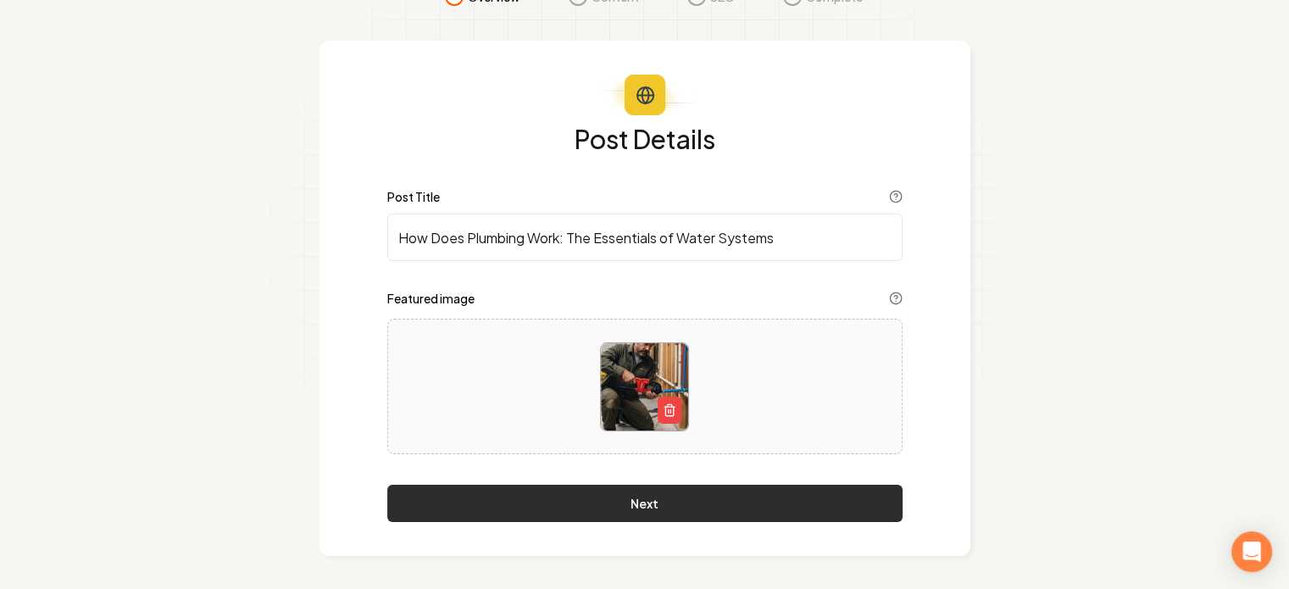
click at [579, 509] on button "Next" at bounding box center [644, 503] width 515 height 37
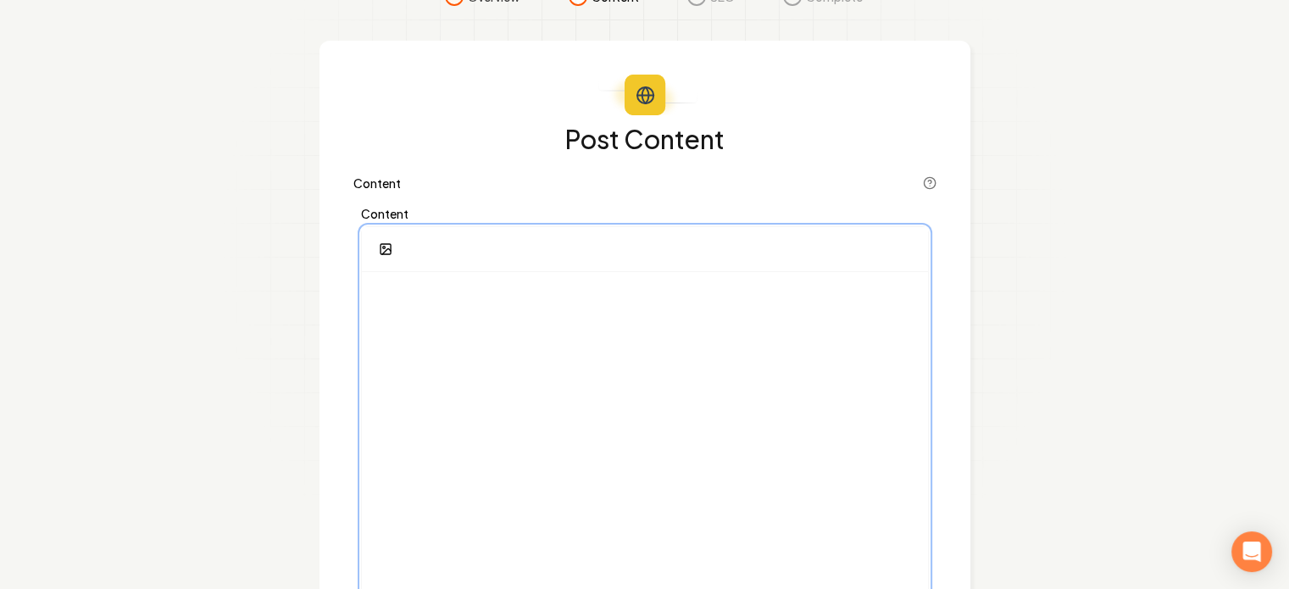
click at [489, 308] on div at bounding box center [645, 434] width 566 height 325
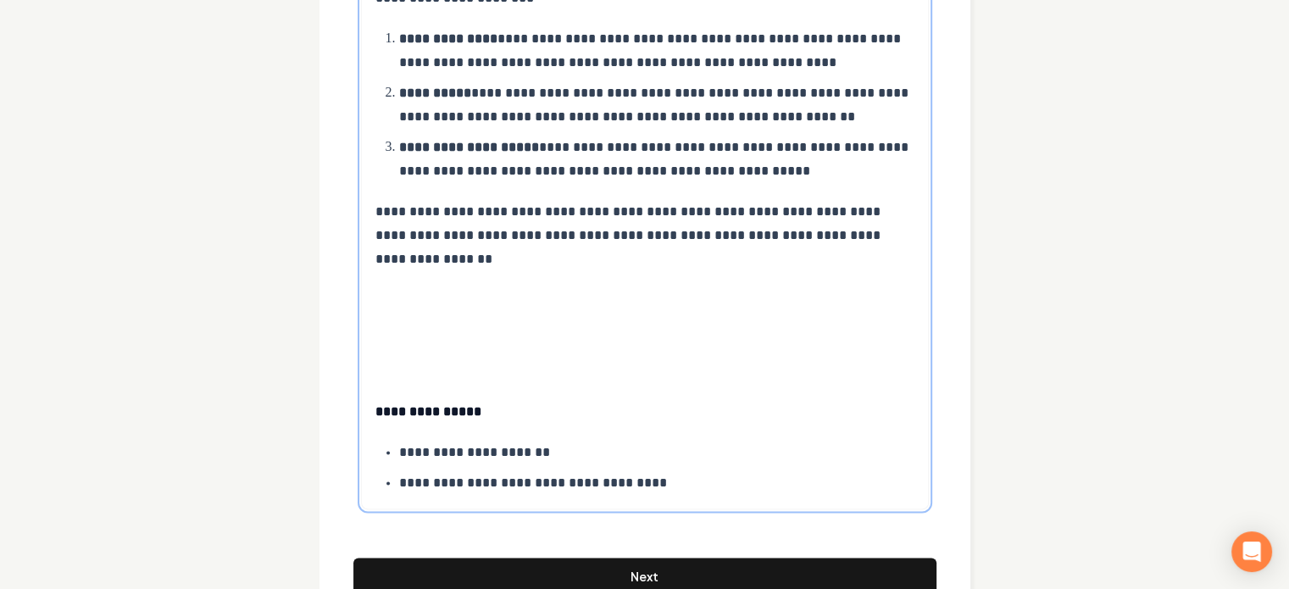
scroll to position [2047, 0]
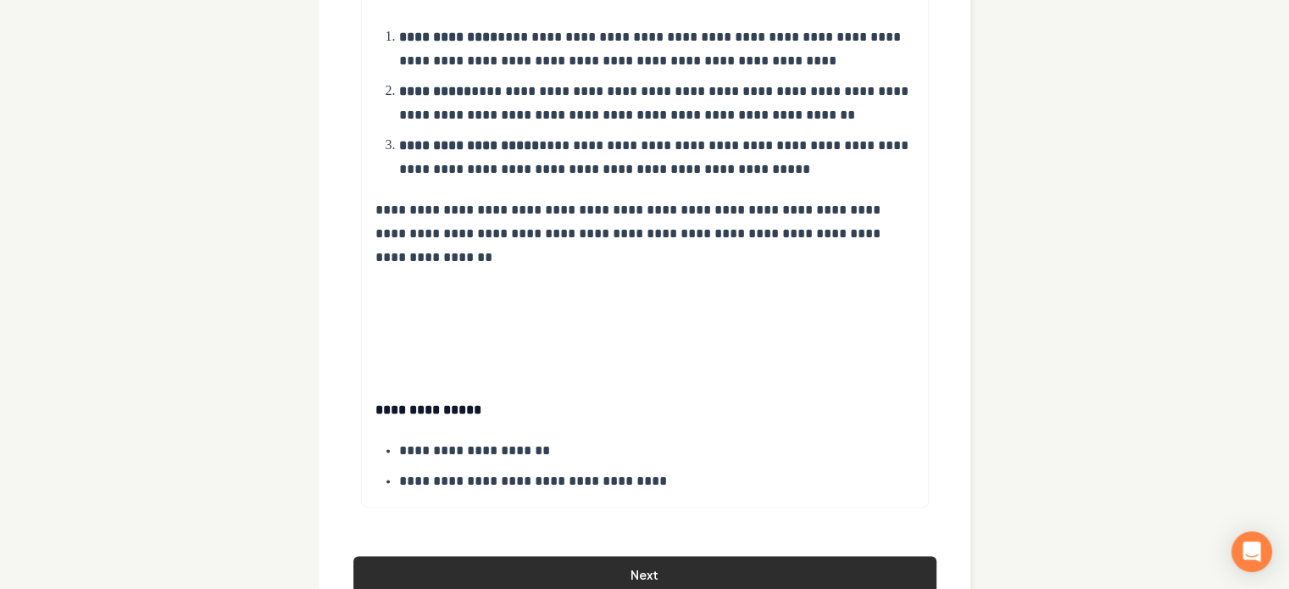
click at [653, 556] on button "Next" at bounding box center [644, 574] width 583 height 37
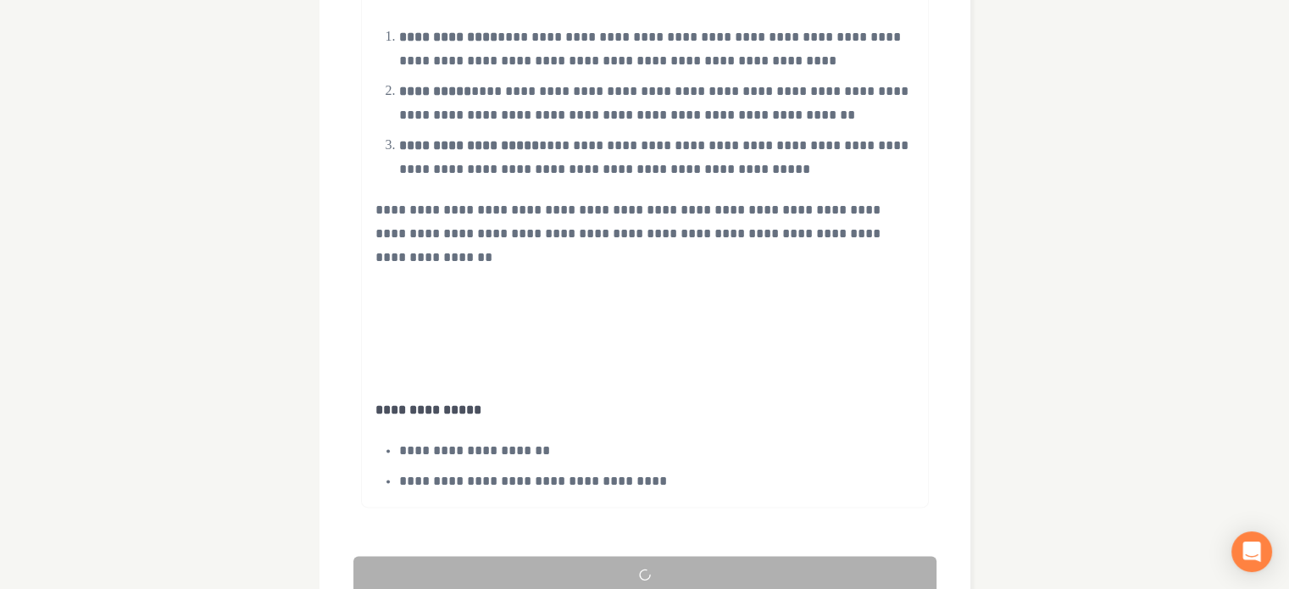
scroll to position [200, 0]
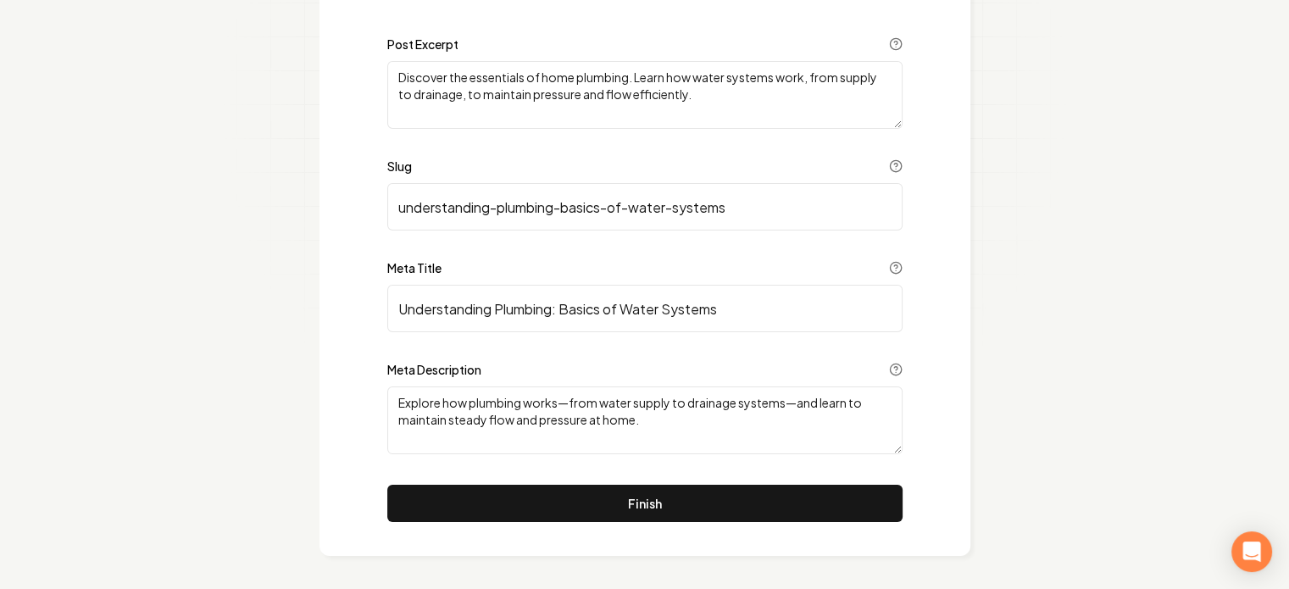
click at [771, 88] on textarea "Discover the essentials of home plumbing. Learn how water systems work, from su…" at bounding box center [644, 95] width 515 height 68
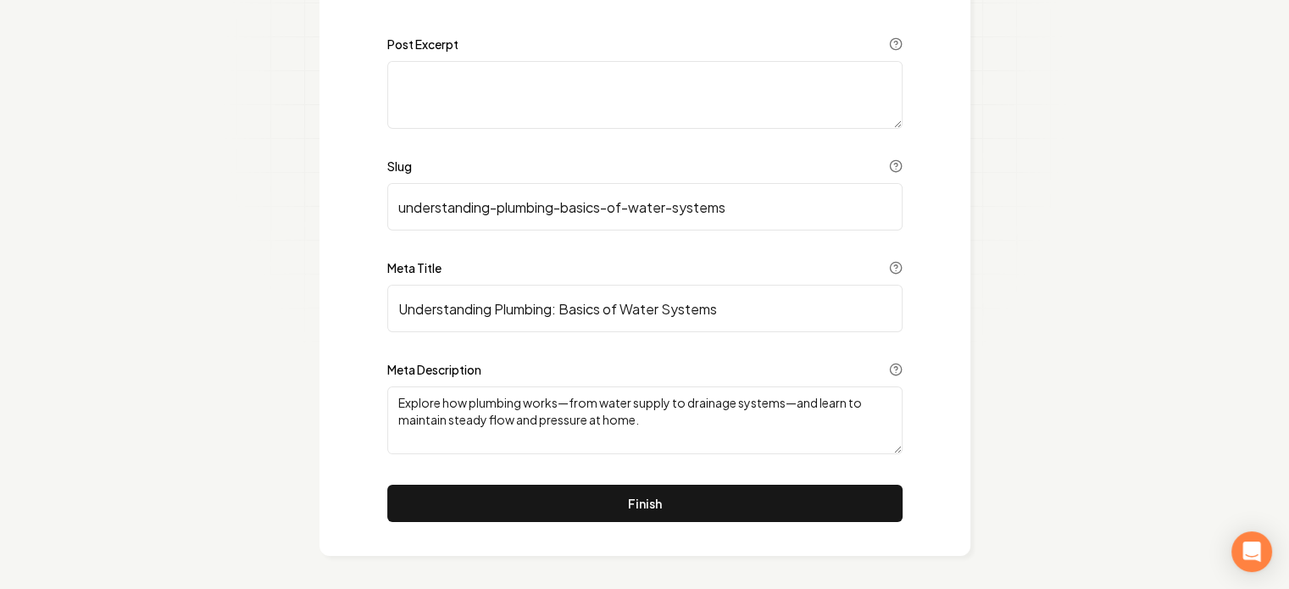
click at [567, 409] on textarea "Explore how plumbing works—from water supply to drainage systems—and learn to m…" at bounding box center [644, 420] width 515 height 68
drag, startPoint x: 567, startPoint y: 409, endPoint x: 491, endPoint y: 412, distance: 76.3
click at [568, 409] on textarea "Explore how plumbing works—from water supply to drainage systems—and learn to m…" at bounding box center [644, 420] width 515 height 68
paste textarea "understand how plumbing works by learning the essentials of water systems, from…"
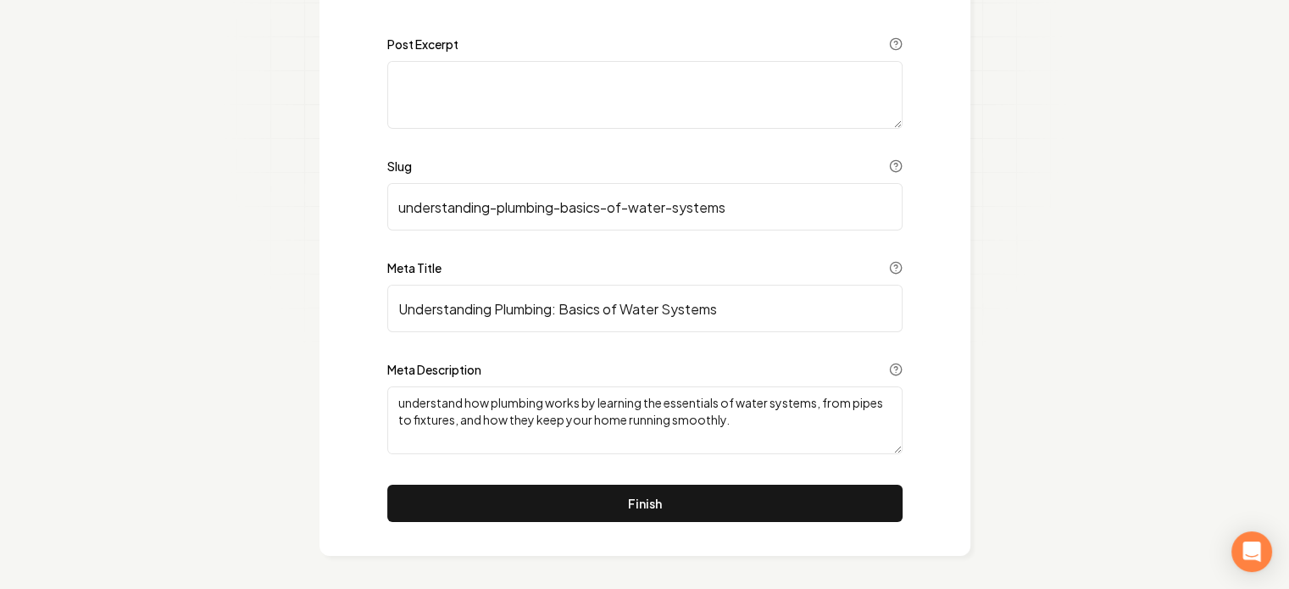
click at [406, 398] on textarea "understand how plumbing works by learning the essentials of water systems, from…" at bounding box center [644, 420] width 515 height 68
type textarea "Understand how plumbing works by learning the essentials of water systems, from…"
click at [442, 196] on input "understanding-plumbing-basics-of-water-systems" at bounding box center [644, 206] width 515 height 47
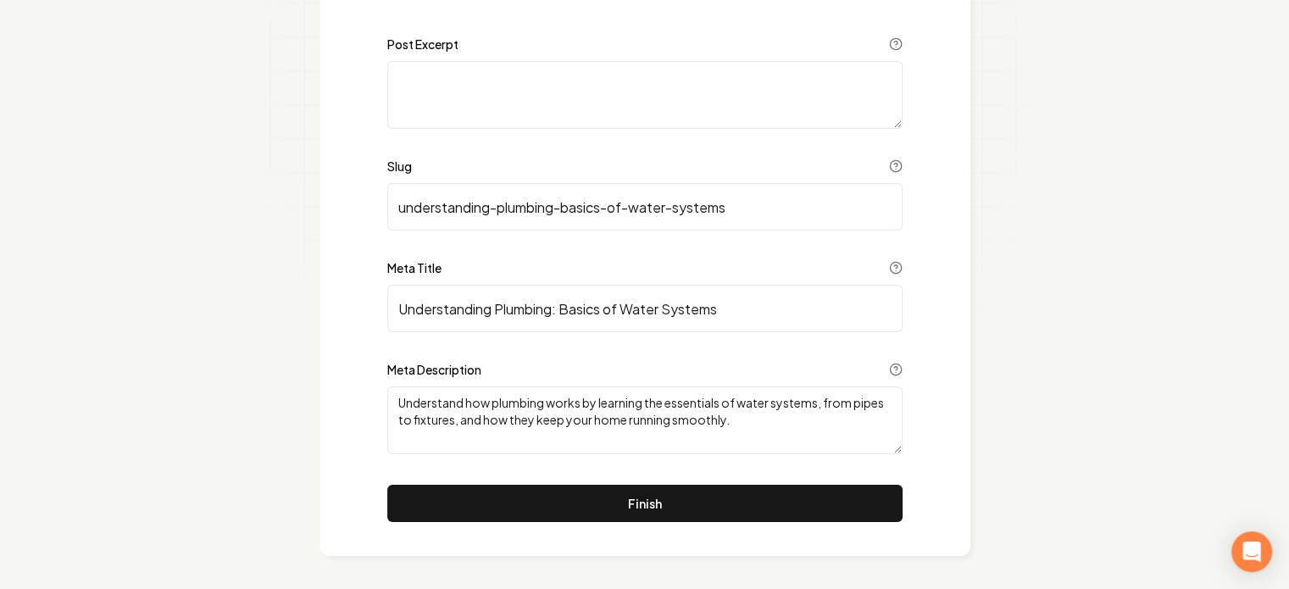
paste input "how-does-plumbing-work"
type input "how-does-plumbing-work"
click at [448, 300] on input "Understanding Plumbing: Basics of Water Systems" at bounding box center [644, 308] width 515 height 47
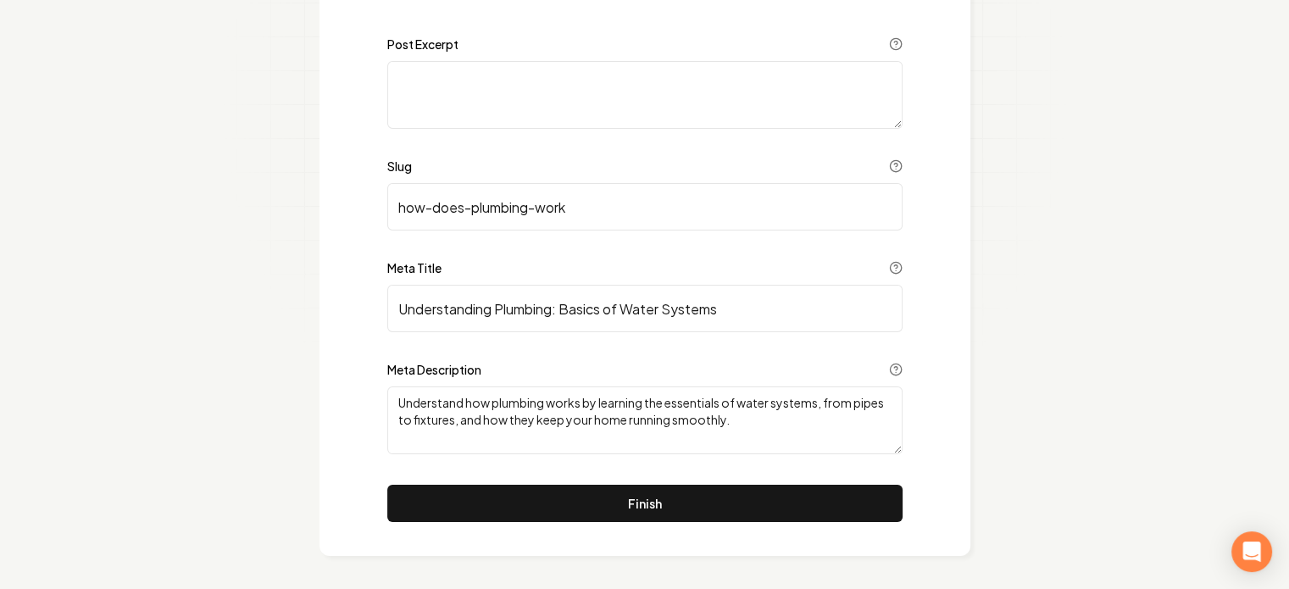
paste input "How Does Plumbing Work"
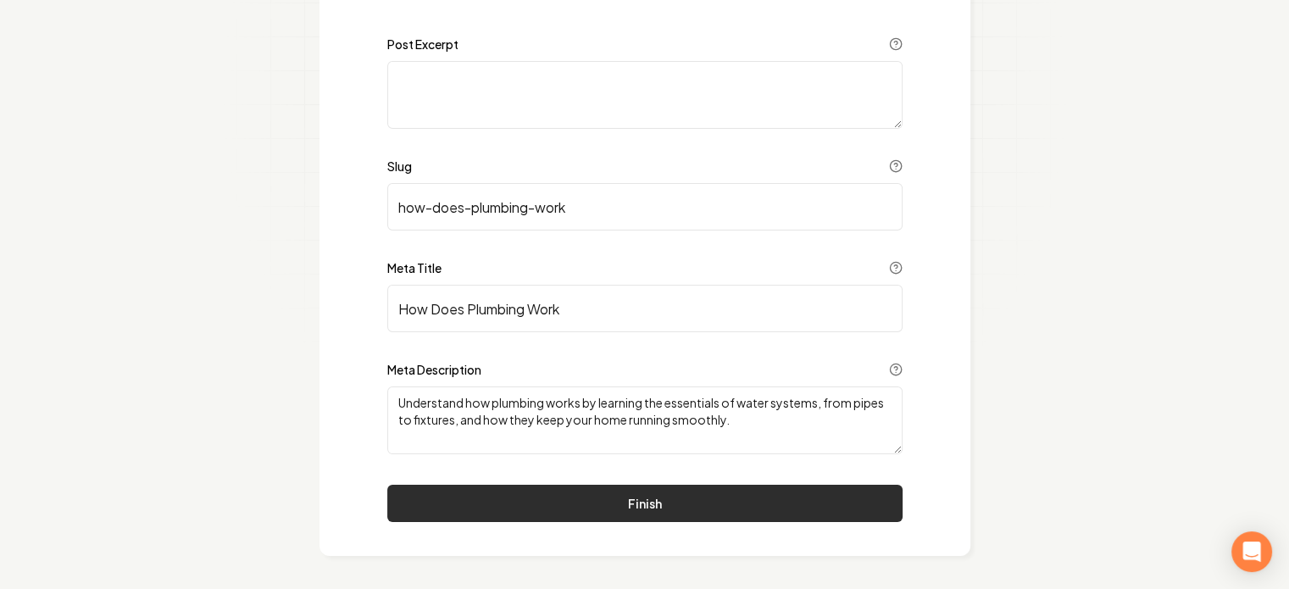
type input "How Does Plumbing Work"
click at [648, 505] on button "Finish" at bounding box center [644, 503] width 515 height 37
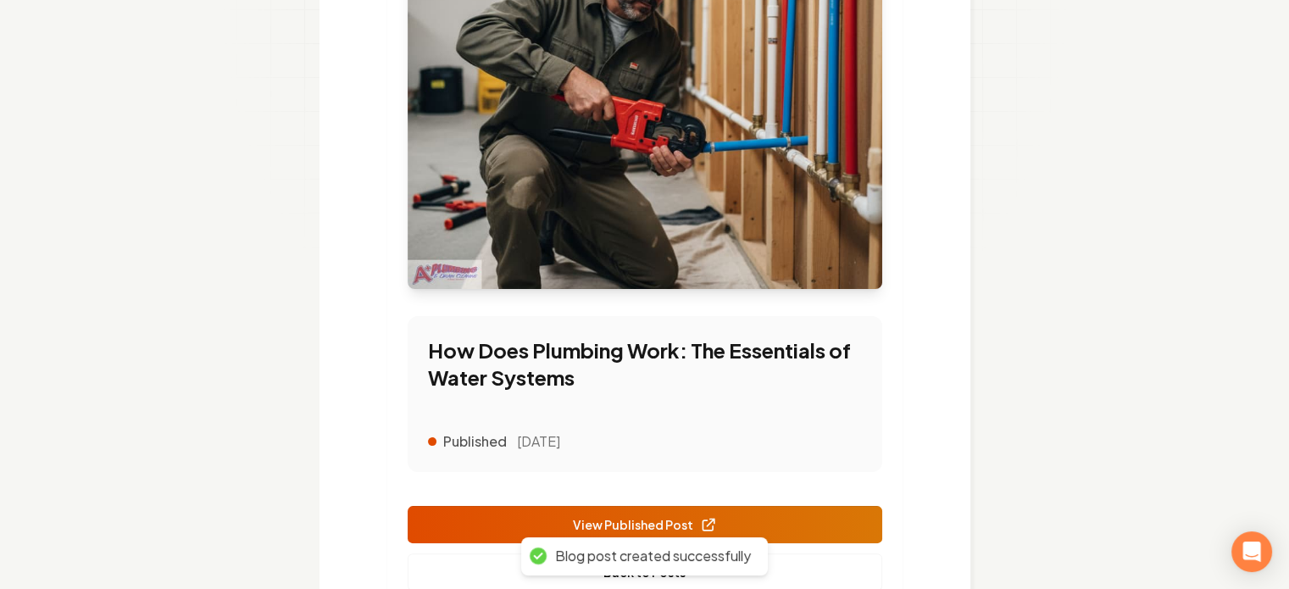
scroll to position [385, 0]
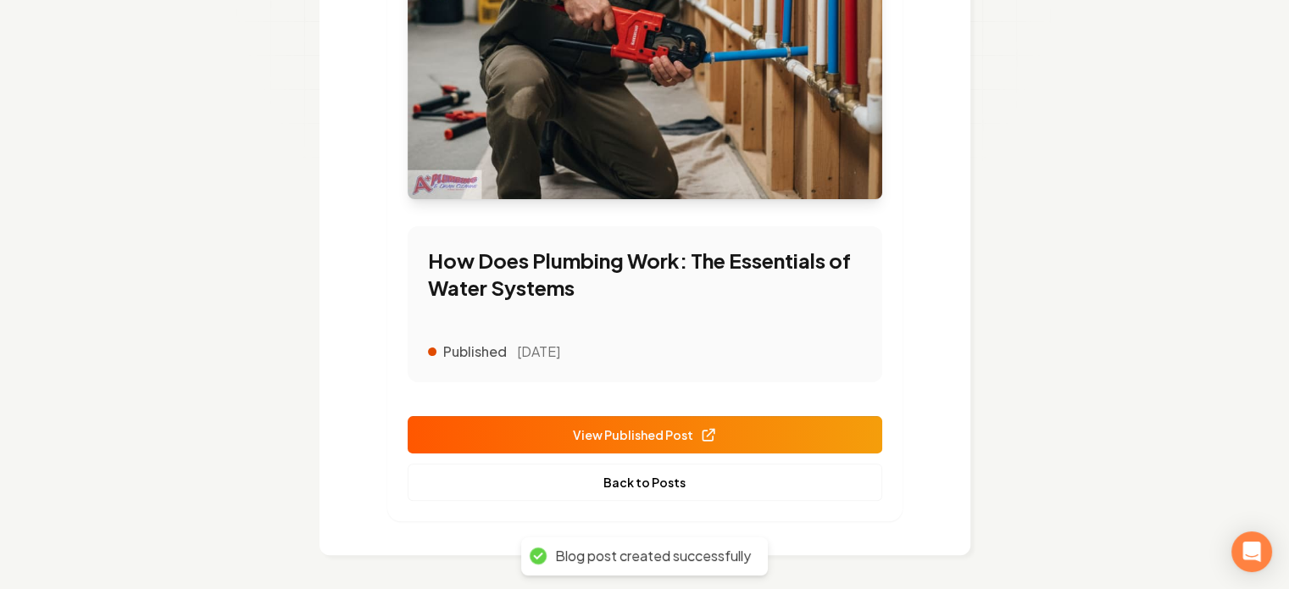
click at [649, 426] on span "View Published Post" at bounding box center [645, 435] width 144 height 18
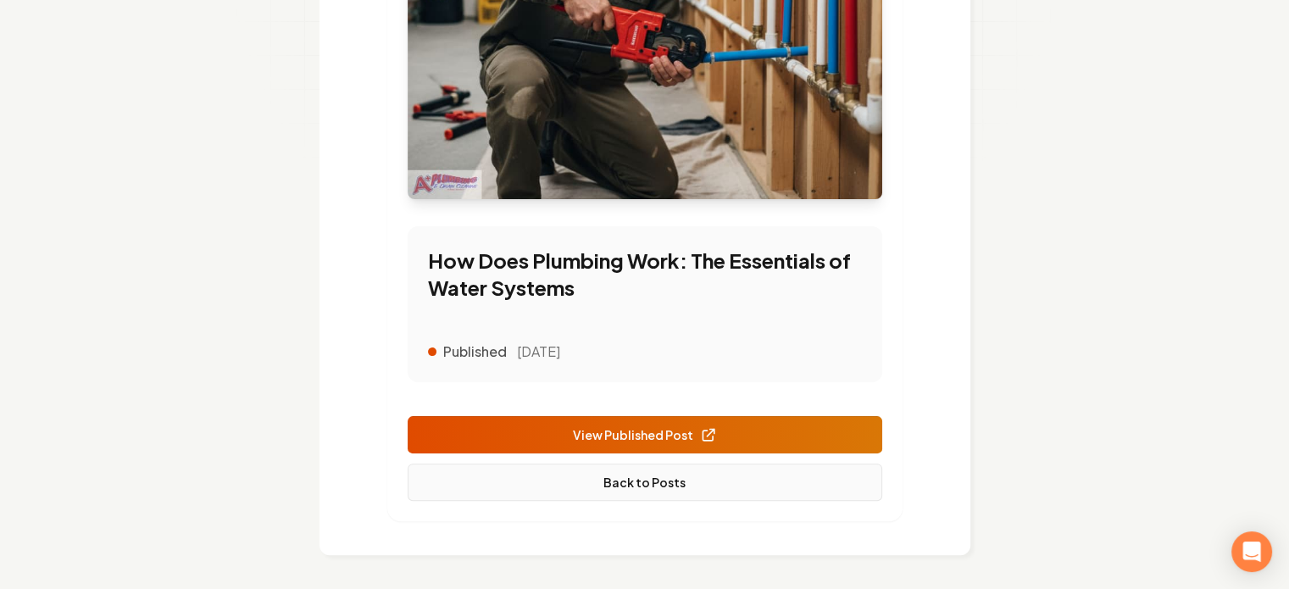
click at [644, 485] on link "Back to Posts" at bounding box center [645, 482] width 475 height 37
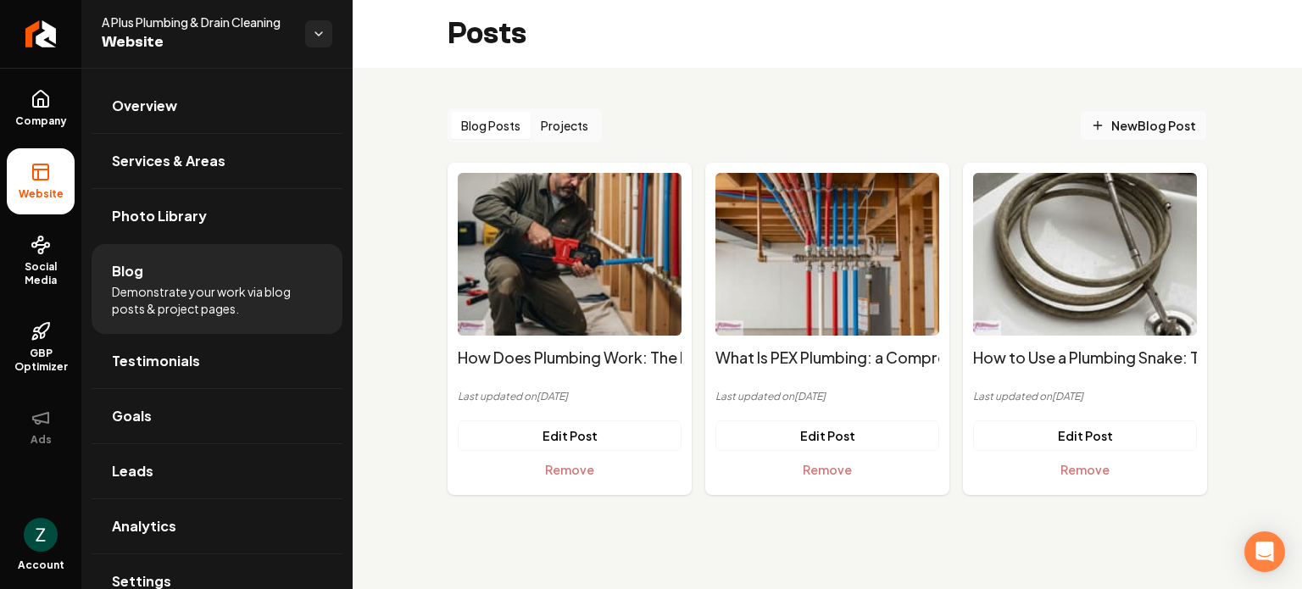
click at [1149, 125] on span "New Blog Post" at bounding box center [1143, 126] width 105 height 18
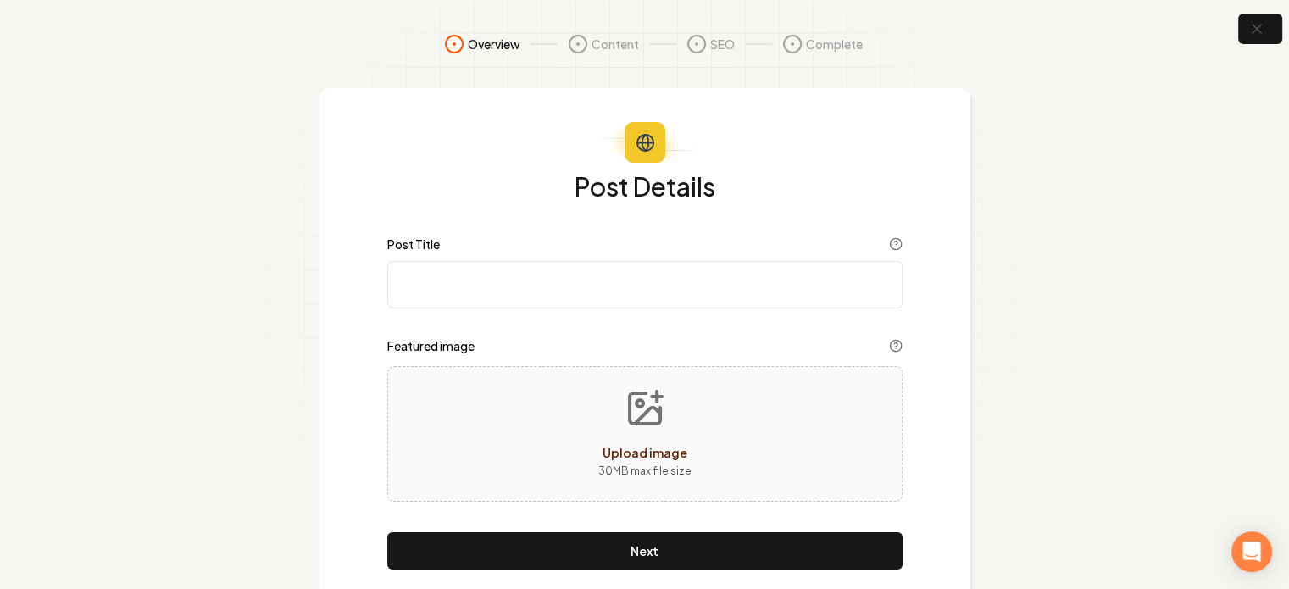
click at [444, 288] on input "Post Title" at bounding box center [644, 284] width 515 height 47
paste input "How to Solder Plumbing: Best Practices for Strong Connections"
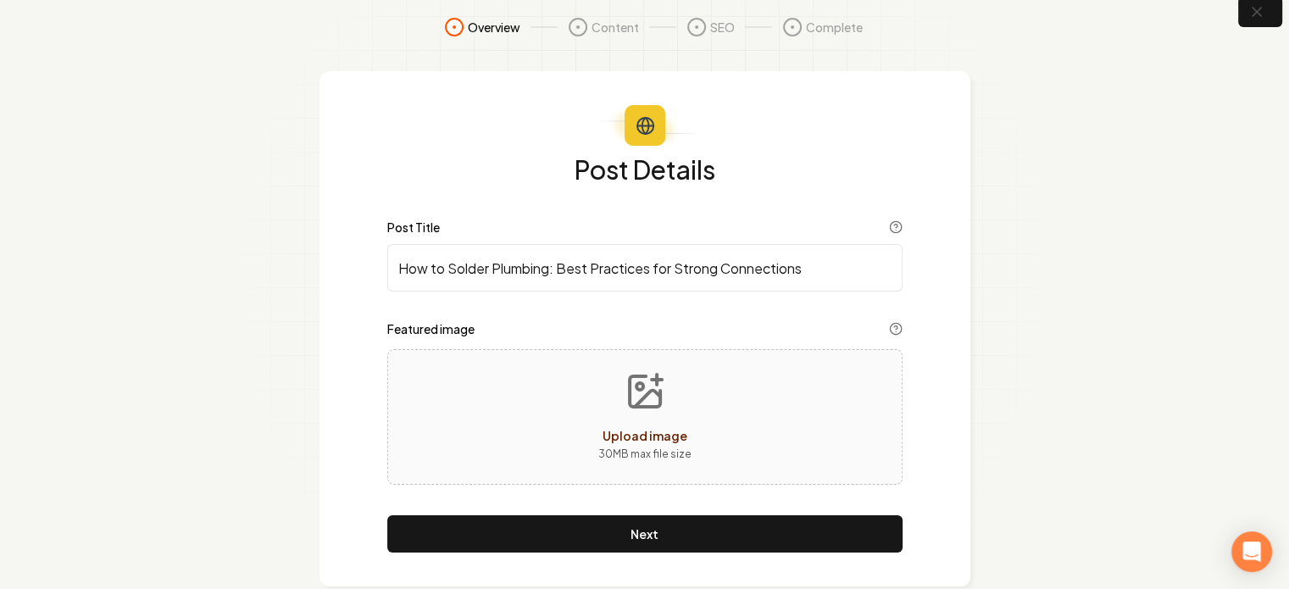
scroll to position [47, 0]
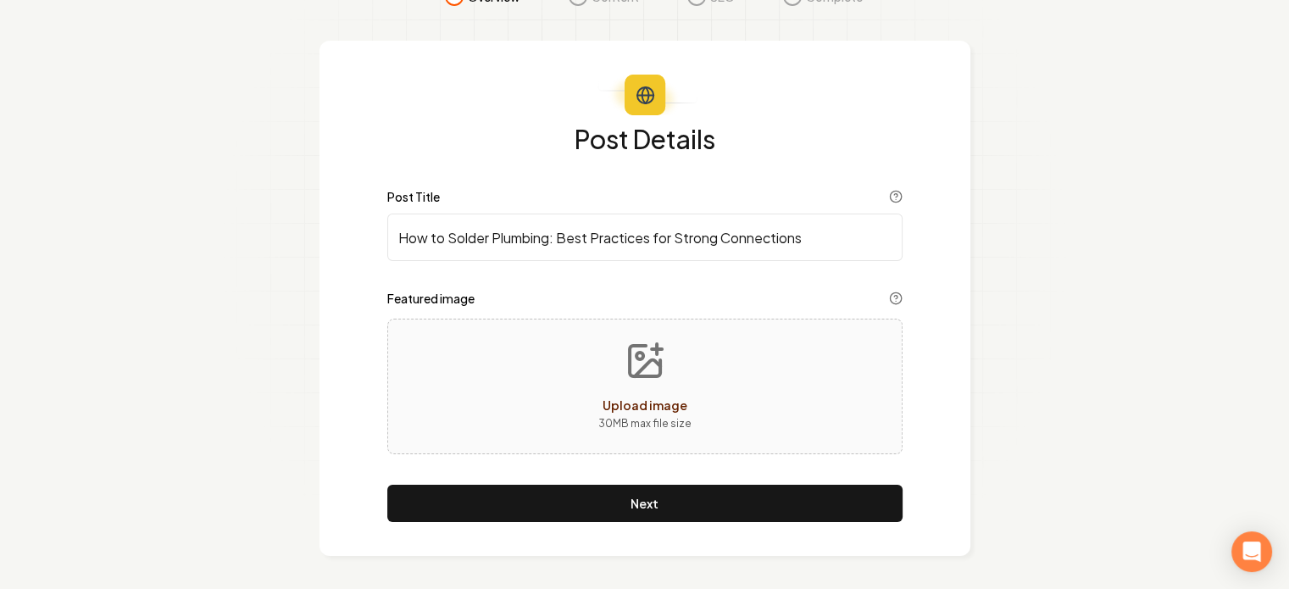
type input "How to Solder Plumbing: Best Practices for Strong Connections"
click at [648, 370] on icon "Upload image" at bounding box center [645, 361] width 41 height 41
type input "**********"
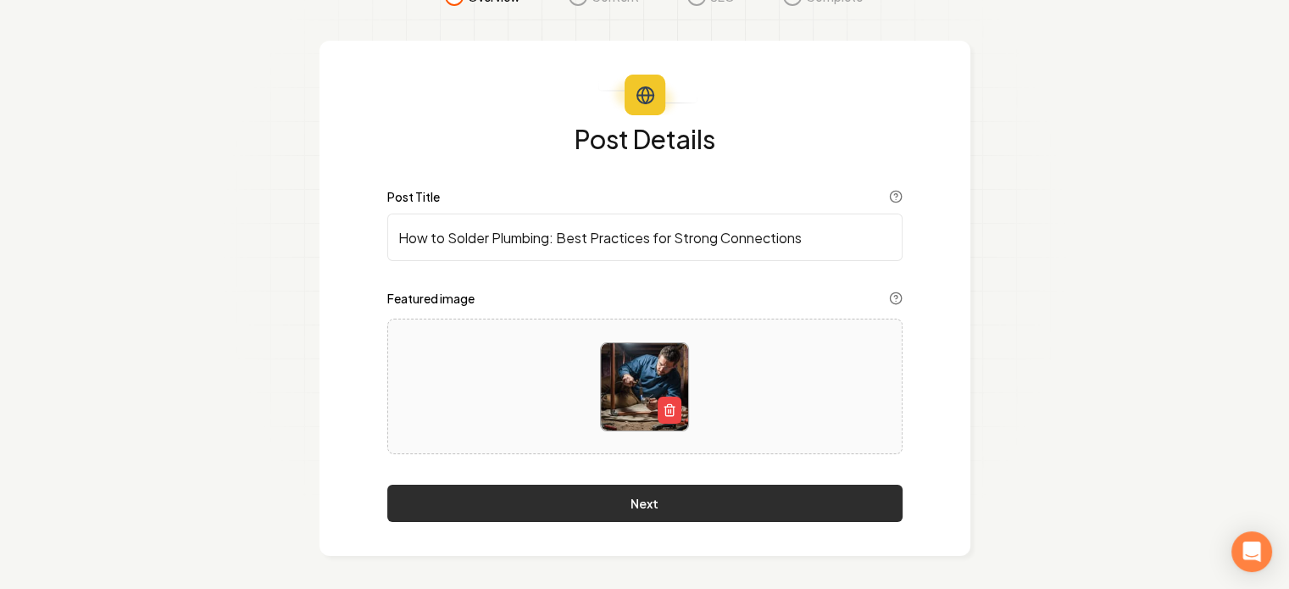
click at [617, 507] on button "Next" at bounding box center [644, 503] width 515 height 37
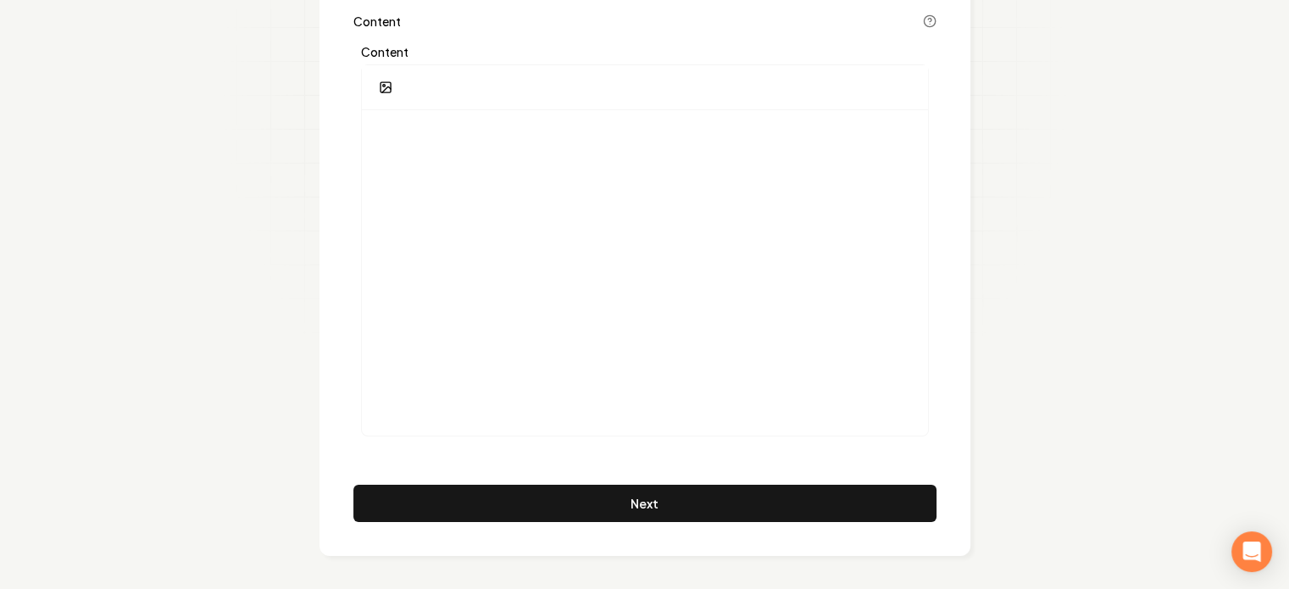
scroll to position [0, 0]
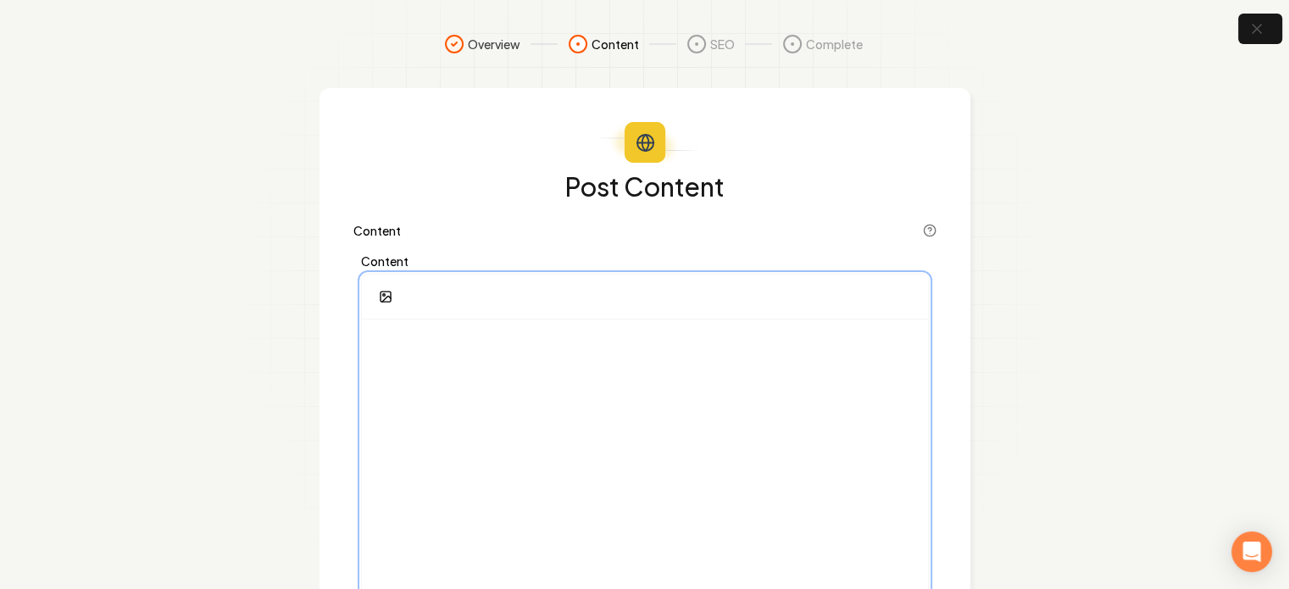
click at [641, 498] on div at bounding box center [645, 482] width 566 height 325
click at [454, 340] on p at bounding box center [644, 345] width 539 height 24
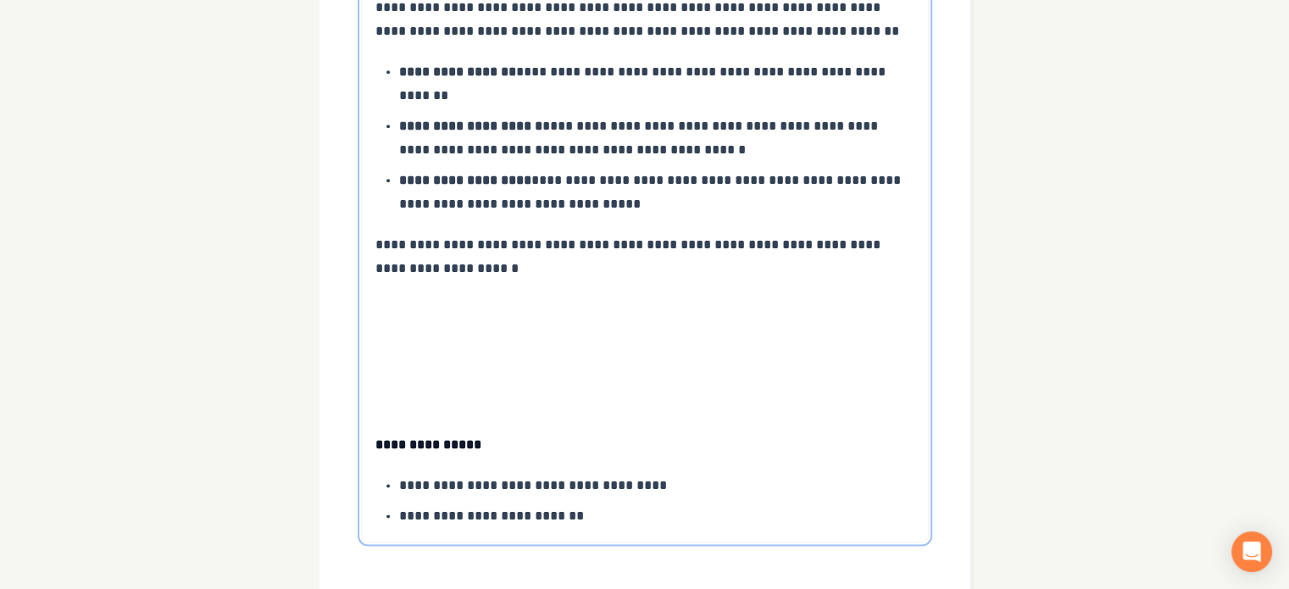
scroll to position [2111, 0]
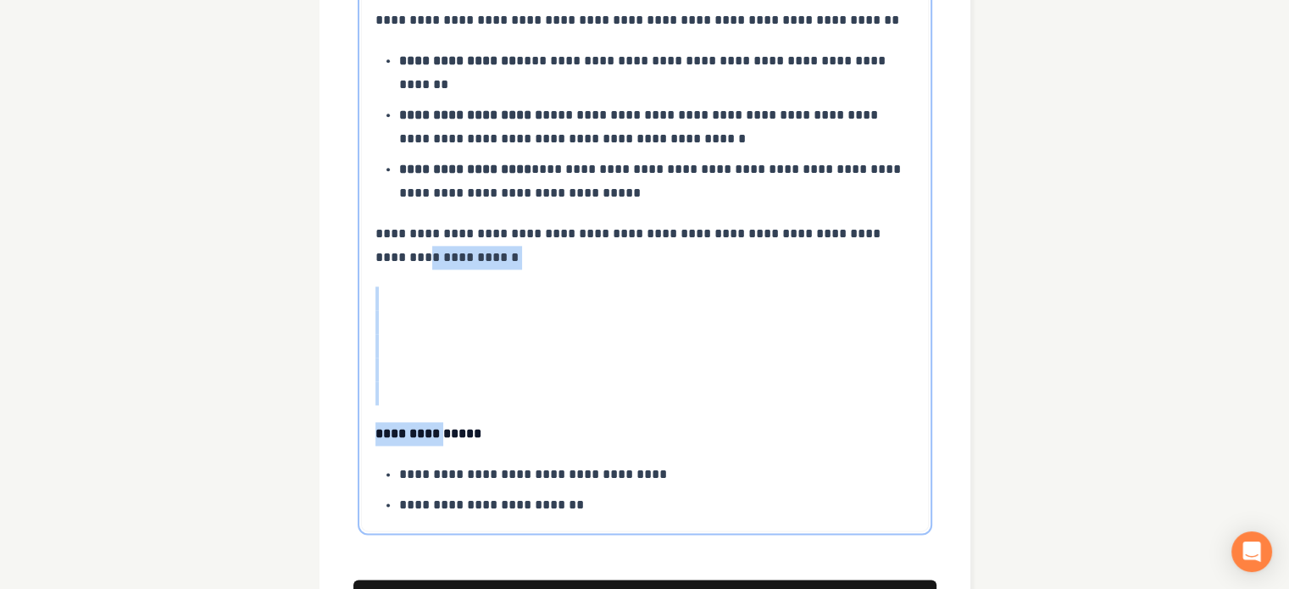
drag, startPoint x: 436, startPoint y: 172, endPoint x: 439, endPoint y: 318, distance: 145.8
click at [521, 286] on p at bounding box center [644, 345] width 539 height 119
drag, startPoint x: 515, startPoint y: 171, endPoint x: 531, endPoint y: 301, distance: 130.7
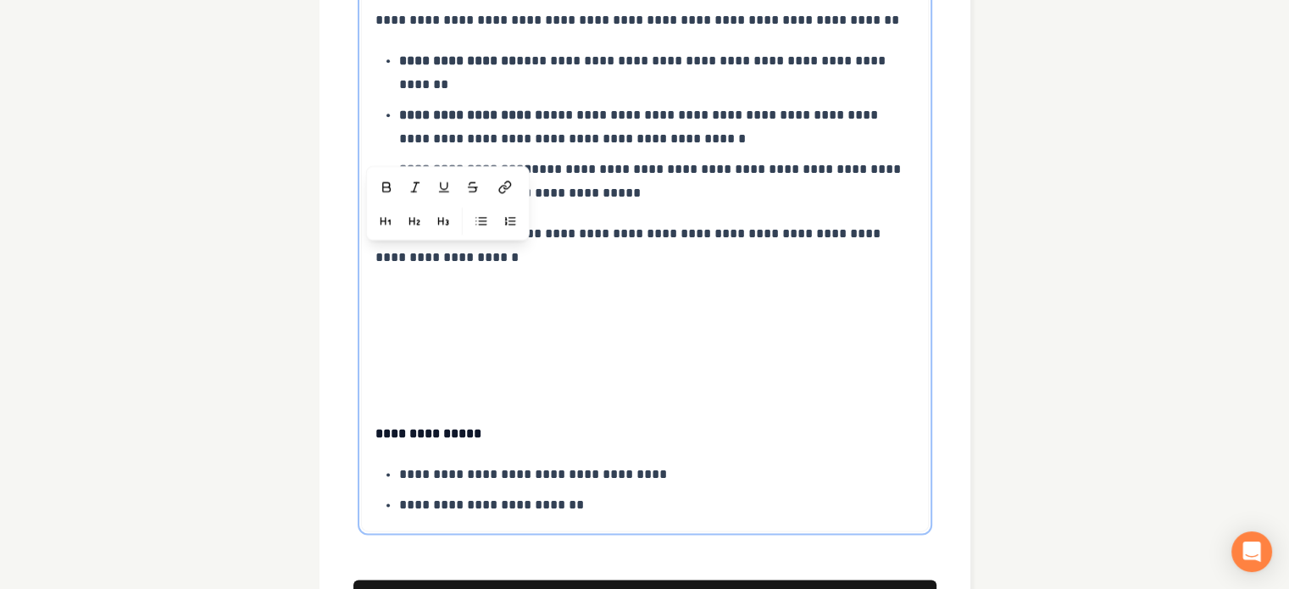
click at [740, 463] on p "**********" at bounding box center [656, 475] width 515 height 24
click at [517, 498] on span "**********" at bounding box center [491, 504] width 185 height 13
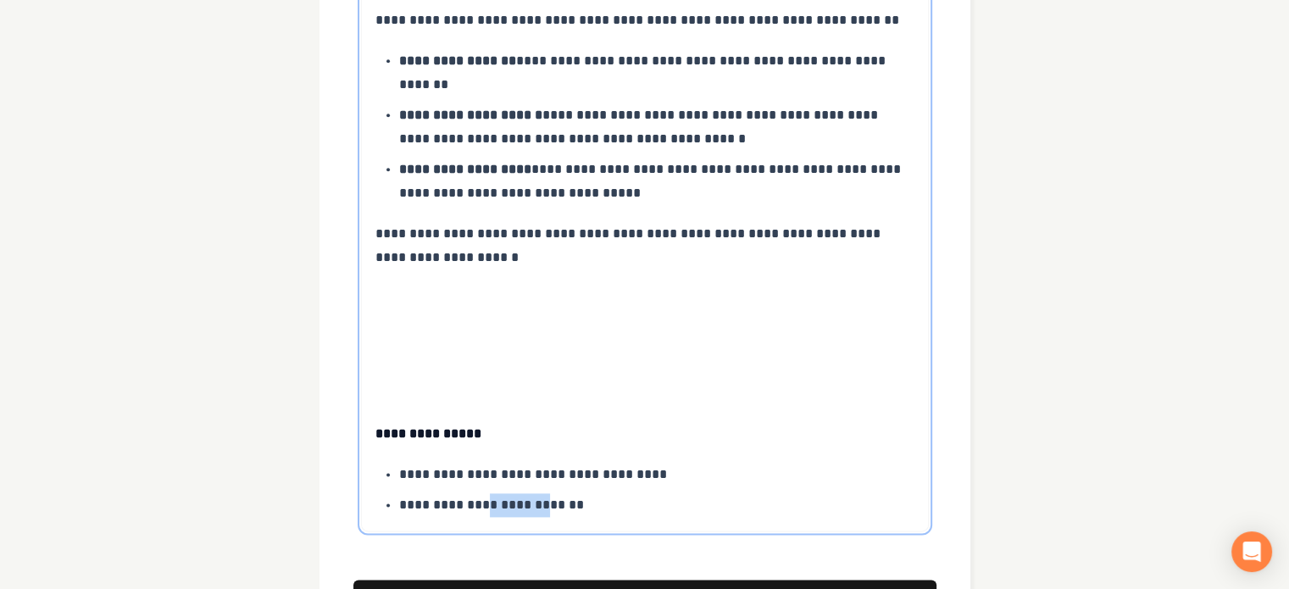
click at [517, 498] on span "**********" at bounding box center [491, 504] width 185 height 13
click at [543, 428] on icon at bounding box center [550, 435] width 14 height 14
click at [551, 433] on icon at bounding box center [548, 437] width 7 height 8
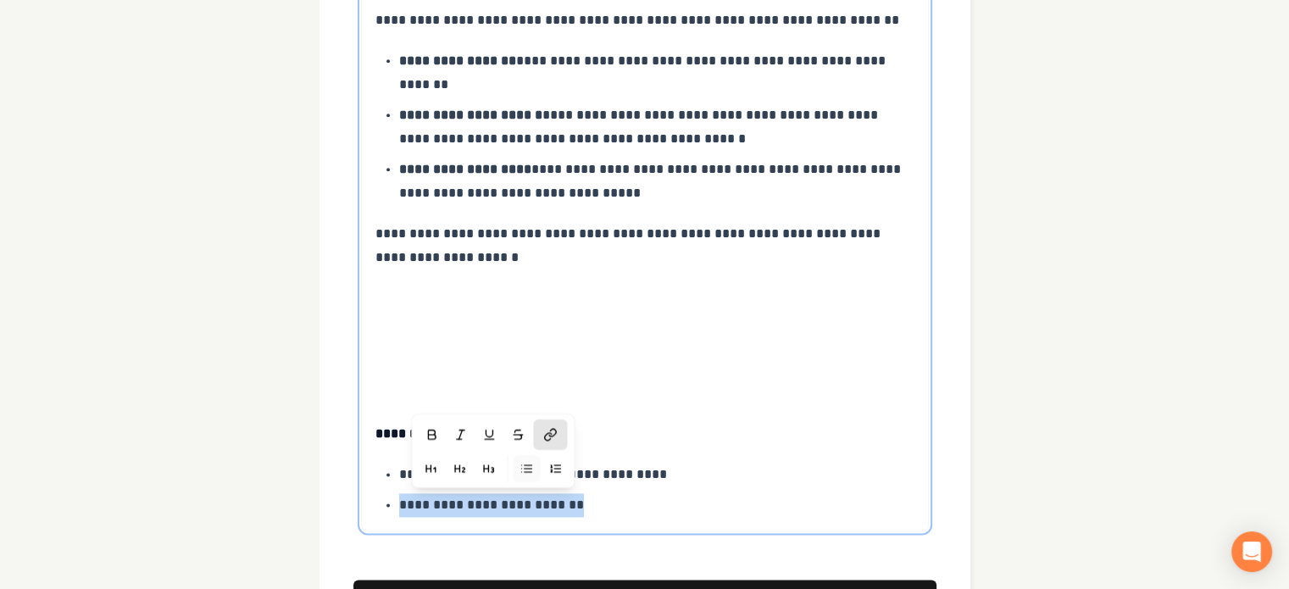
click at [556, 428] on icon at bounding box center [550, 435] width 14 height 14
click at [771, 286] on p at bounding box center [644, 345] width 539 height 119
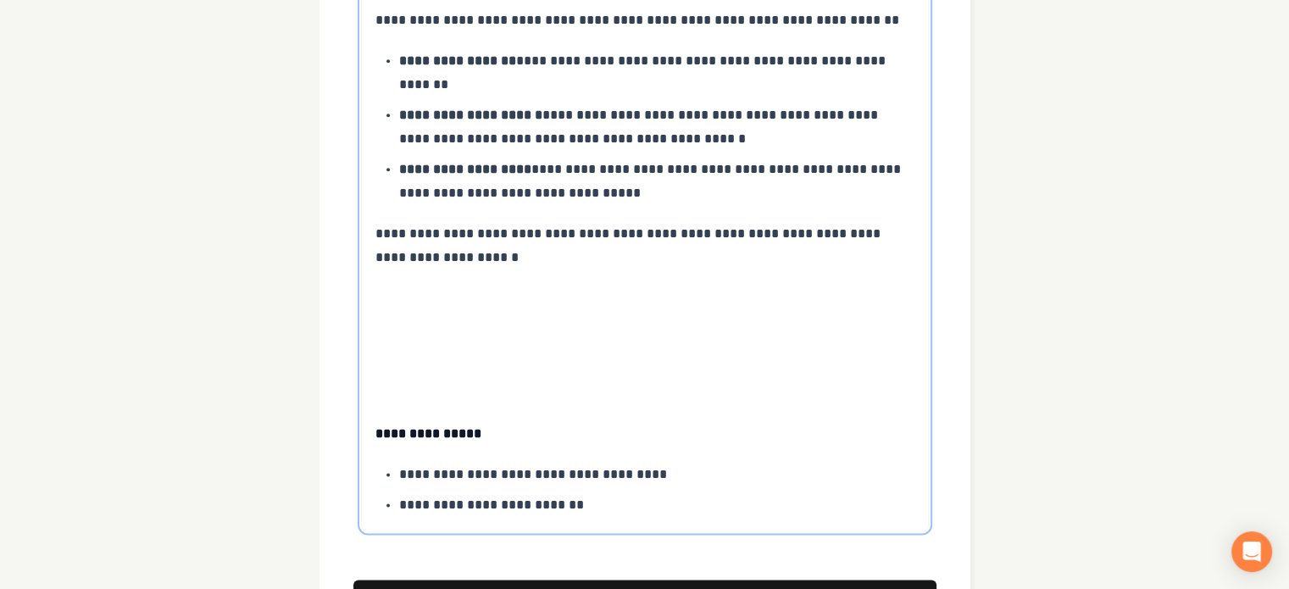
click at [603, 493] on p "**********" at bounding box center [656, 505] width 515 height 24
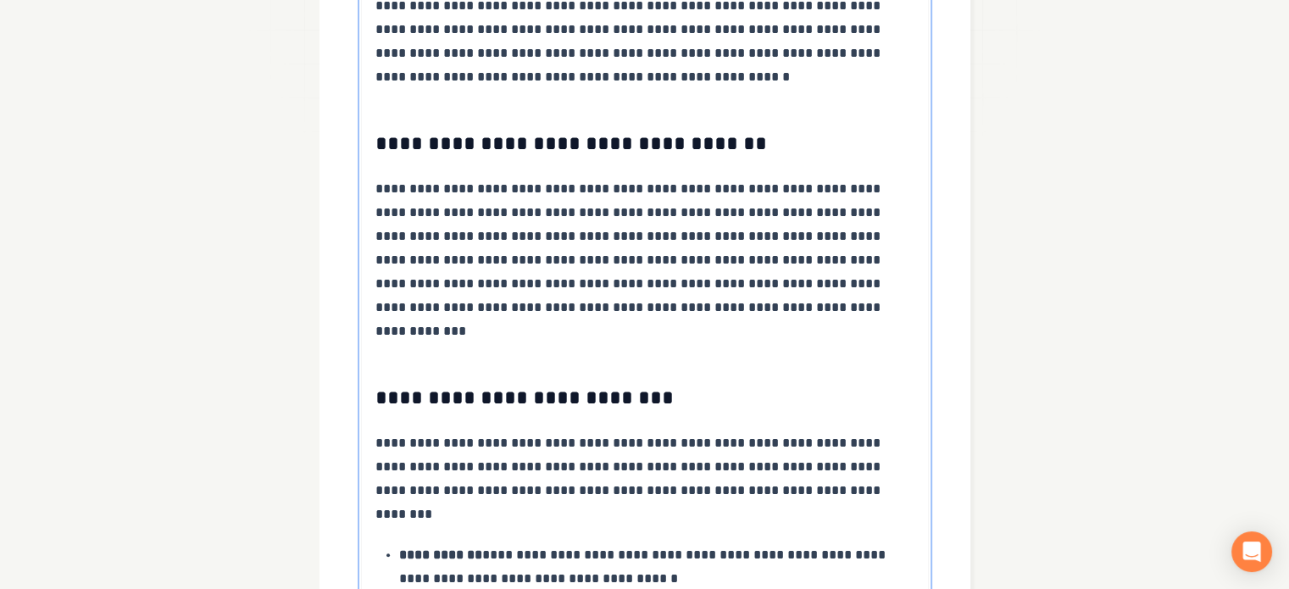
scroll to position [162, 0]
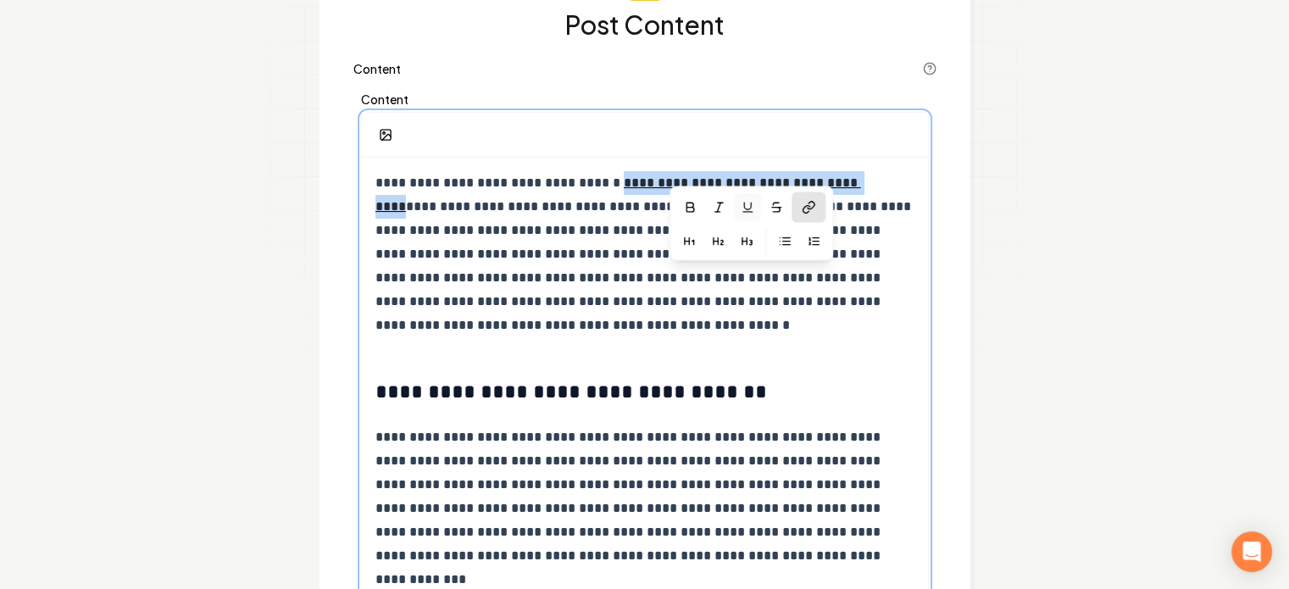
drag, startPoint x: 631, startPoint y: 185, endPoint x: 865, endPoint y: 181, distance: 233.1
click at [865, 181] on p "**********" at bounding box center [644, 254] width 539 height 166
click at [749, 307] on span "**********" at bounding box center [644, 265] width 539 height 131
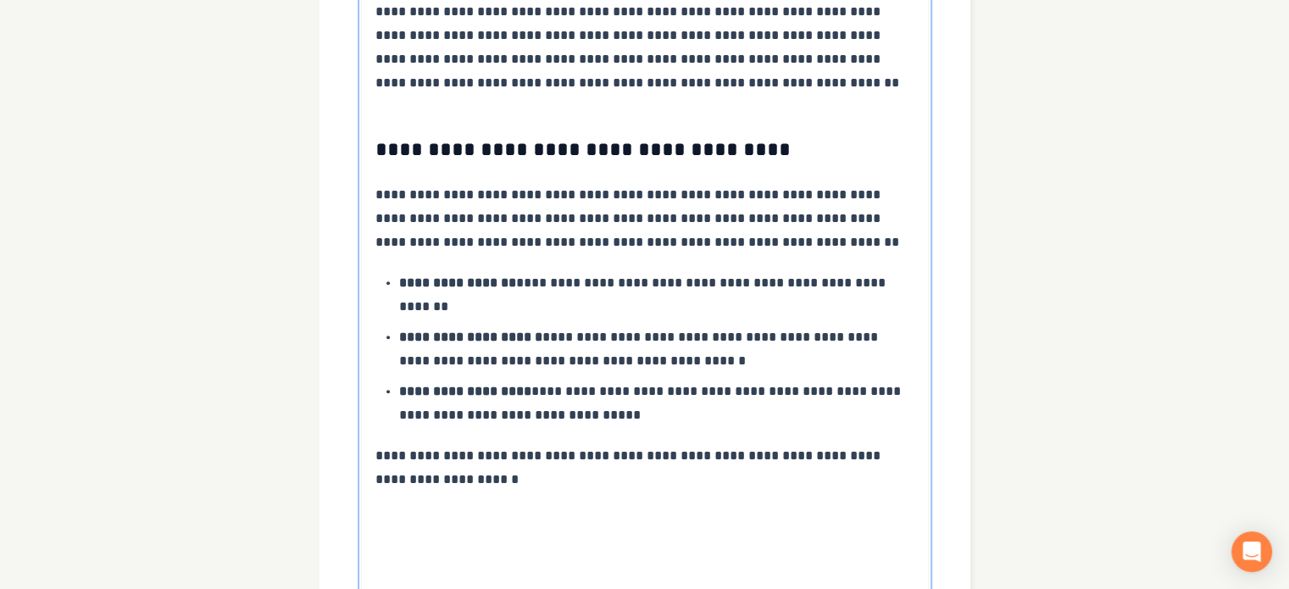
scroll to position [2111, 0]
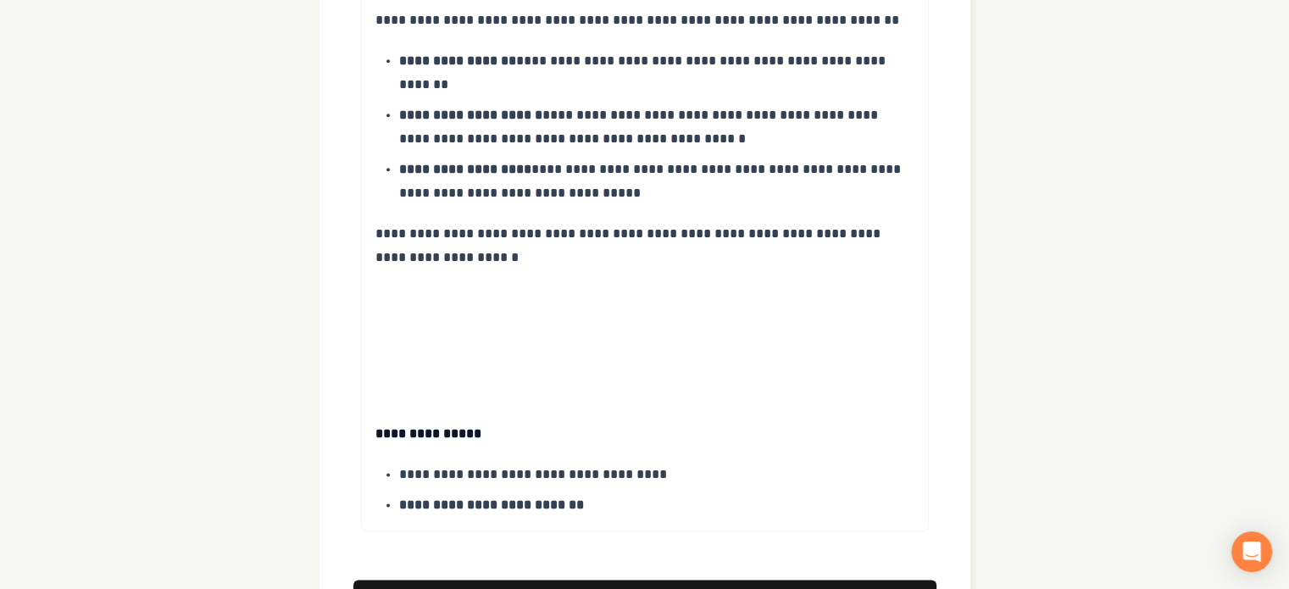
click at [663, 580] on button "Next" at bounding box center [644, 598] width 583 height 37
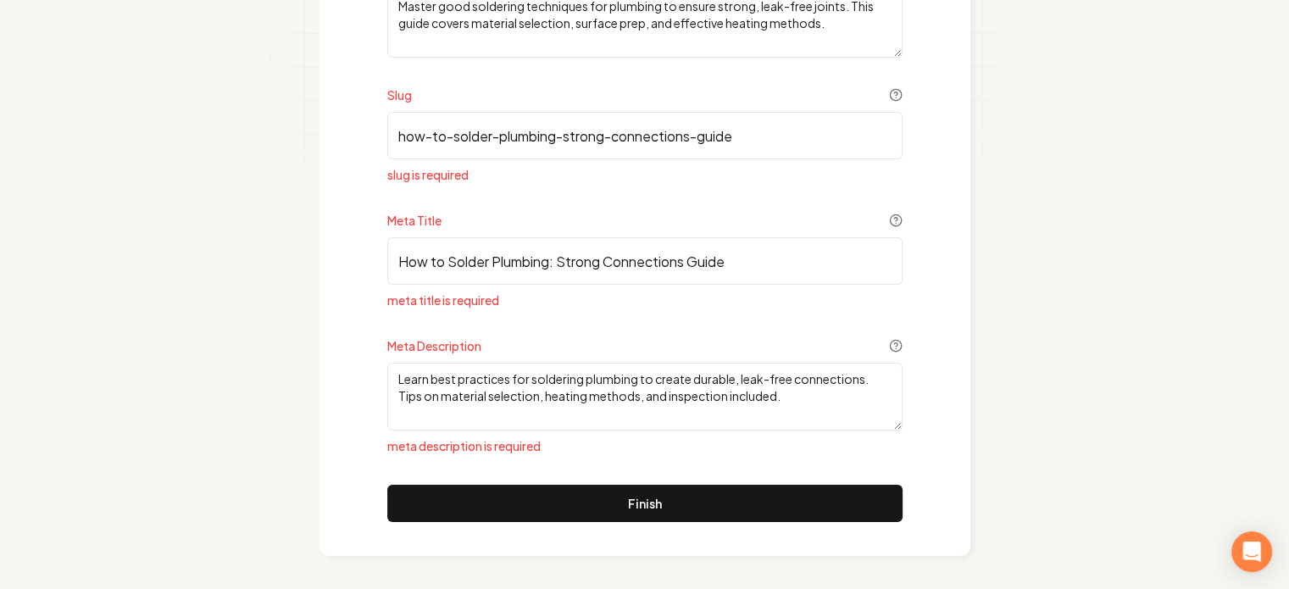
scroll to position [0, 0]
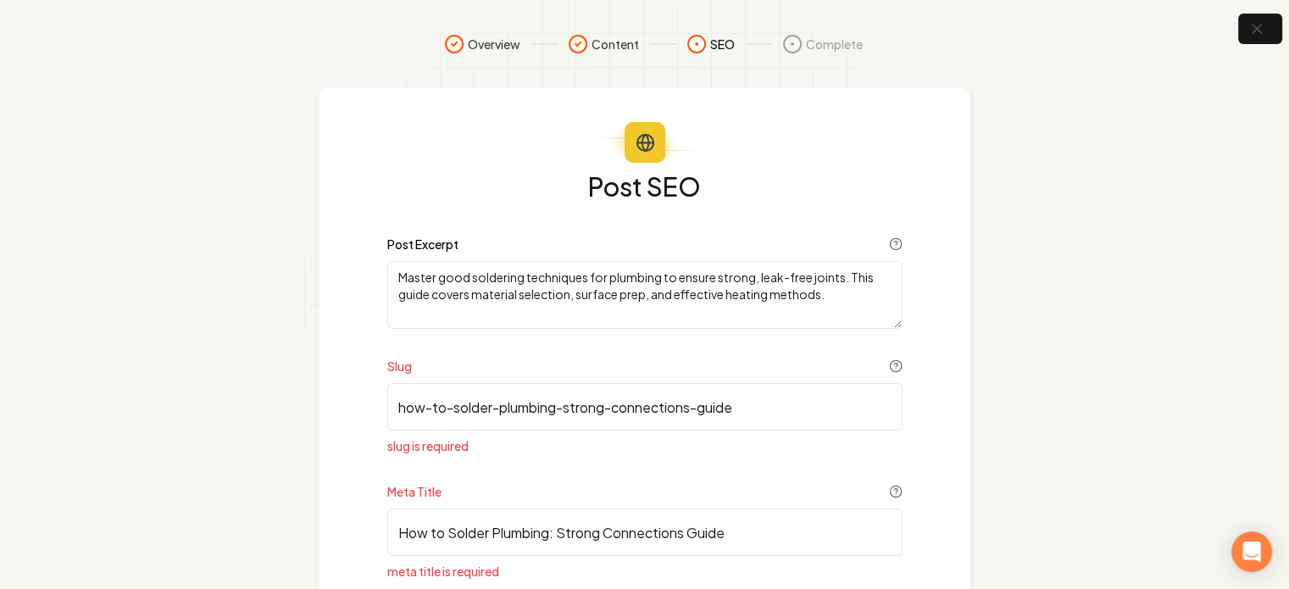
click at [615, 303] on textarea "Master good soldering techniques for plumbing to ensure strong, leak-free joint…" at bounding box center [644, 295] width 515 height 68
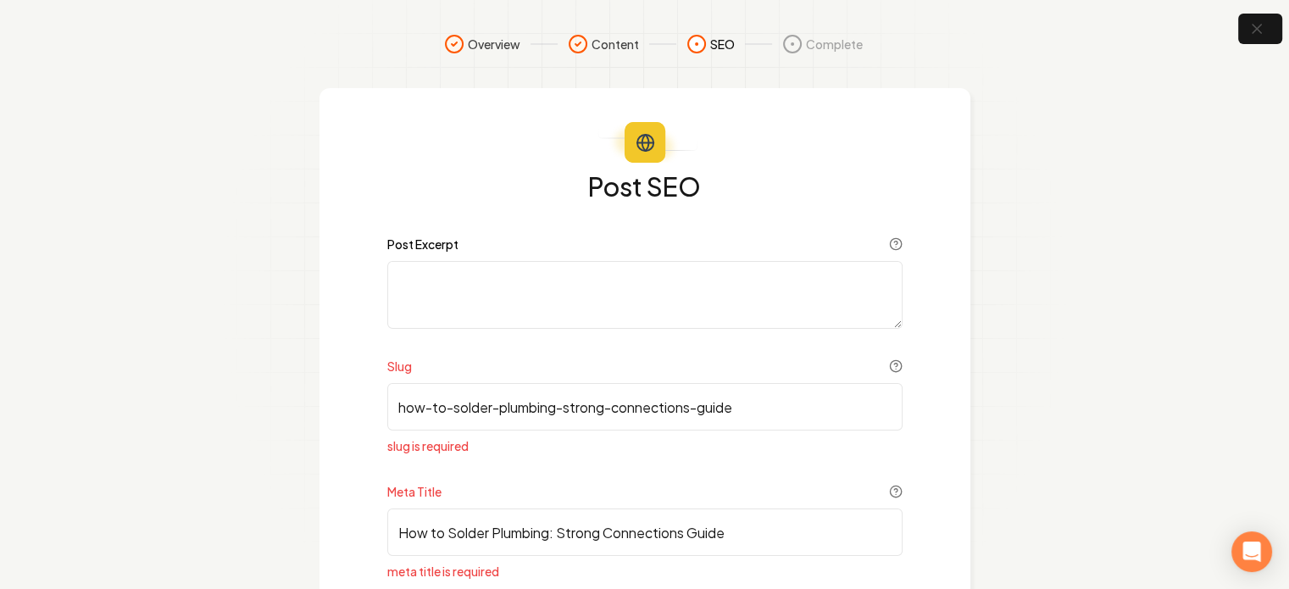
scroll to position [85, 0]
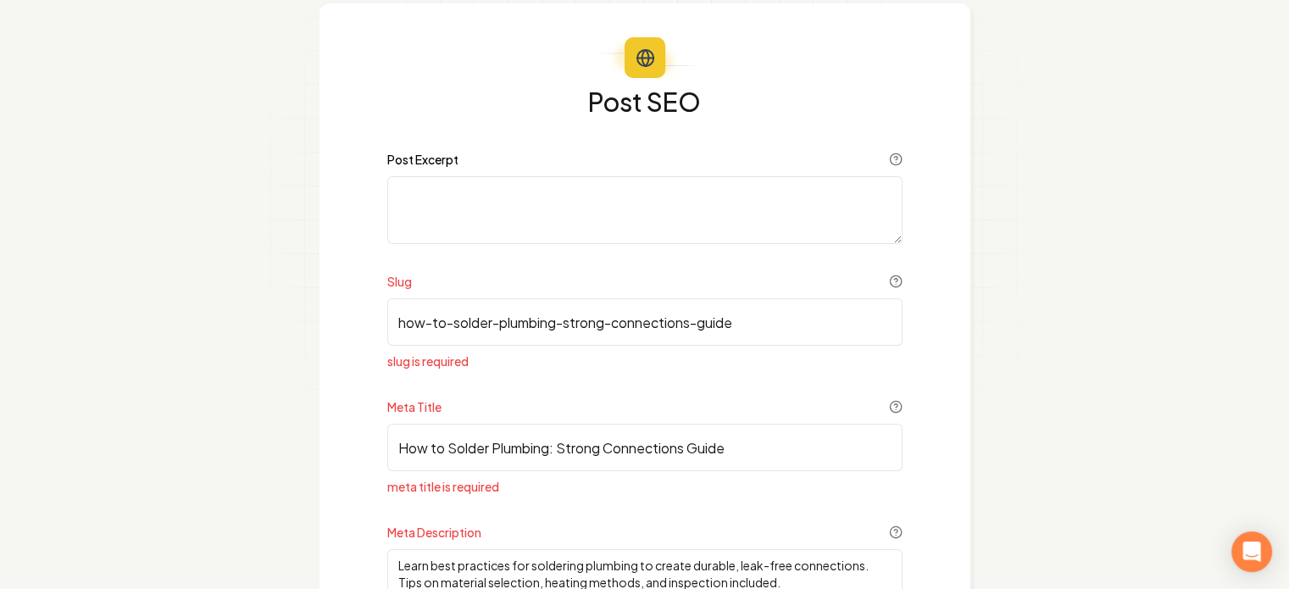
click at [475, 450] on input "How to Solder Plumbing: Strong Connections Guide" at bounding box center [644, 447] width 515 height 47
paste input
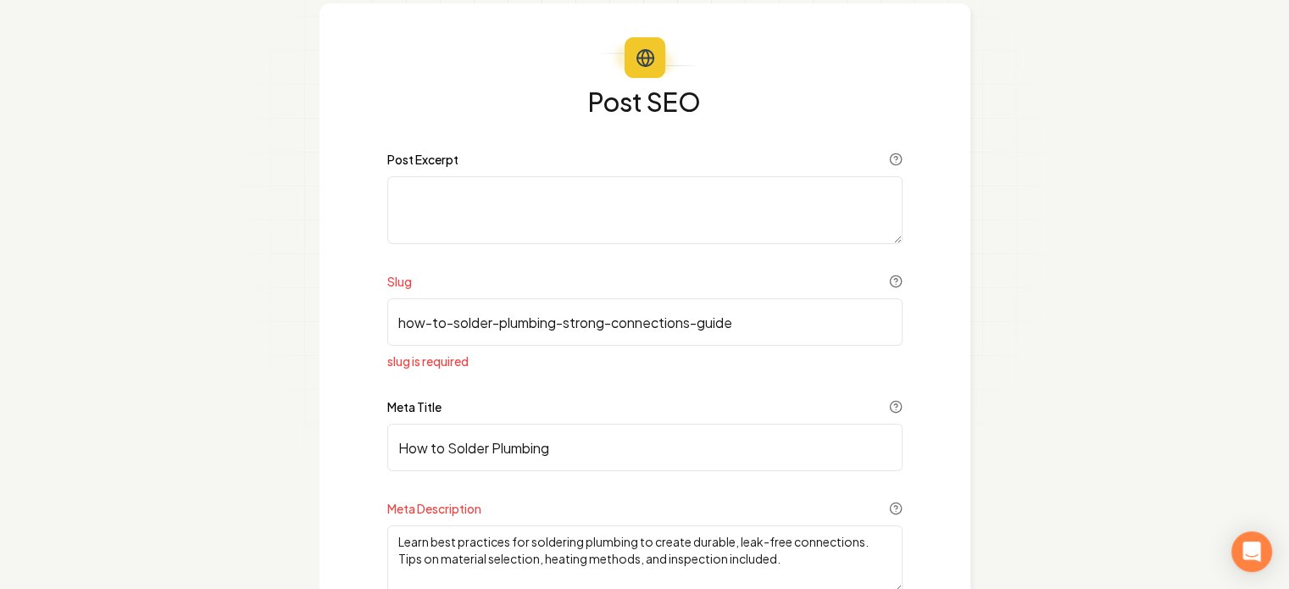
type input "How to Solder Plumbing"
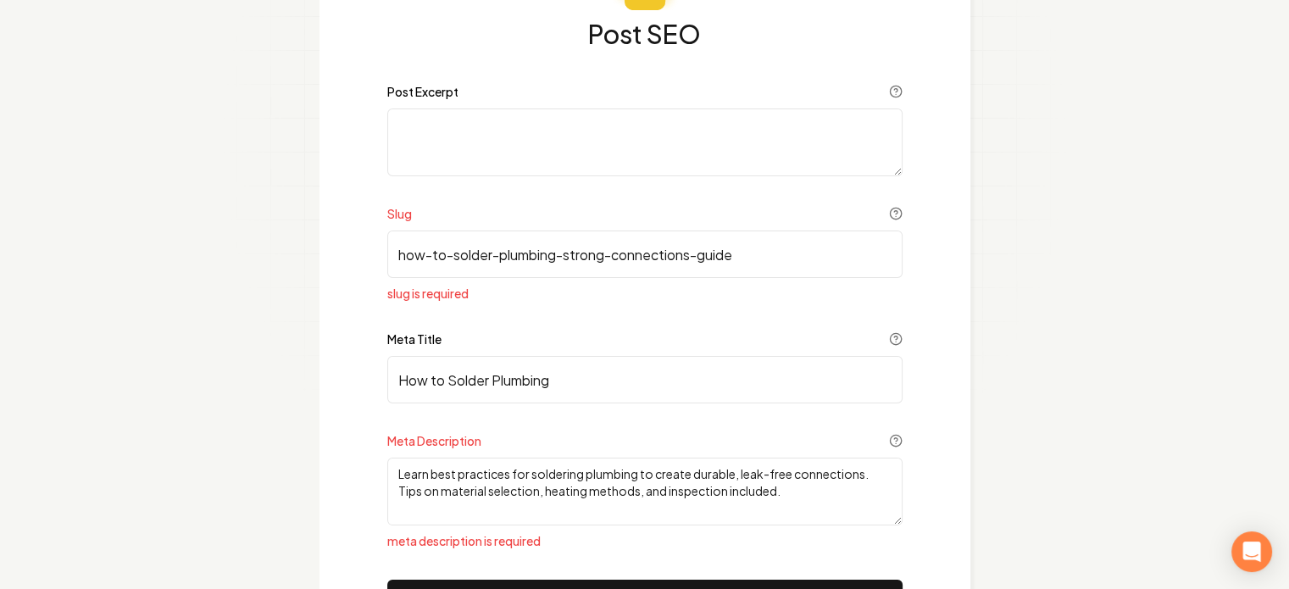
scroll to position [247, 0]
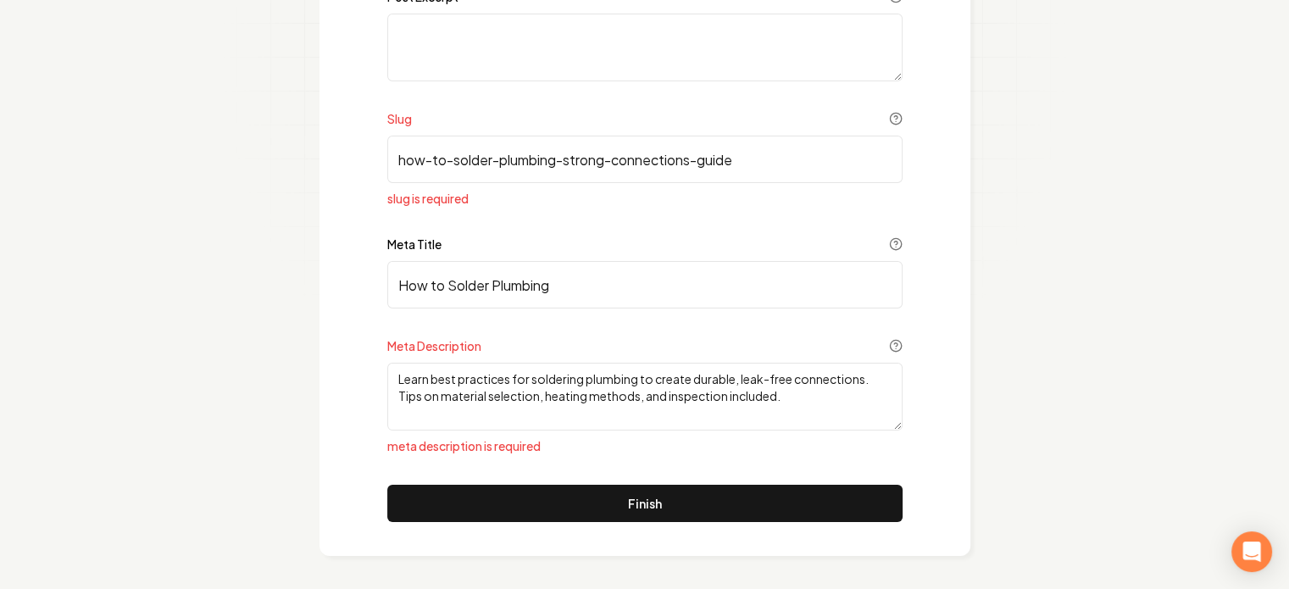
click at [465, 279] on input "How to Solder Plumbing" at bounding box center [644, 284] width 515 height 47
click at [532, 165] on input "how-to-solder-plumbing-strong-connections-guide" at bounding box center [644, 159] width 515 height 47
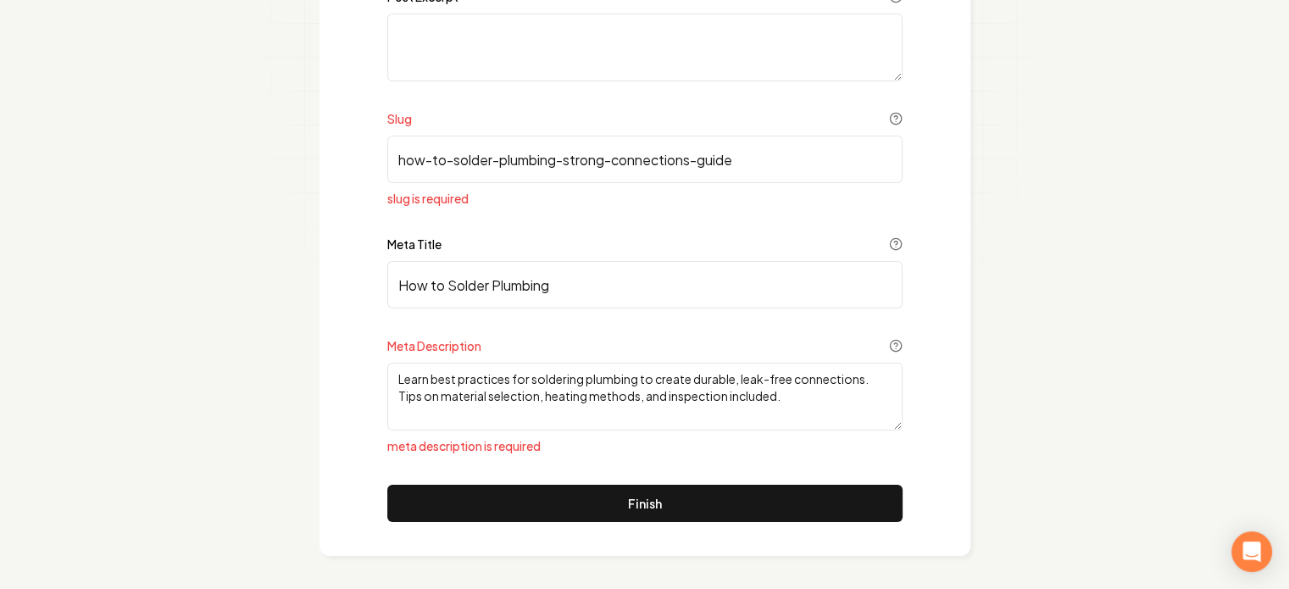
click at [532, 165] on input "how-to-solder-plumbing-strong-connections-guide" at bounding box center [644, 159] width 515 height 47
paste input
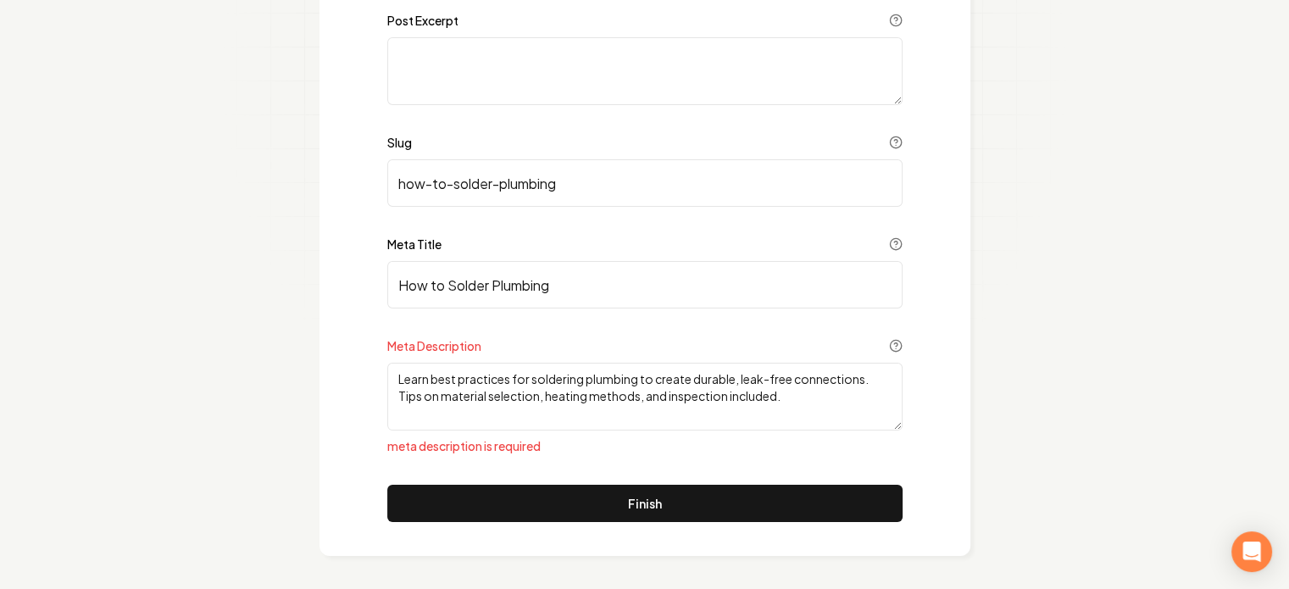
type input "how-to-solder-plumbing"
click at [495, 384] on textarea "Learn best practices for soldering plumbing to create durable, leak-free connec…" at bounding box center [644, 397] width 515 height 68
paste textarea
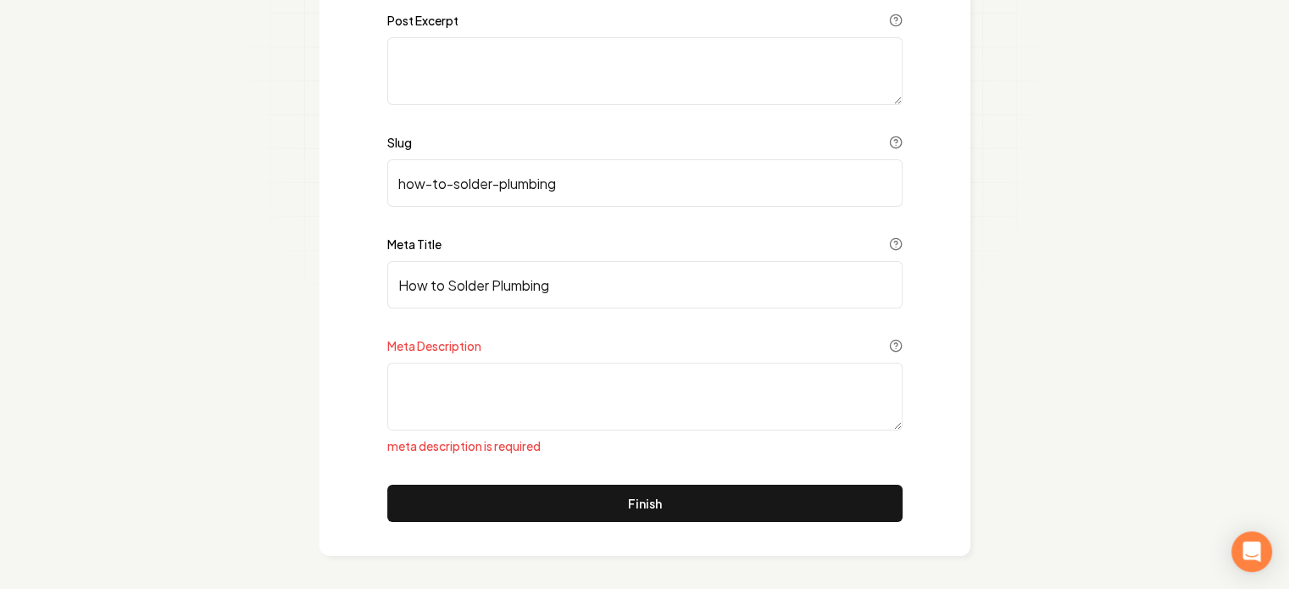
click at [443, 381] on textarea "Meta Description" at bounding box center [644, 397] width 515 height 68
paste textarea
click at [485, 392] on textarea "Meta Description" at bounding box center [644, 397] width 515 height 68
click at [505, 392] on textarea "Meta Description" at bounding box center [644, 397] width 515 height 68
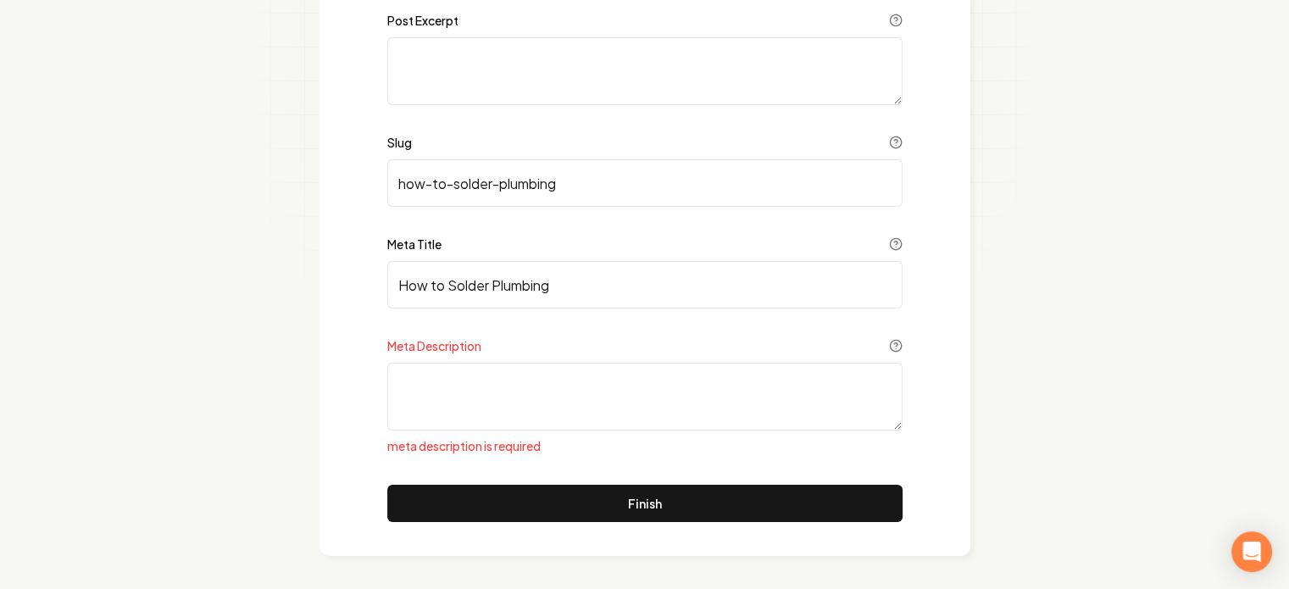
paste textarea "c"
click at [505, 392] on textarea "Meta Description" at bounding box center [644, 397] width 515 height 68
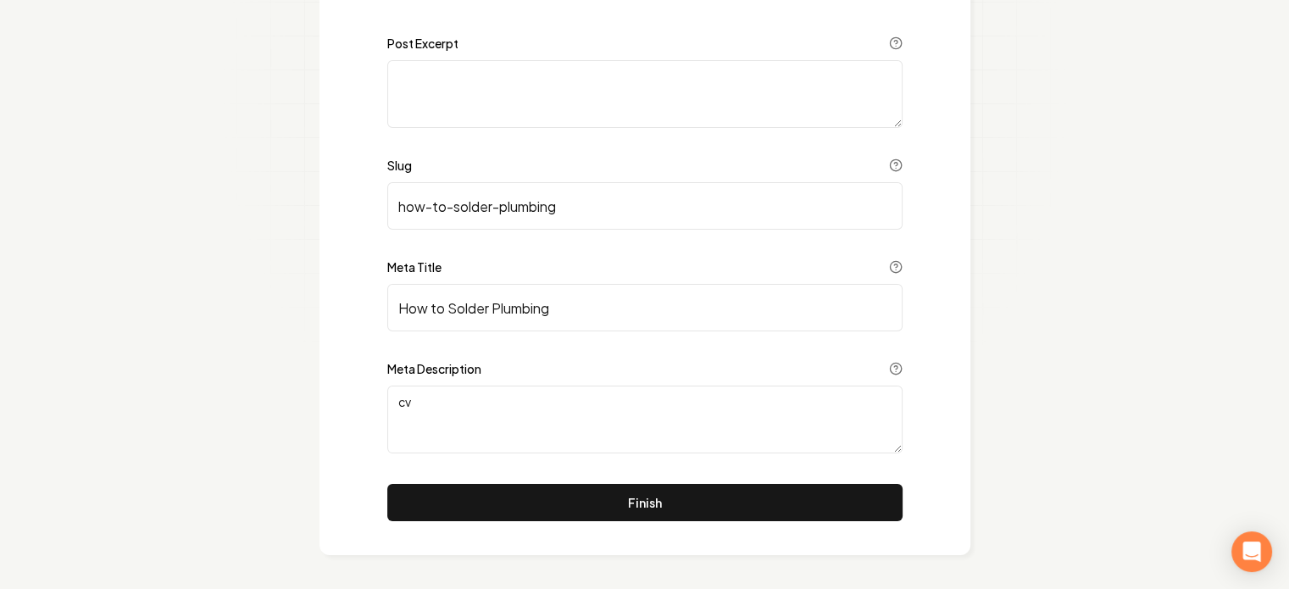
scroll to position [200, 0]
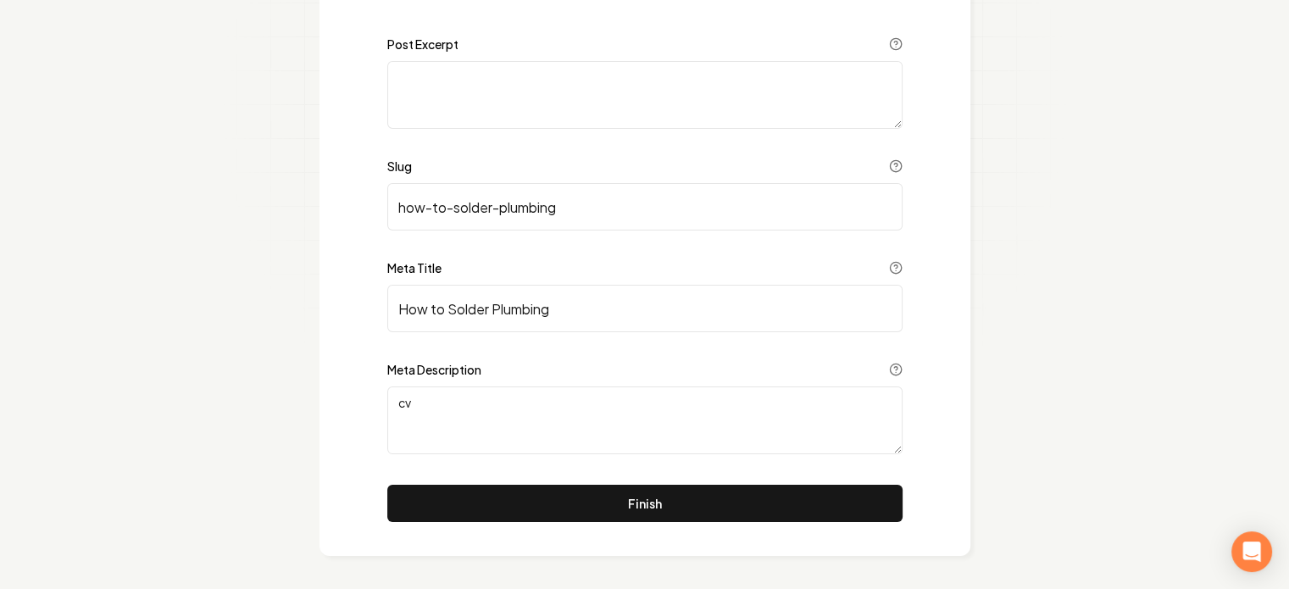
type textarea "c"
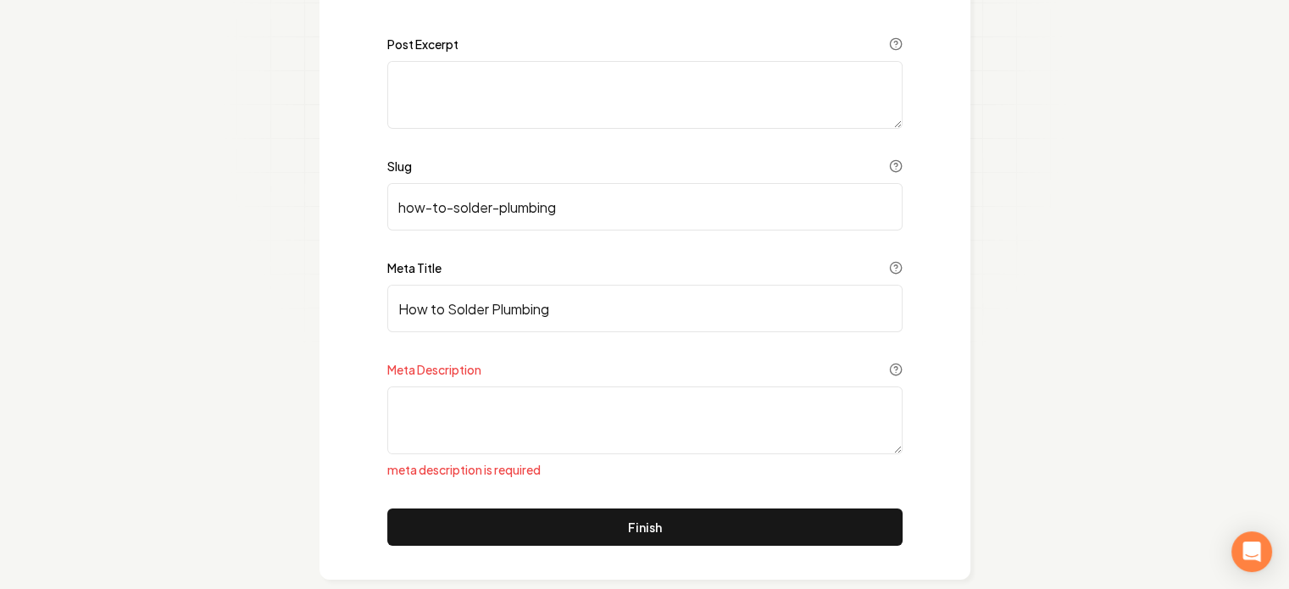
scroll to position [224, 0]
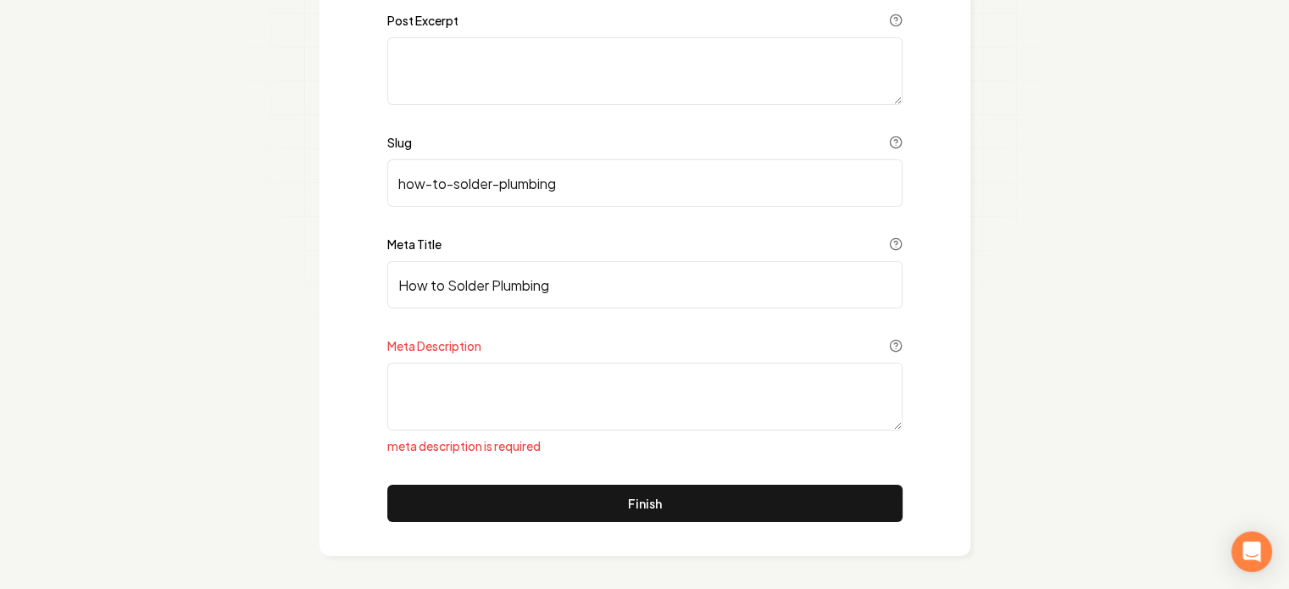
click at [492, 396] on textarea "Meta Description" at bounding box center [644, 397] width 515 height 68
paste textarea "master the art of soldering plumbing with best practices for making strong, lea…"
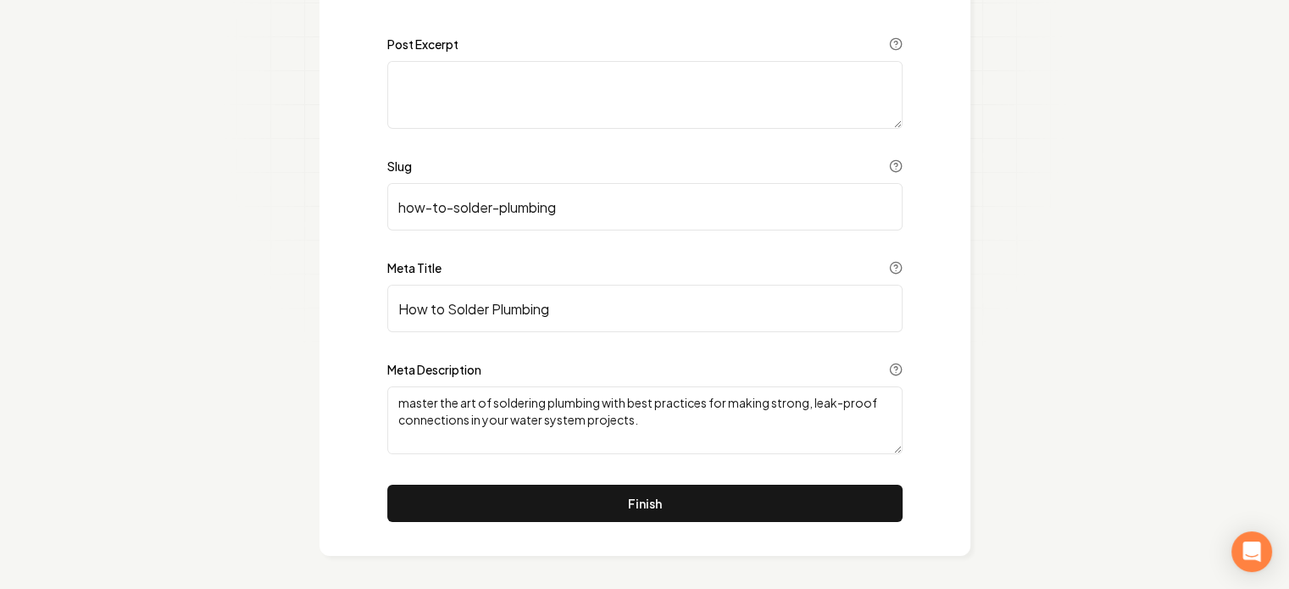
click at [401, 401] on textarea "master the art of soldering plumbing with best practices for making strong, lea…" at bounding box center [644, 420] width 515 height 68
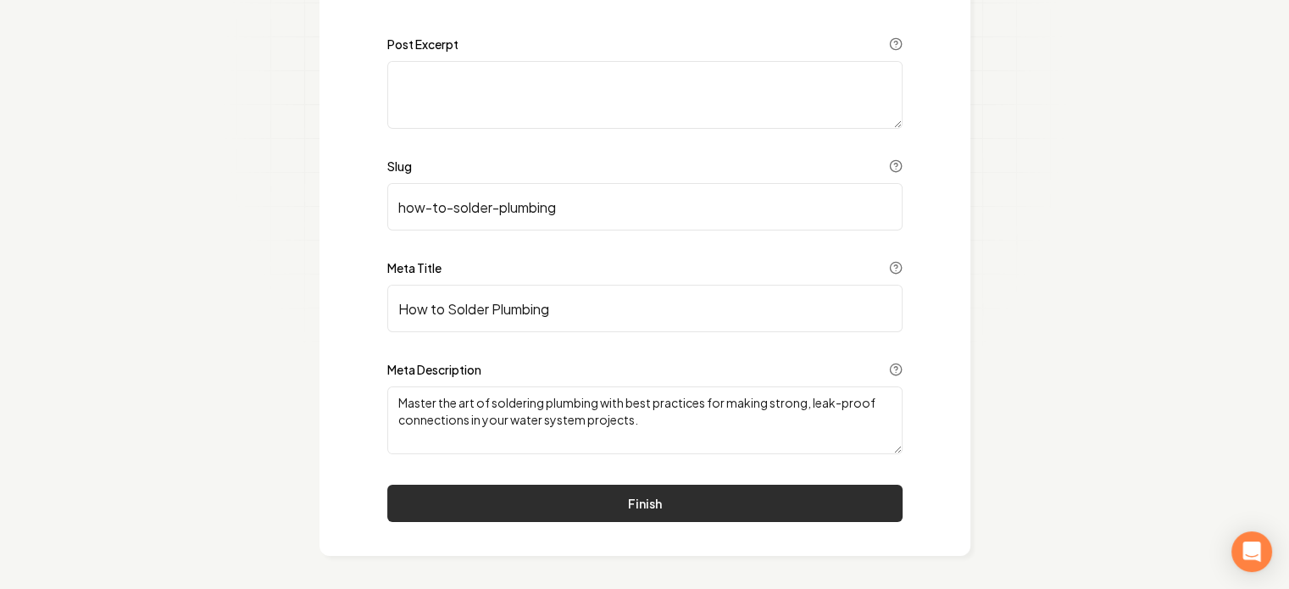
type textarea "Master the art of soldering plumbing with best practices for making strong, lea…"
click at [637, 499] on button "Finish" at bounding box center [644, 503] width 515 height 37
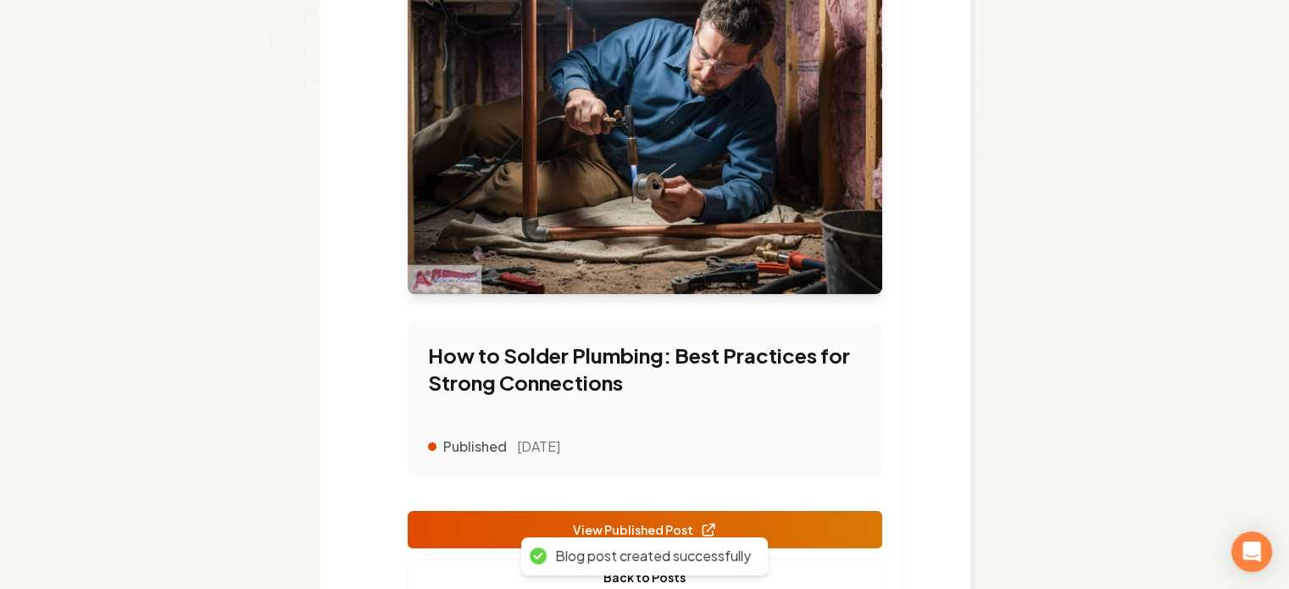
scroll to position [385, 0]
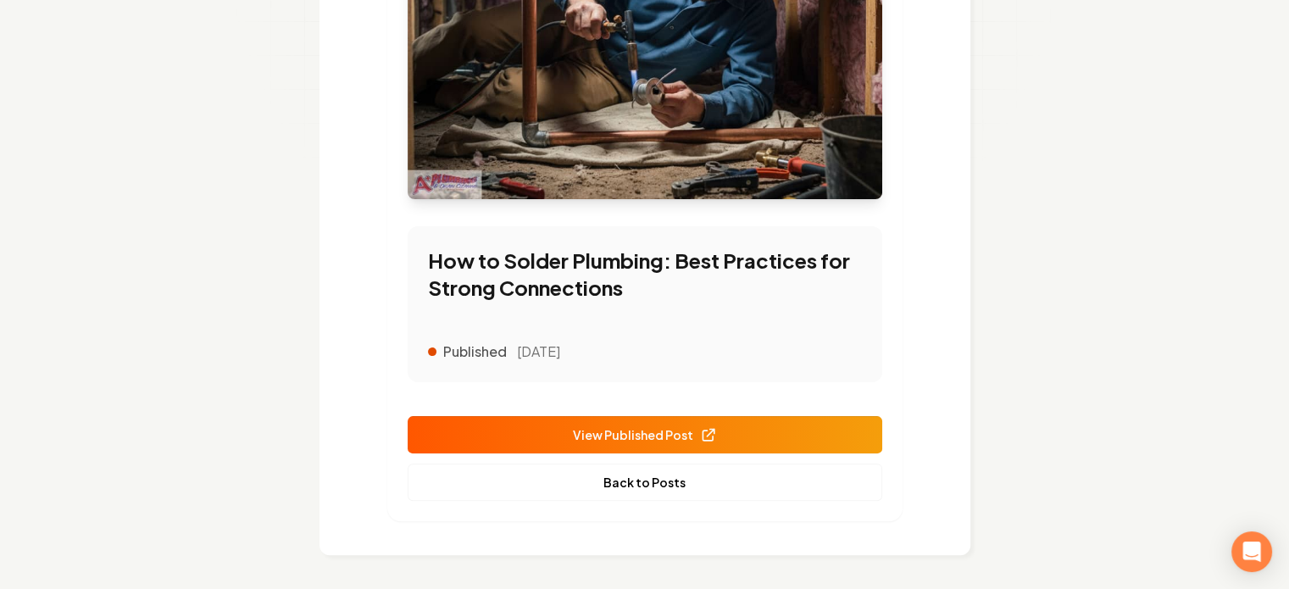
click at [676, 437] on span "View Published Post" at bounding box center [645, 435] width 144 height 18
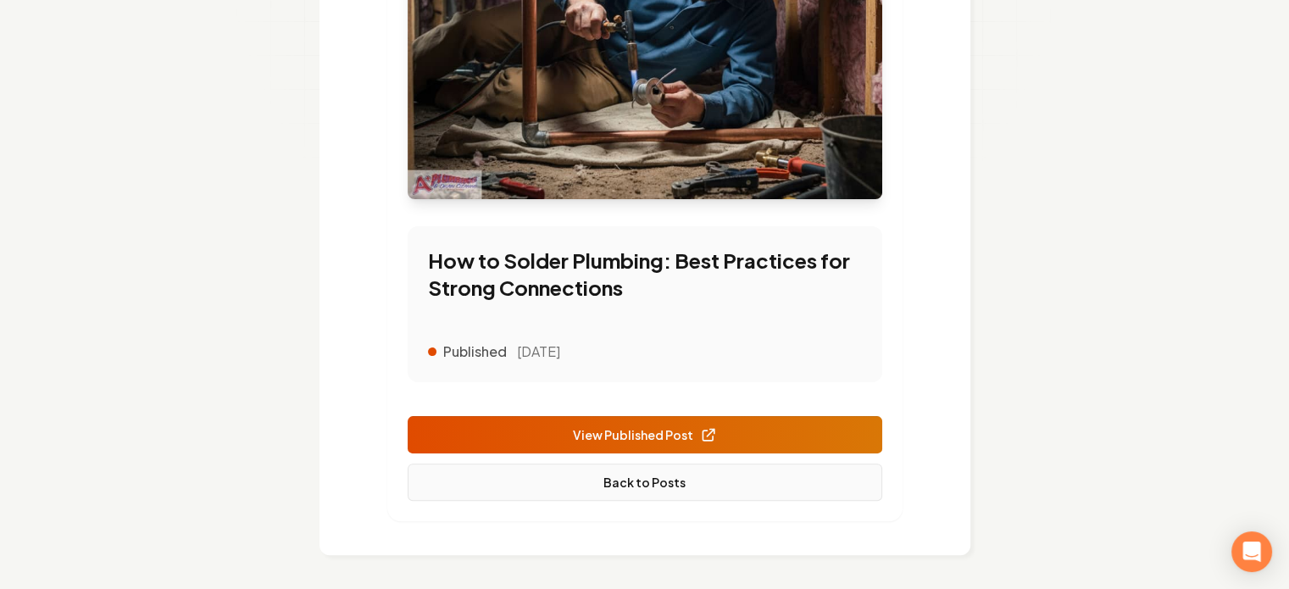
click at [672, 479] on link "Back to Posts" at bounding box center [645, 482] width 475 height 37
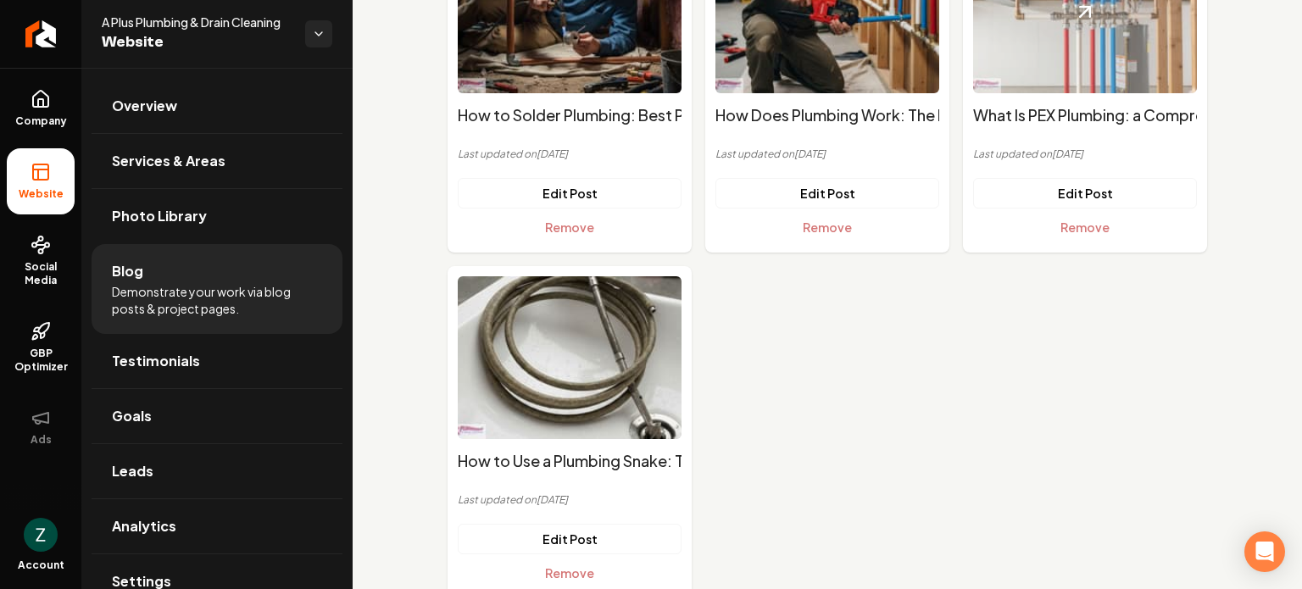
scroll to position [254, 0]
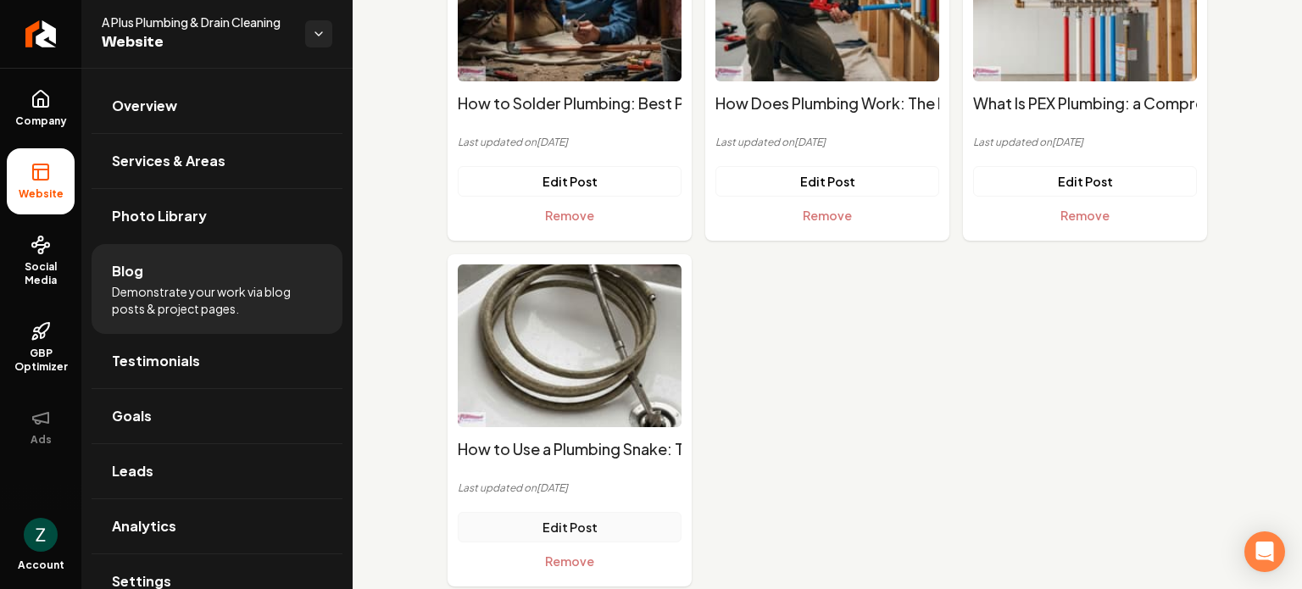
click at [570, 530] on link "Edit Post" at bounding box center [570, 527] width 224 height 31
